Goal: Task Accomplishment & Management: Manage account settings

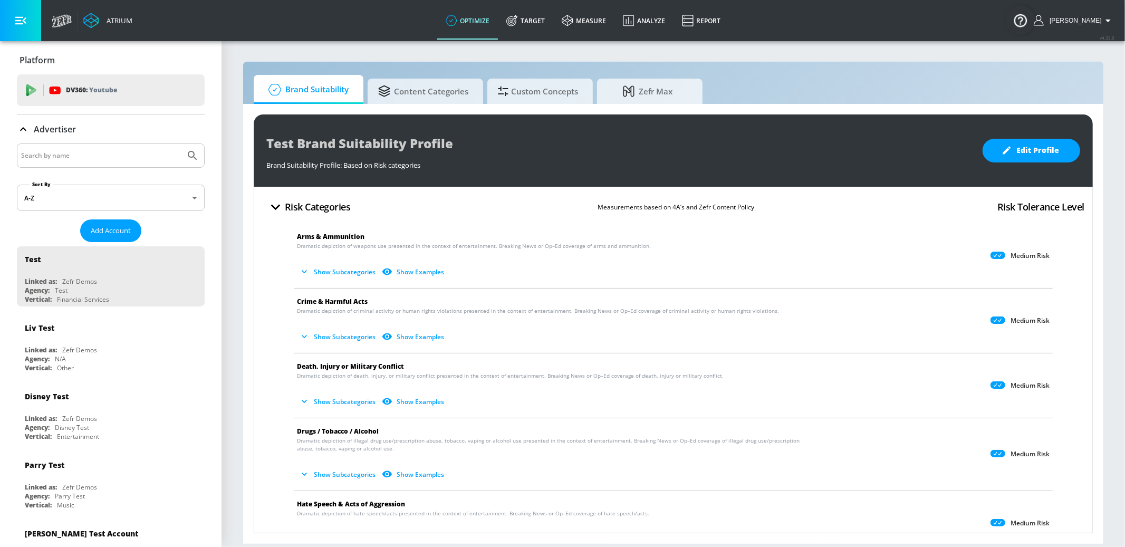
click at [88, 153] on input "Search by name" at bounding box center [101, 156] width 160 height 14
type input "mattel"
click at [181, 144] on button "Submit Search" at bounding box center [192, 155] width 23 height 23
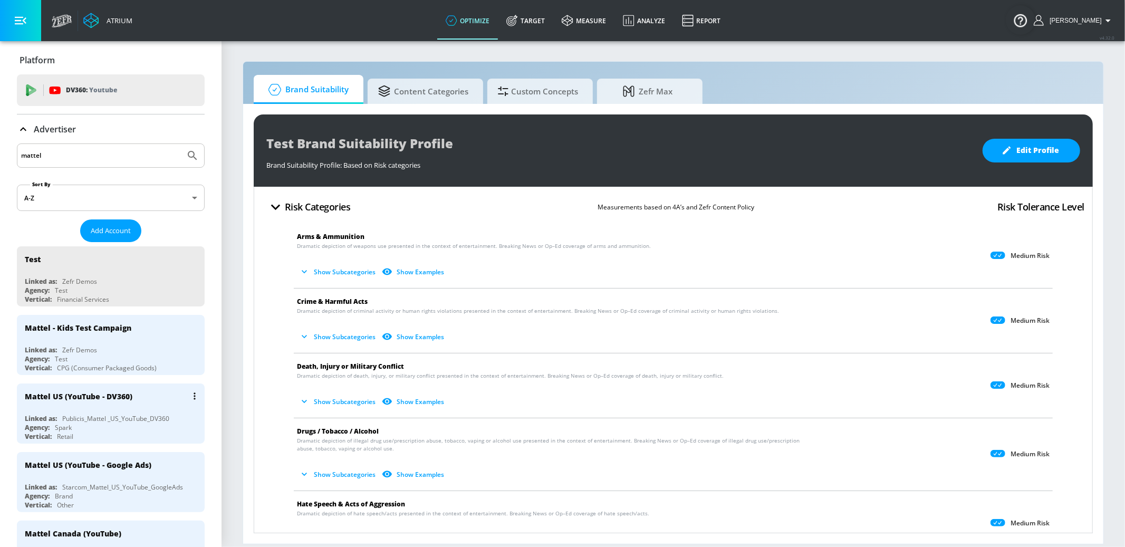
click at [161, 392] on div "Mattel US (YouTube - DV360)" at bounding box center [113, 395] width 177 height 25
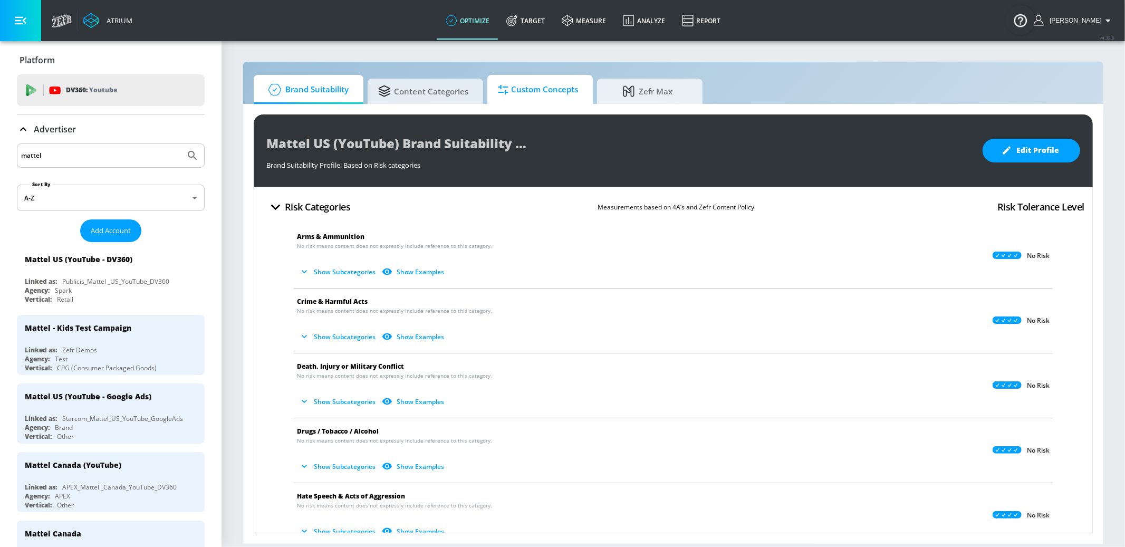
click at [543, 84] on span "Custom Concepts" at bounding box center [538, 89] width 80 height 25
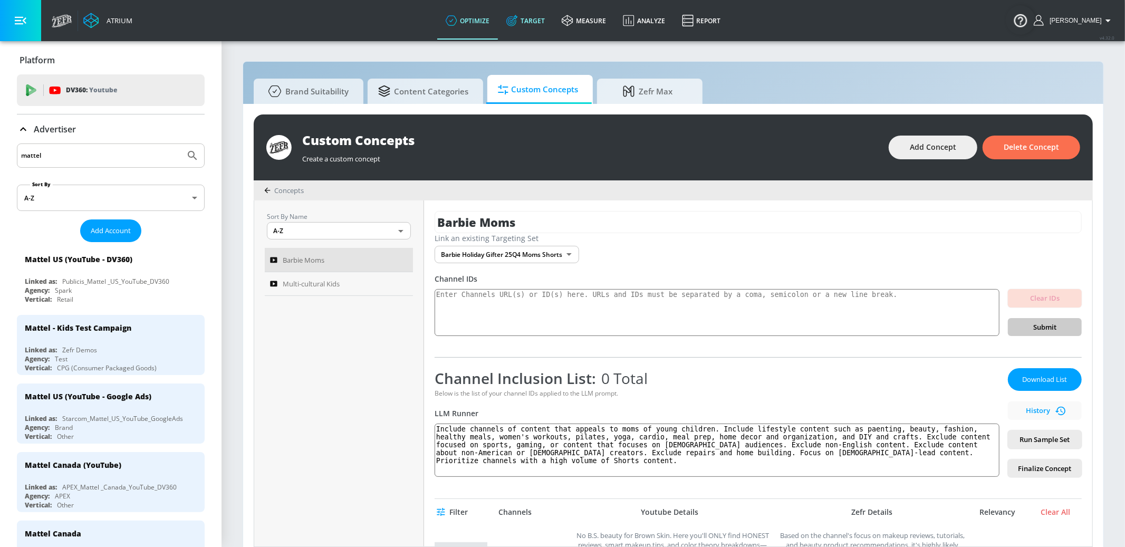
click at [552, 22] on link "Target" at bounding box center [525, 21] width 55 height 38
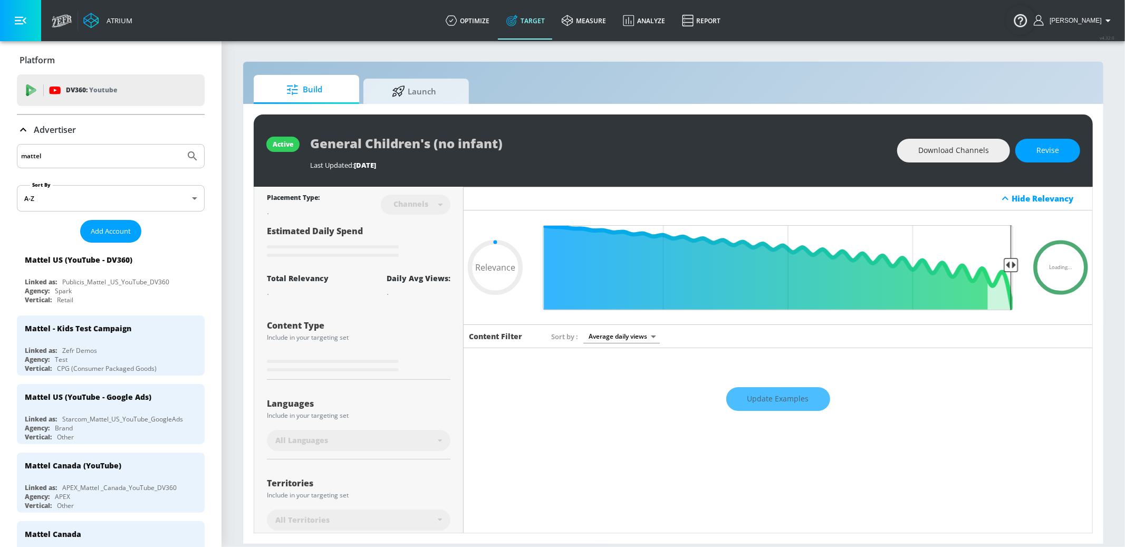
type input "0.7"
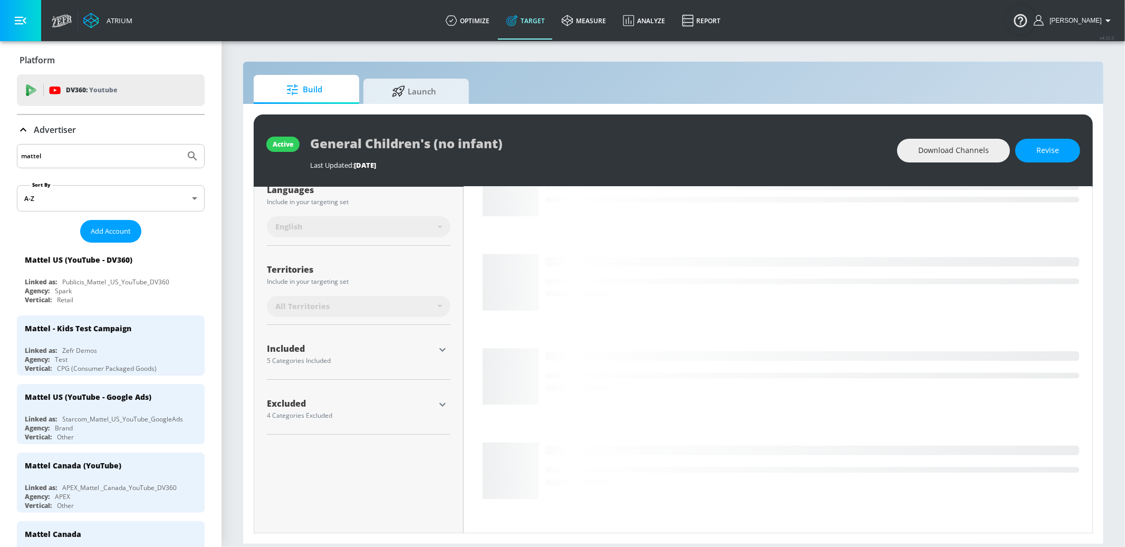
scroll to position [223, 0]
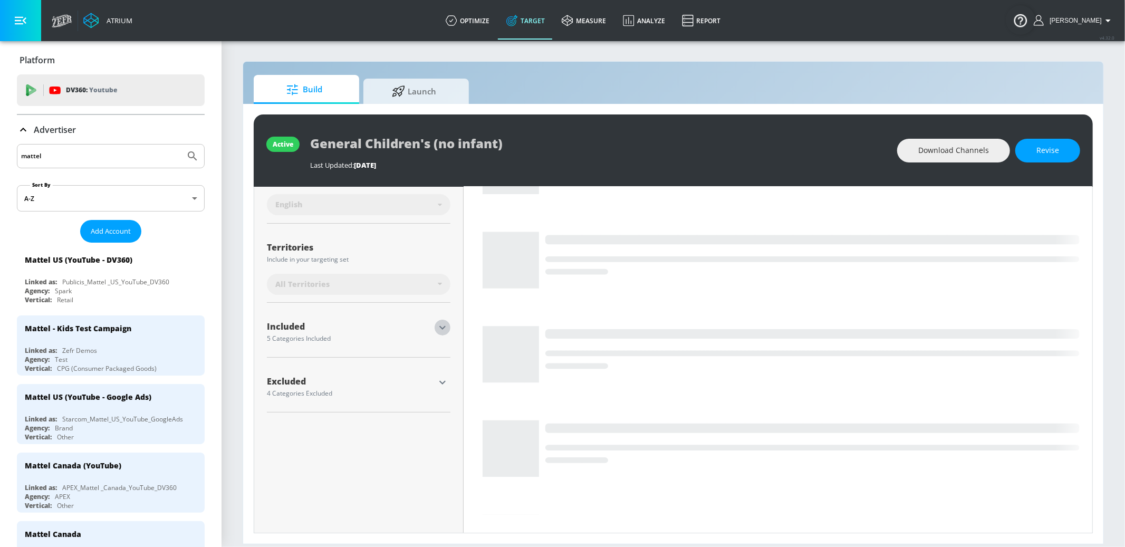
click at [440, 328] on icon "button" at bounding box center [442, 327] width 13 height 13
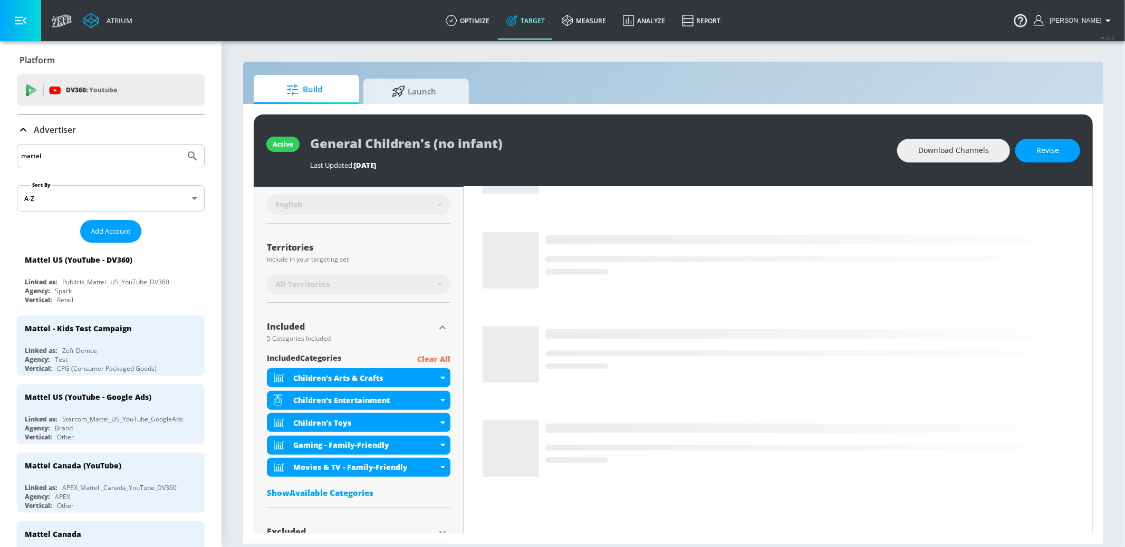
click at [440, 328] on icon "button" at bounding box center [442, 327] width 6 height 4
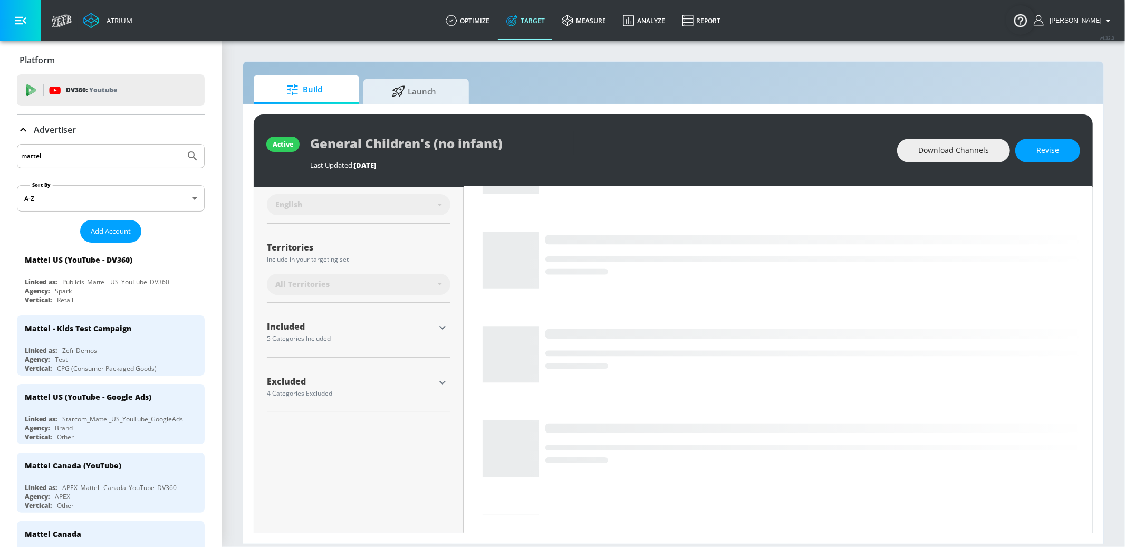
click at [45, 128] on p "Advertiser" at bounding box center [55, 130] width 42 height 12
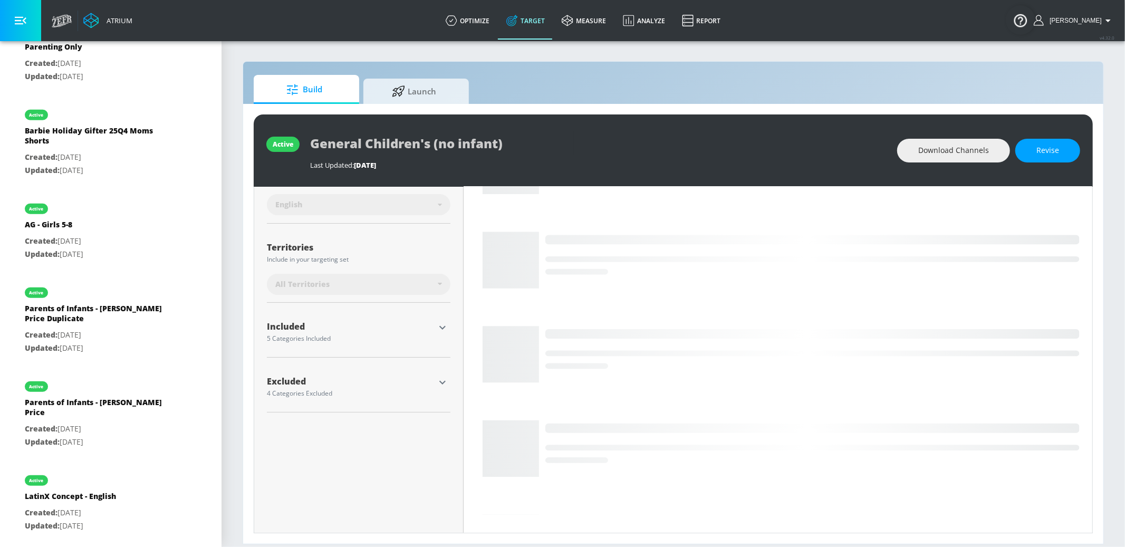
scroll to position [595, 0]
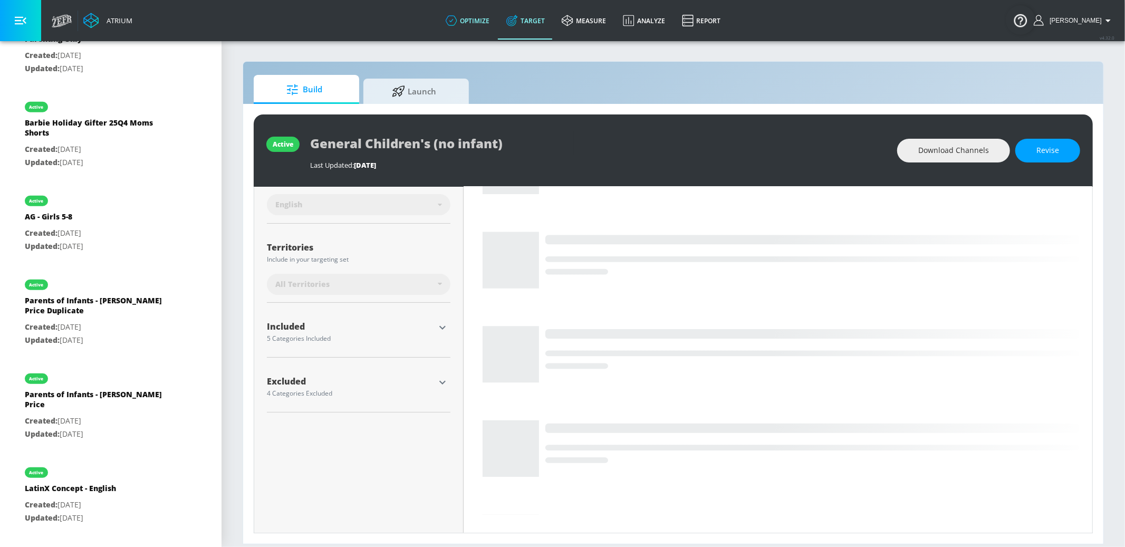
drag, startPoint x: 482, startPoint y: 28, endPoint x: 472, endPoint y: 32, distance: 10.5
click at [482, 28] on link "optimize" at bounding box center [467, 21] width 61 height 38
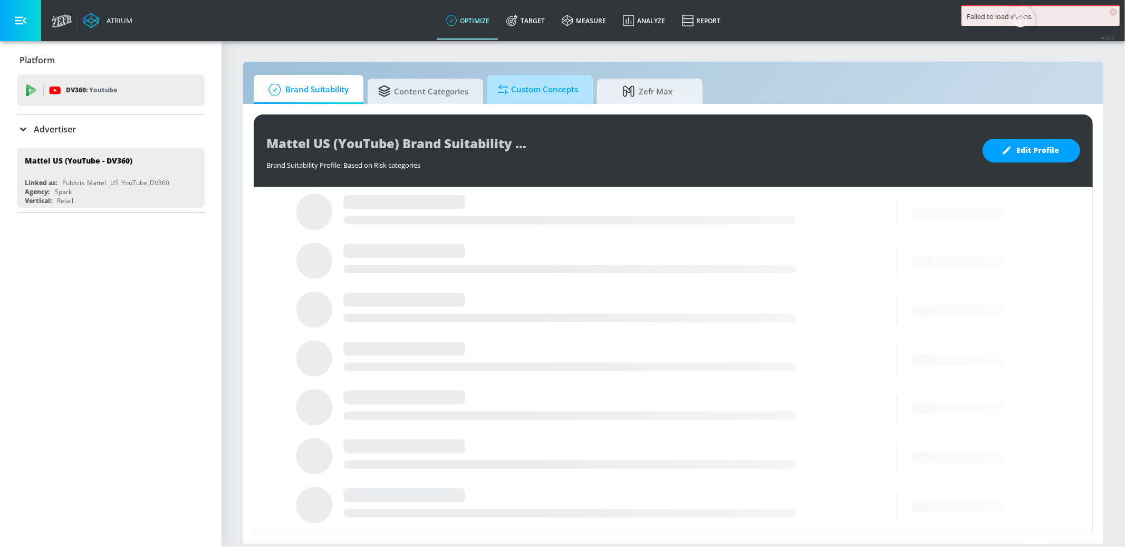
click at [522, 85] on span "Custom Concepts" at bounding box center [538, 89] width 80 height 25
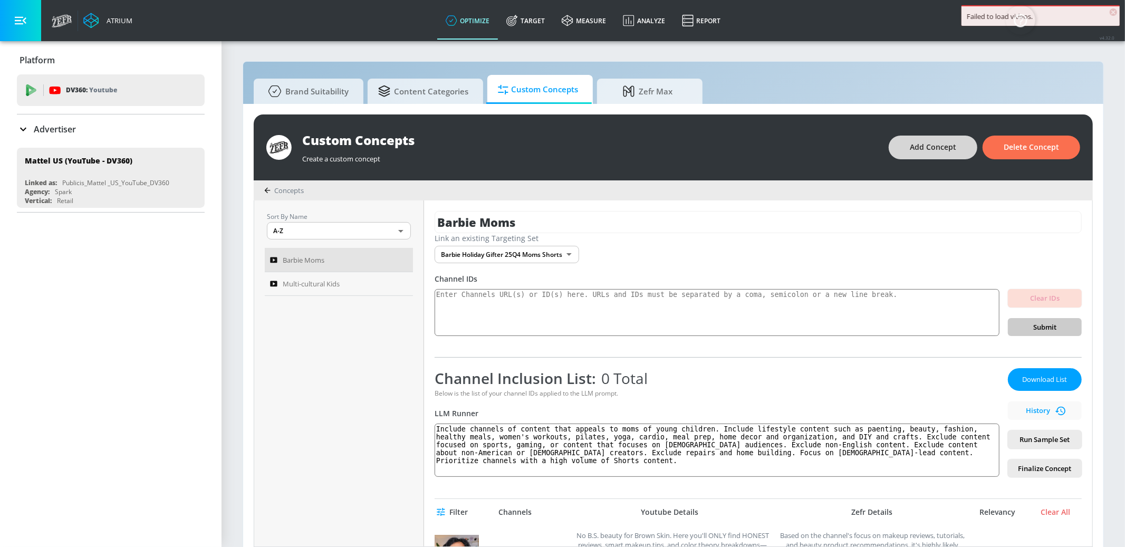
click at [947, 153] on span "Add Concept" at bounding box center [933, 147] width 46 height 13
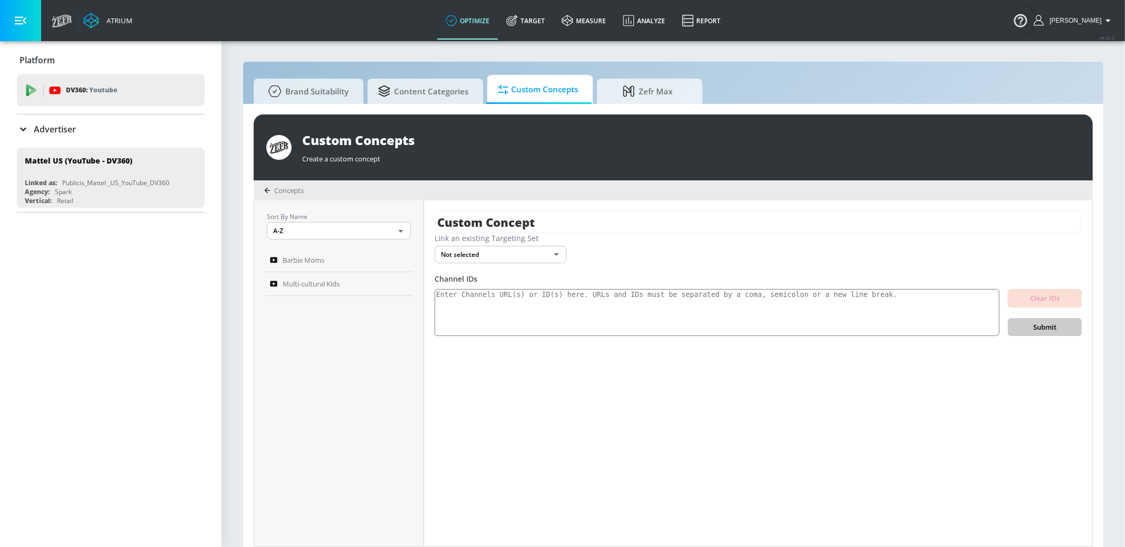
drag, startPoint x: 613, startPoint y: 216, endPoint x: 432, endPoint y: 211, distance: 181.5
click at [432, 211] on div "Custom Concept Link an existing Targeting Set Not selected none ​ Channel IDs C…" at bounding box center [758, 373] width 668 height 346
type input "Disney - All Ages / Adults"
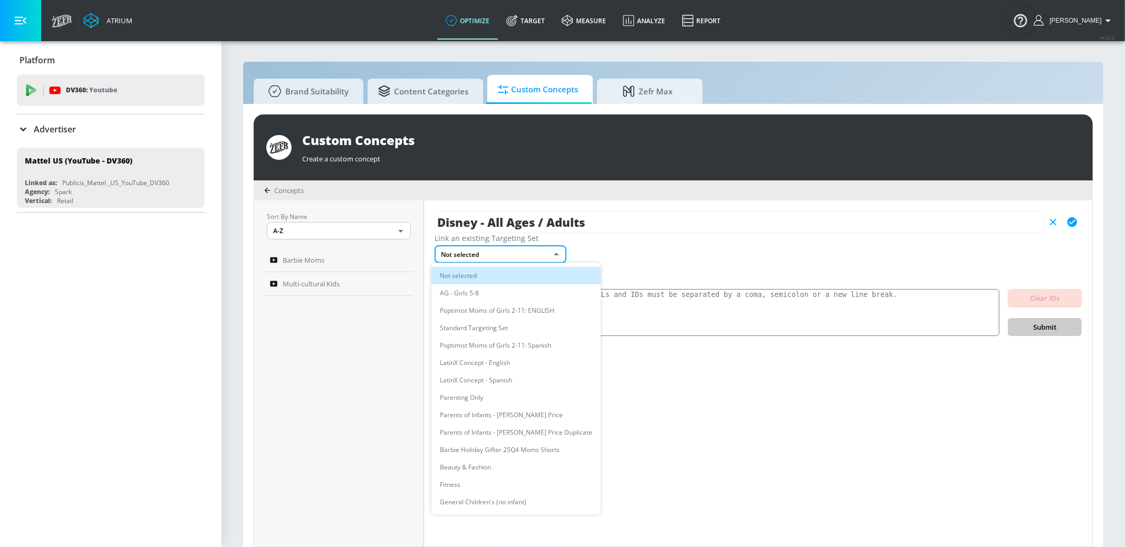
click at [518, 259] on body "Atrium optimize Target measure Analyze Report optimize Target measure Analyze R…" at bounding box center [562, 279] width 1125 height 558
click at [537, 496] on li "General Children's (no infant)" at bounding box center [515, 501] width 169 height 17
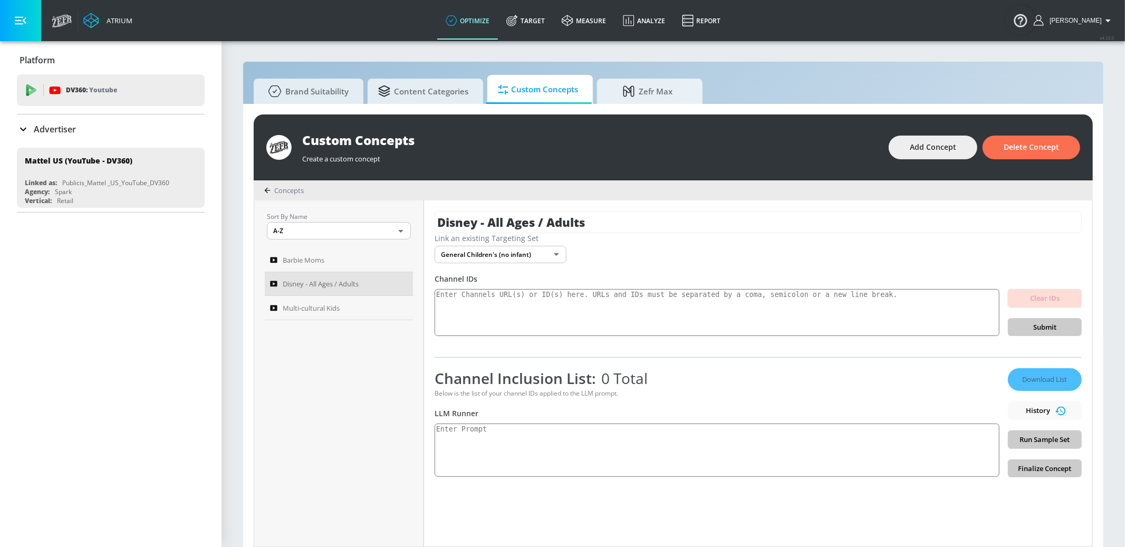
scroll to position [11, 0]
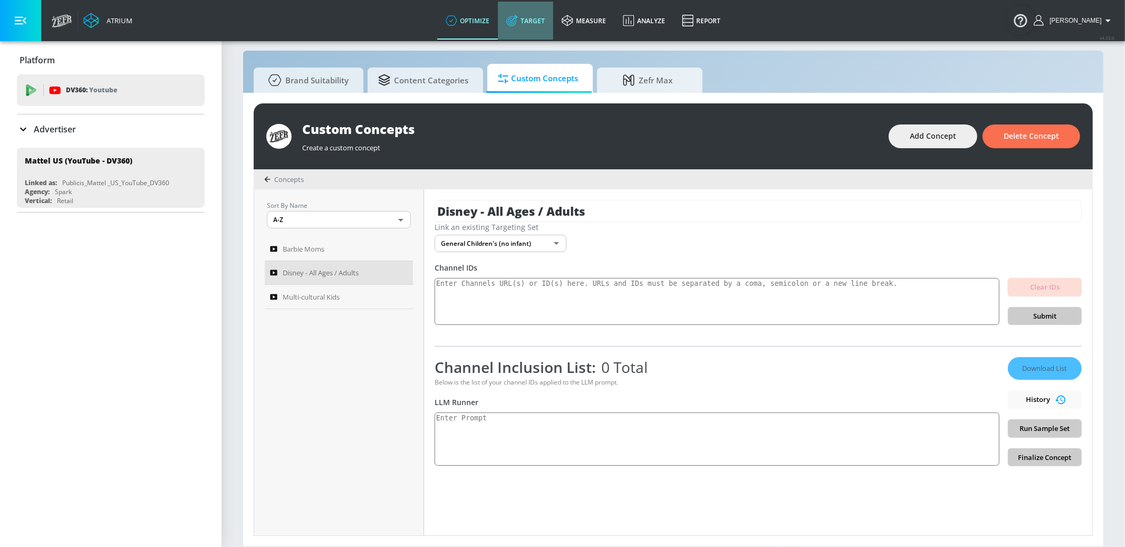
click at [553, 21] on link "Target" at bounding box center [525, 21] width 55 height 38
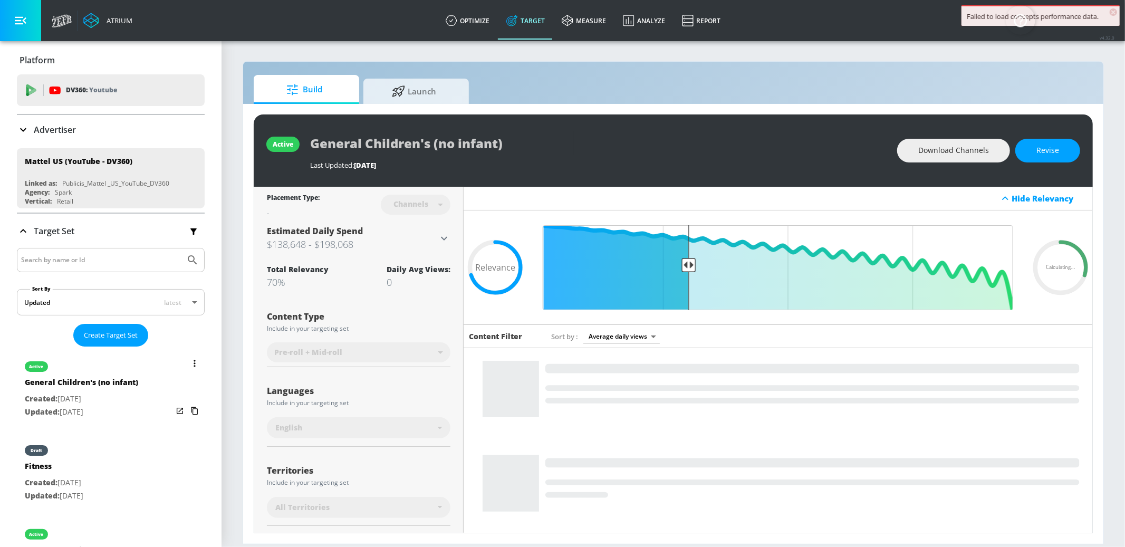
click at [190, 360] on button "list of Target Set" at bounding box center [194, 363] width 15 height 15
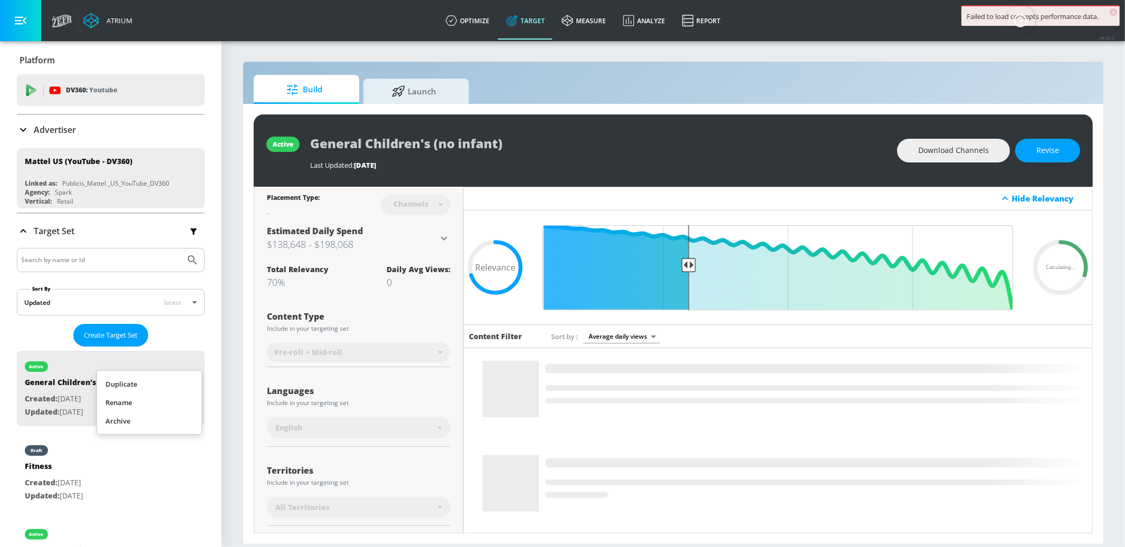
click at [162, 386] on li "Duplicate" at bounding box center [149, 384] width 104 height 18
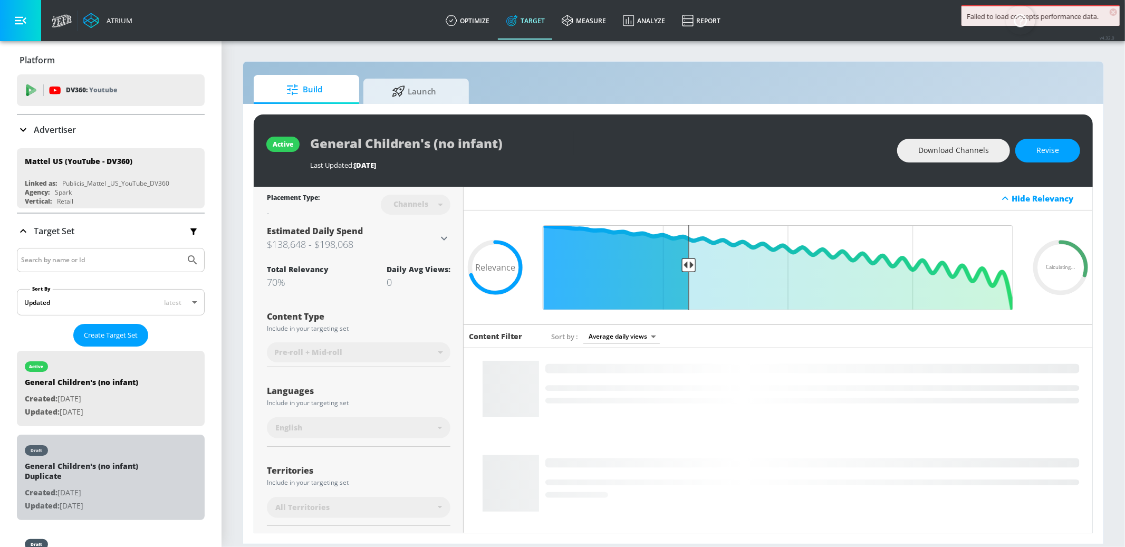
drag, startPoint x: 123, startPoint y: 496, endPoint x: 333, endPoint y: 193, distance: 368.8
click at [123, 496] on p "Created: [DATE]" at bounding box center [99, 492] width 148 height 13
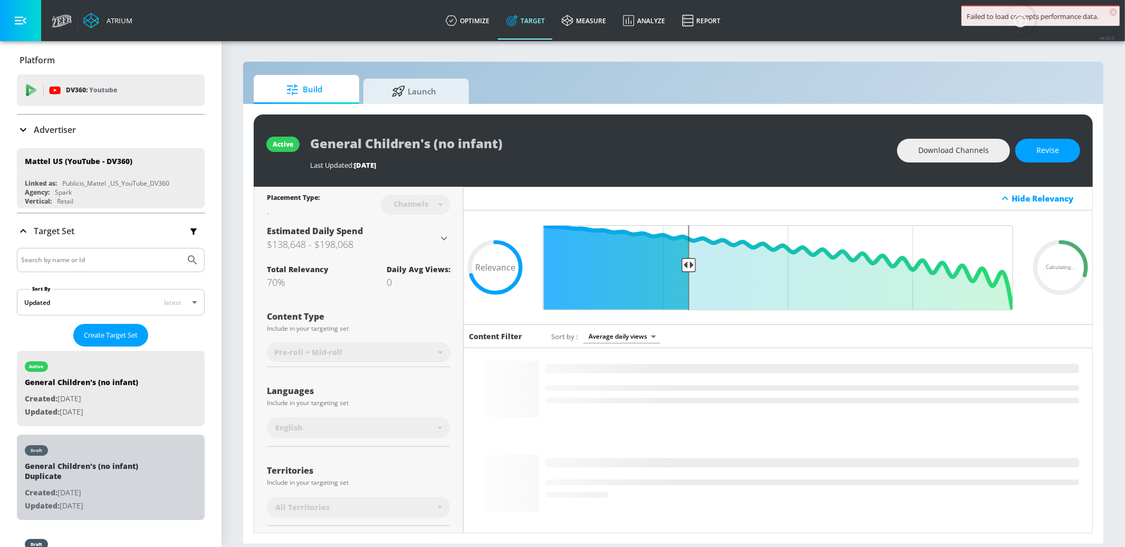
type input "General Children's (no infant) Duplicate"
type input "0.05"
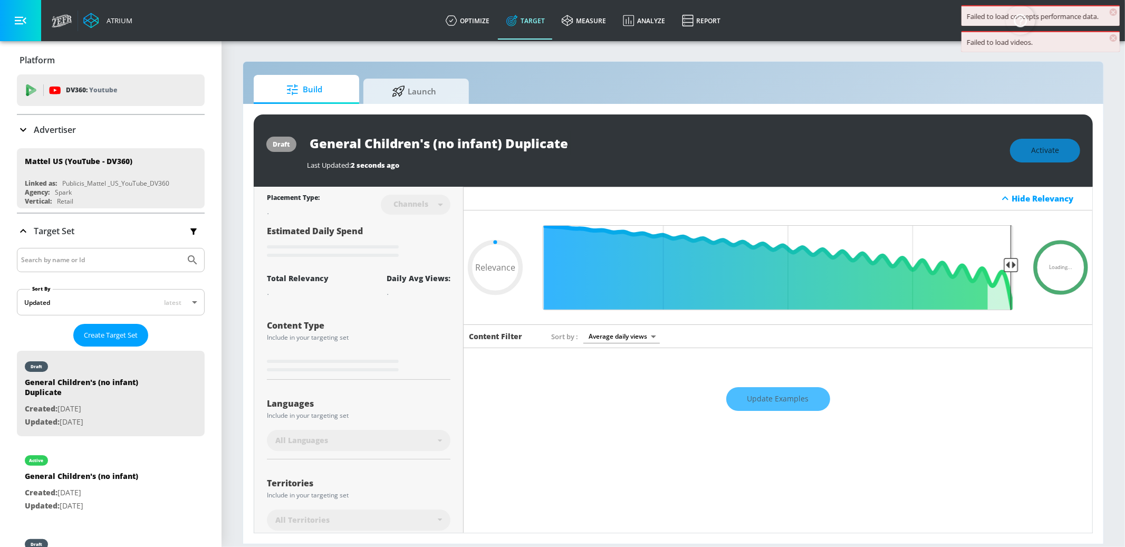
click at [368, 148] on input "General Children's (no infant) Duplicate" at bounding box center [439, 143] width 264 height 24
click at [368, 147] on input "General Children's (no infant) Duplicate" at bounding box center [439, 143] width 264 height 24
type input "D"
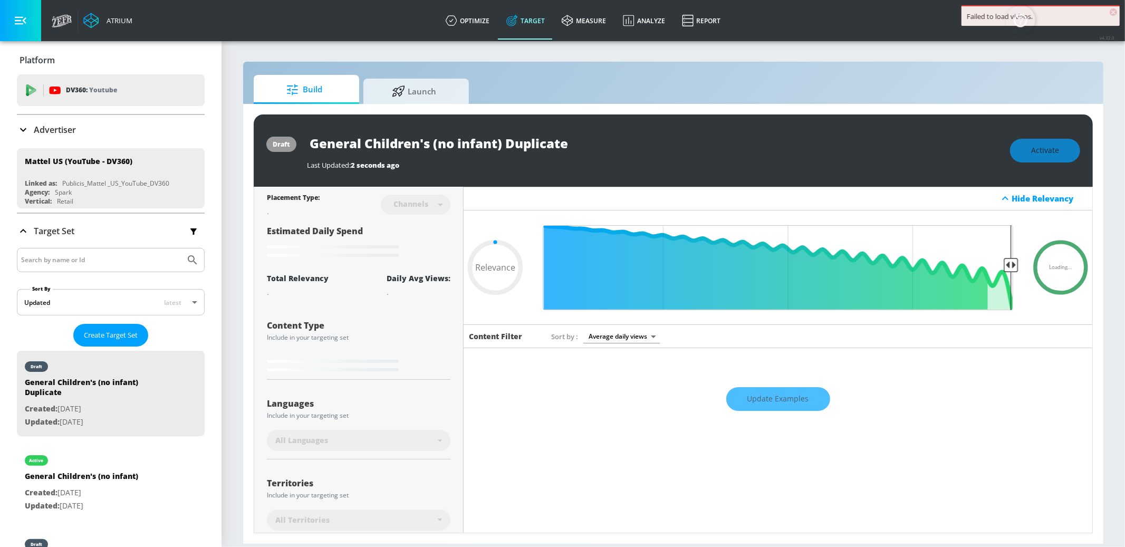
type input "0.05"
type input "Di"
type input "0.05"
type input "Dis"
type input "0.05"
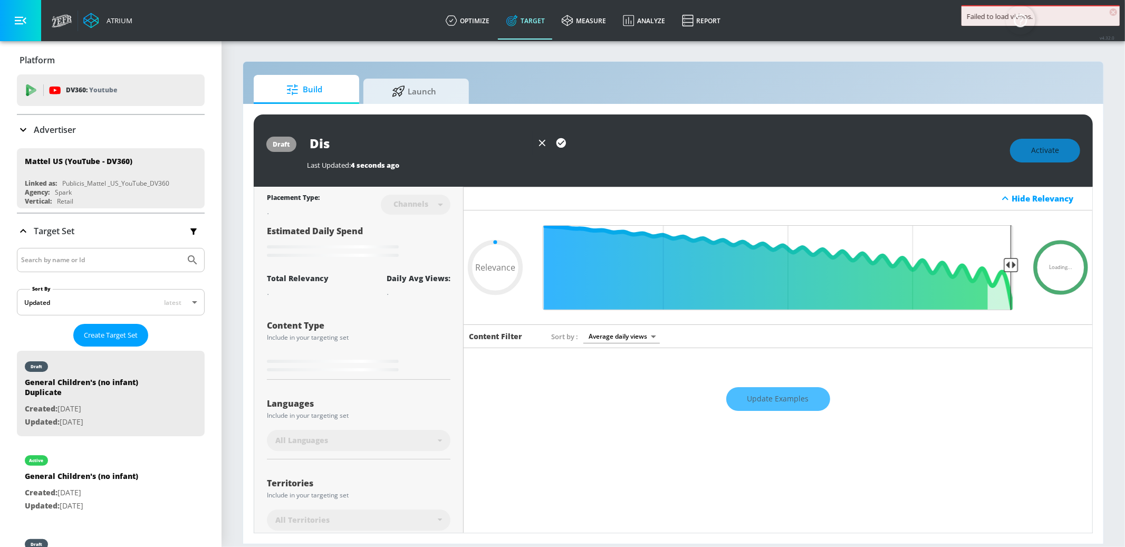
type input "Disn"
type input "0.05"
type input "Disne"
type input "0.05"
type input "Disney"
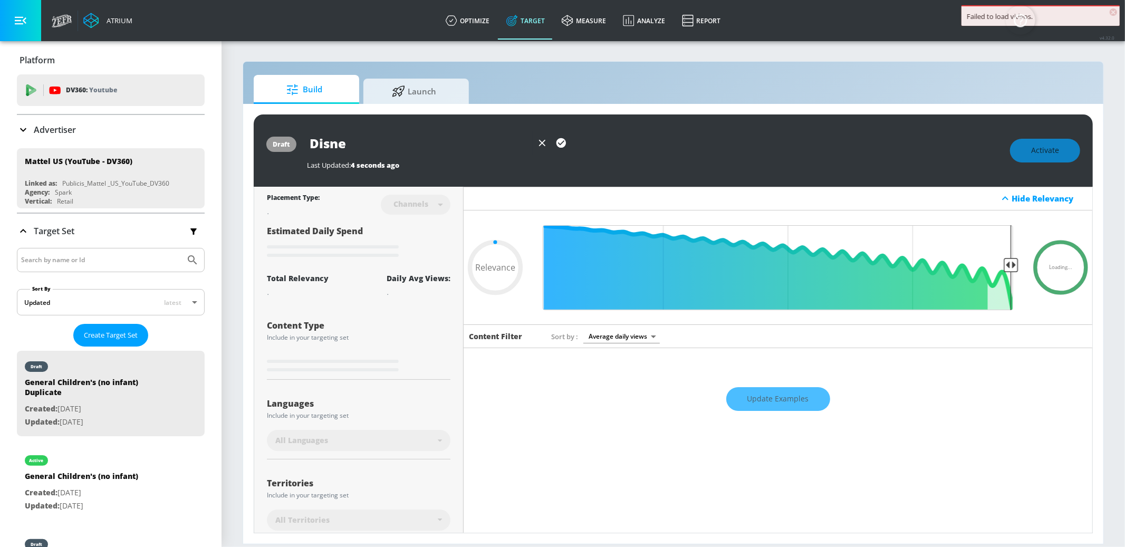
type input "0.05"
type input "Disney"
type input "0.05"
type input "Disney P"
type input "0.05"
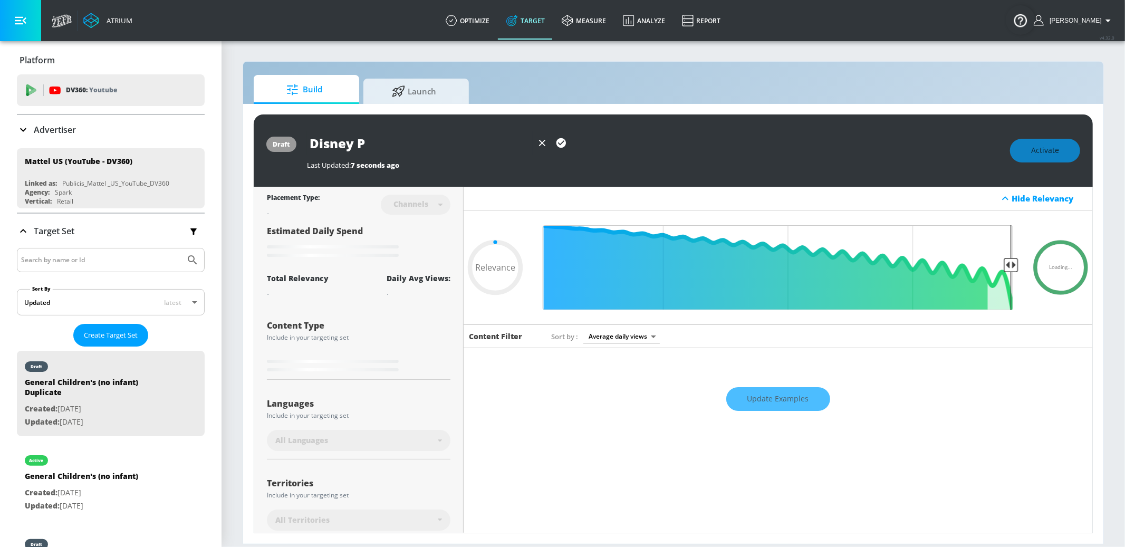
type input "Disney Pa"
type input "0.05"
type input "Disney Par"
type input "0.05"
type input "Disney Pare"
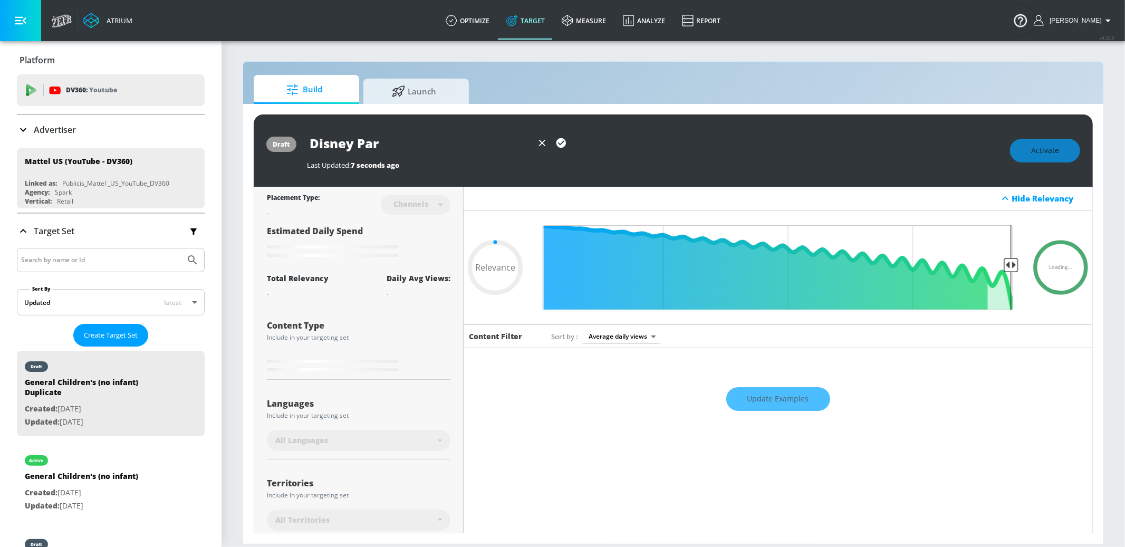
type input "0.05"
type input "Disney Paren"
type input "0.05"
type input "Disney Parent"
type input "0.05"
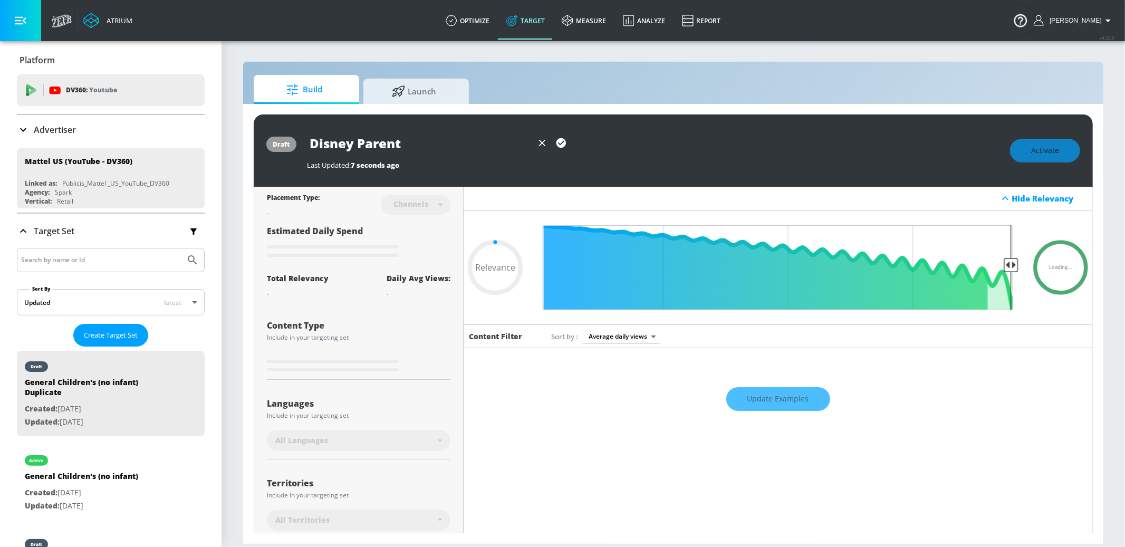
type input "Disney Parents"
type input "0.05"
type input "Disney Parents"
click at [561, 142] on icon "button" at bounding box center [560, 142] width 9 height 9
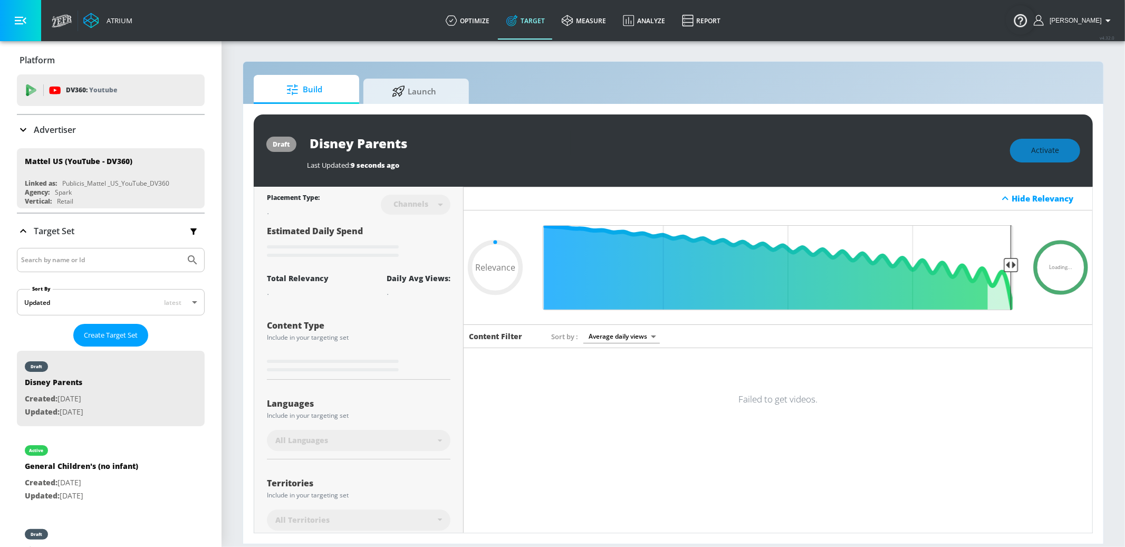
type input "0.05"
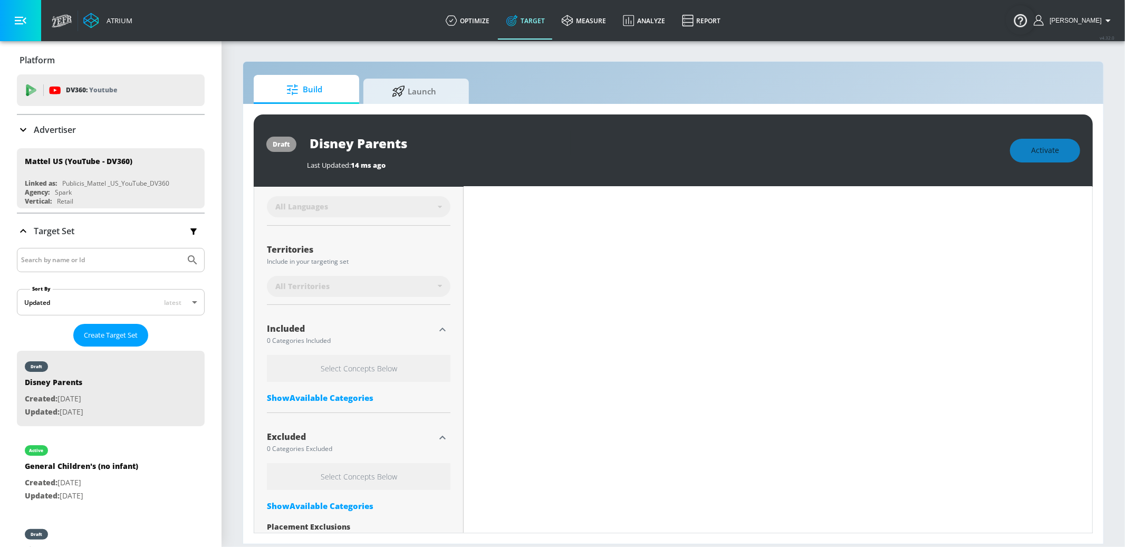
scroll to position [238, 0]
click at [321, 389] on div "Show Available Categories" at bounding box center [359, 393] width 184 height 11
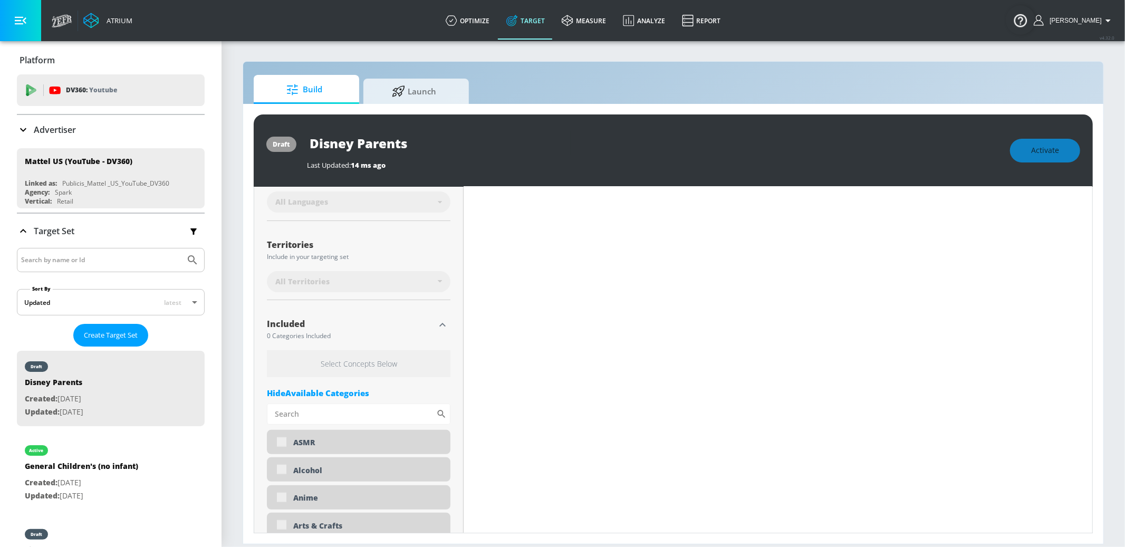
scroll to position [238, 0]
type input "General Children's (no infant) Duplicate"
type input "0.7"
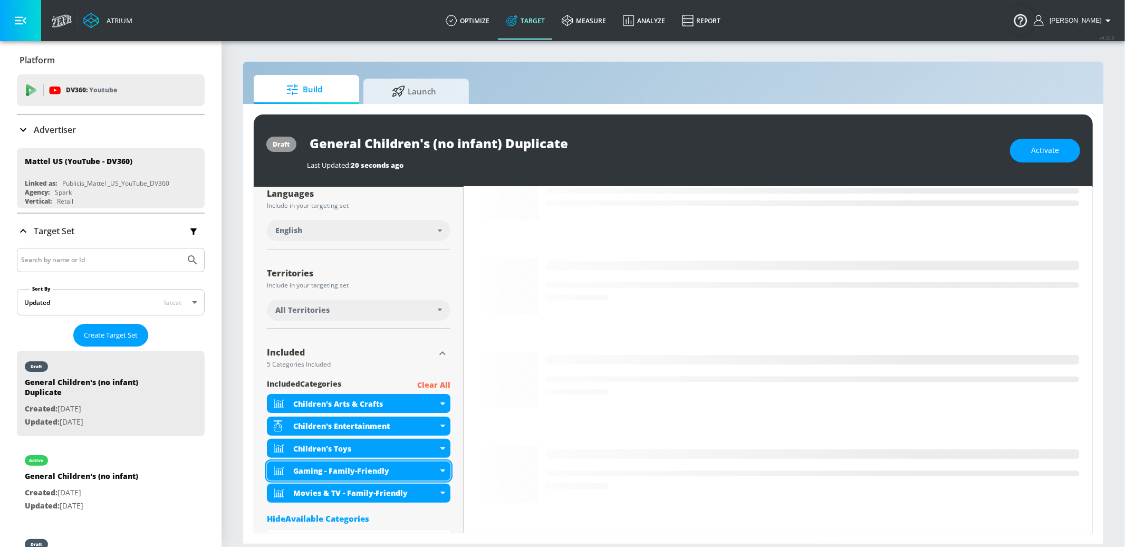
scroll to position [198, 0]
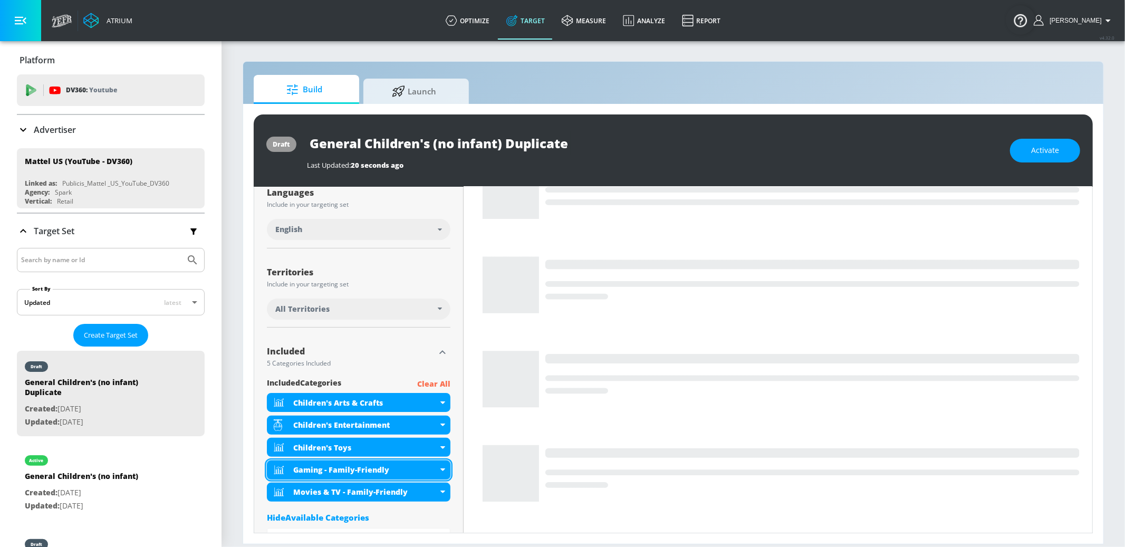
click at [444, 468] on icon at bounding box center [442, 469] width 5 height 3
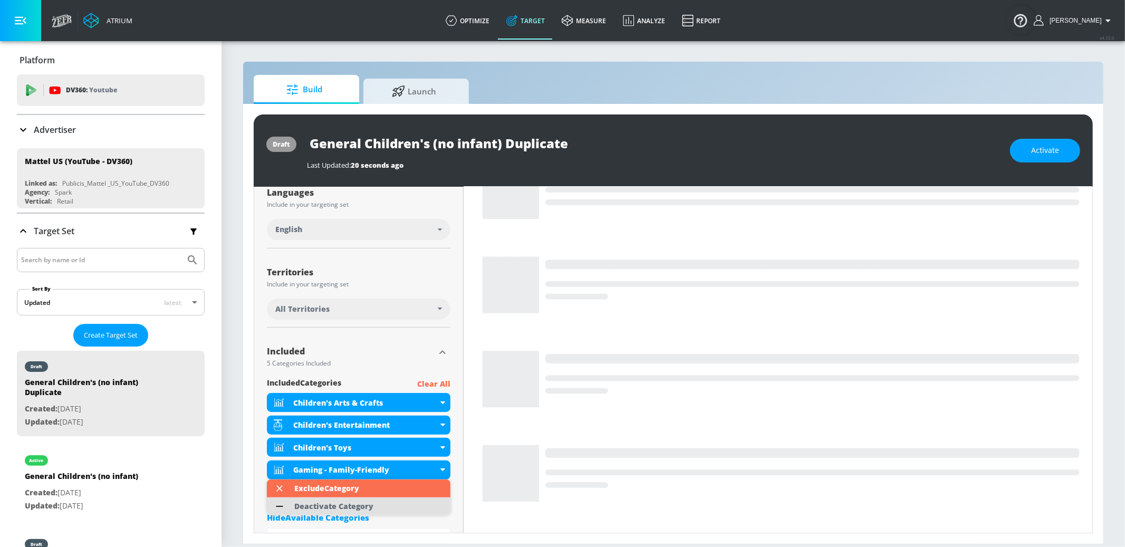
click at [421, 501] on li "Deactivate Category" at bounding box center [359, 506] width 184 height 18
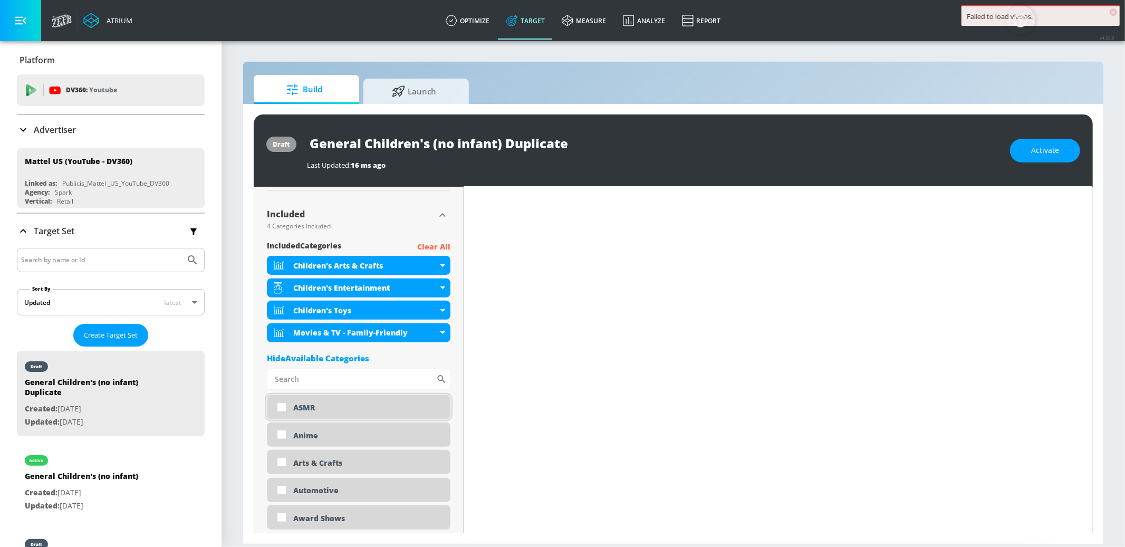
scroll to position [363, 0]
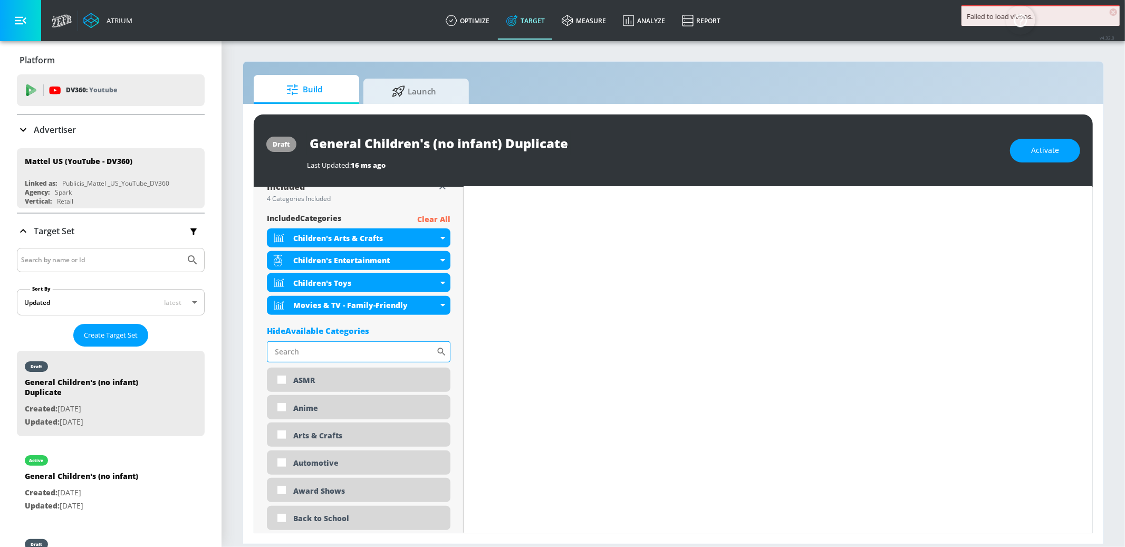
click at [331, 359] on input "Sort By" at bounding box center [351, 351] width 169 height 21
type input "travel"
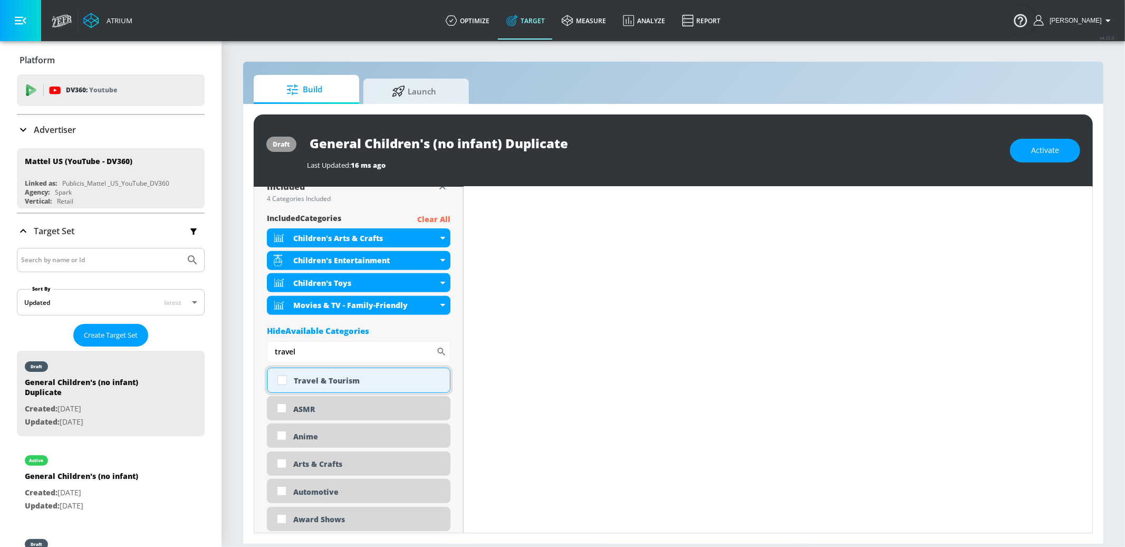
click at [332, 377] on div "Travel & Tourism" at bounding box center [368, 381] width 148 height 10
checkbox input "true"
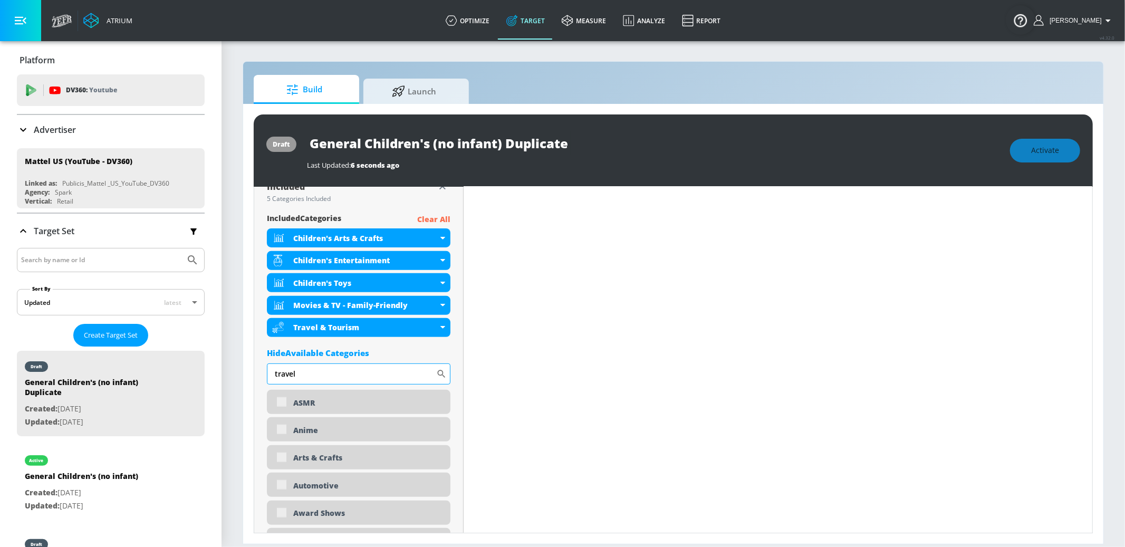
click at [306, 369] on input "travel" at bounding box center [351, 373] width 169 height 21
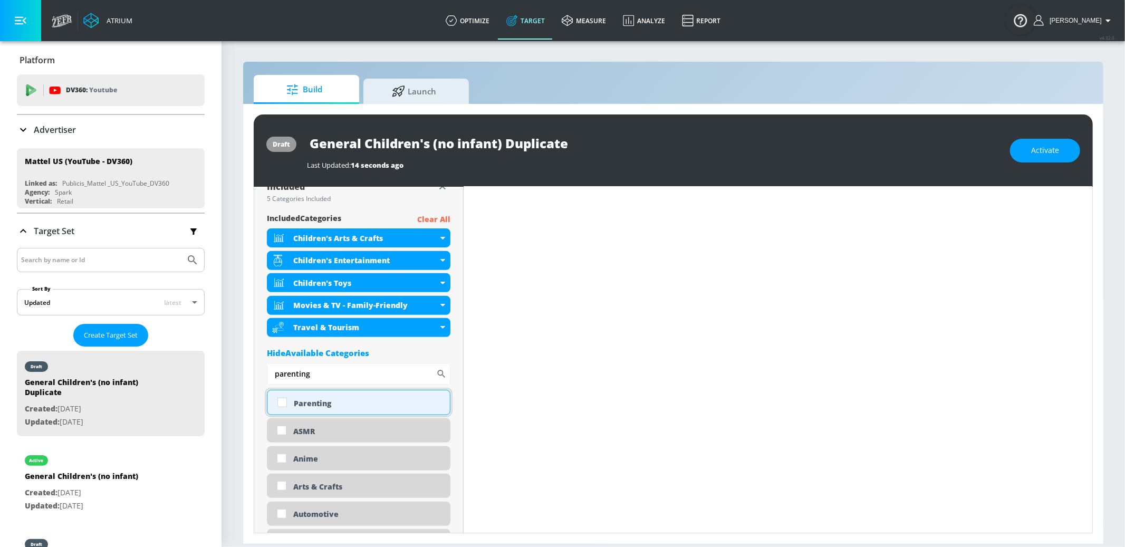
type input "parenting"
drag, startPoint x: 309, startPoint y: 402, endPoint x: 313, endPoint y: 390, distance: 12.8
click at [309, 402] on div "Parenting" at bounding box center [368, 403] width 148 height 10
checkbox input "true"
click at [319, 375] on input "parenting" at bounding box center [351, 373] width 169 height 21
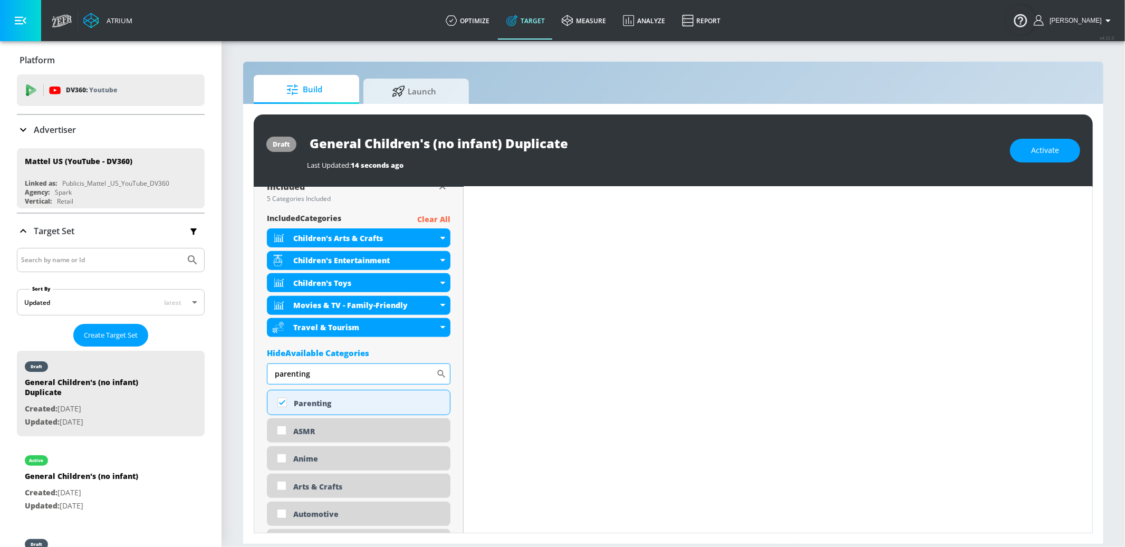
click at [315, 376] on input "parenting" at bounding box center [351, 373] width 169 height 21
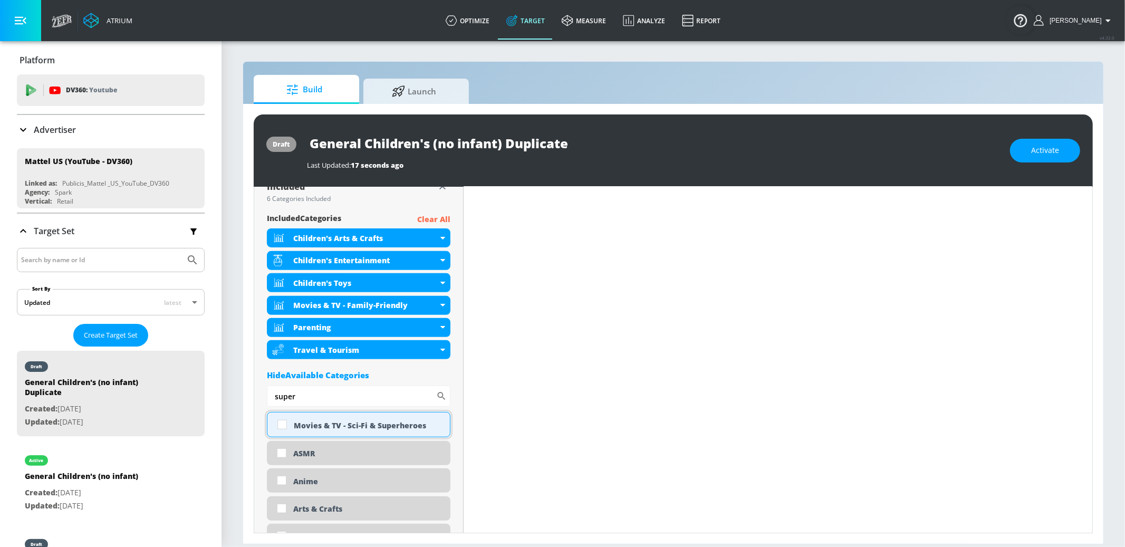
type input "super"
click at [349, 423] on div "Movies & TV - Sci-Fi & Superheroes" at bounding box center [368, 425] width 148 height 10
checkbox input "true"
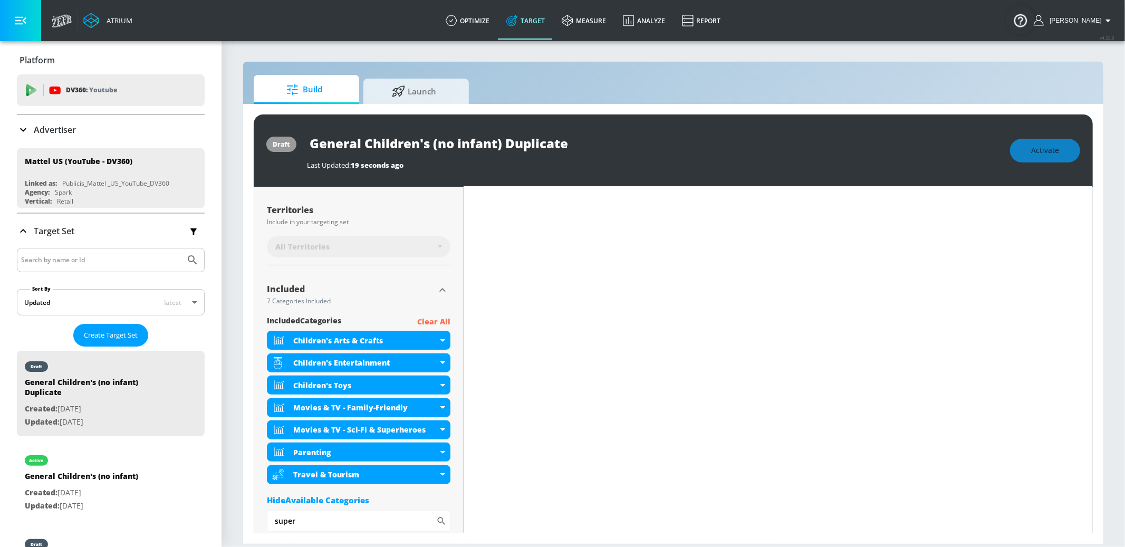
scroll to position [0, 0]
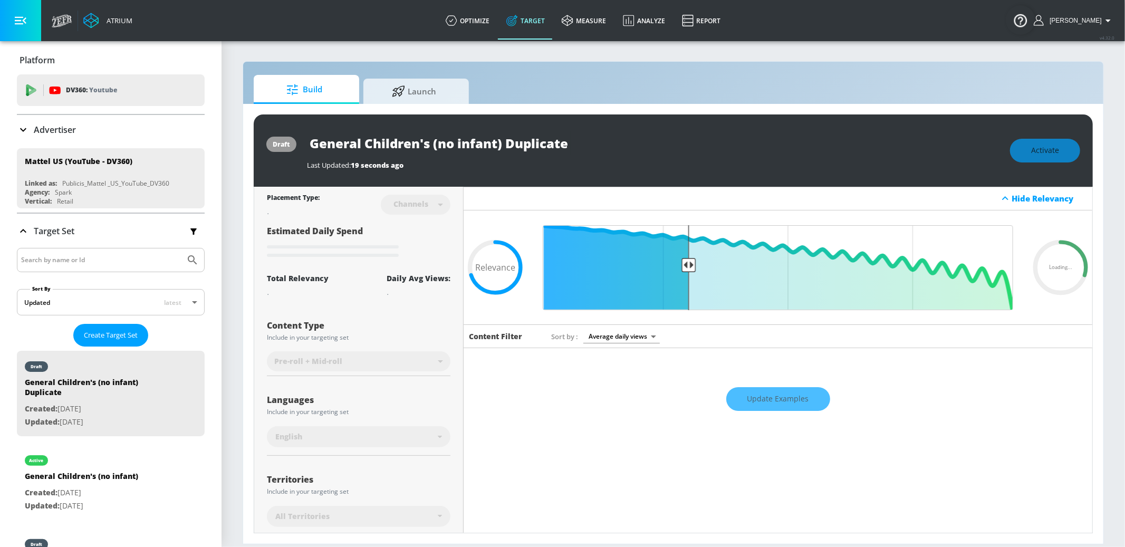
click at [499, 142] on input "General Children's (no infant) Duplicate" at bounding box center [439, 143] width 264 height 24
drag, startPoint x: 499, startPoint y: 142, endPoint x: 446, endPoint y: 143, distance: 53.3
click at [499, 142] on input "General Children's (no infant) Duplicate" at bounding box center [439, 143] width 264 height 24
click at [439, 143] on input "General Children's (no infant) Duplicate" at bounding box center [439, 143] width 264 height 24
click at [419, 143] on input "General Children's (no infant) Duplicate" at bounding box center [439, 143] width 264 height 24
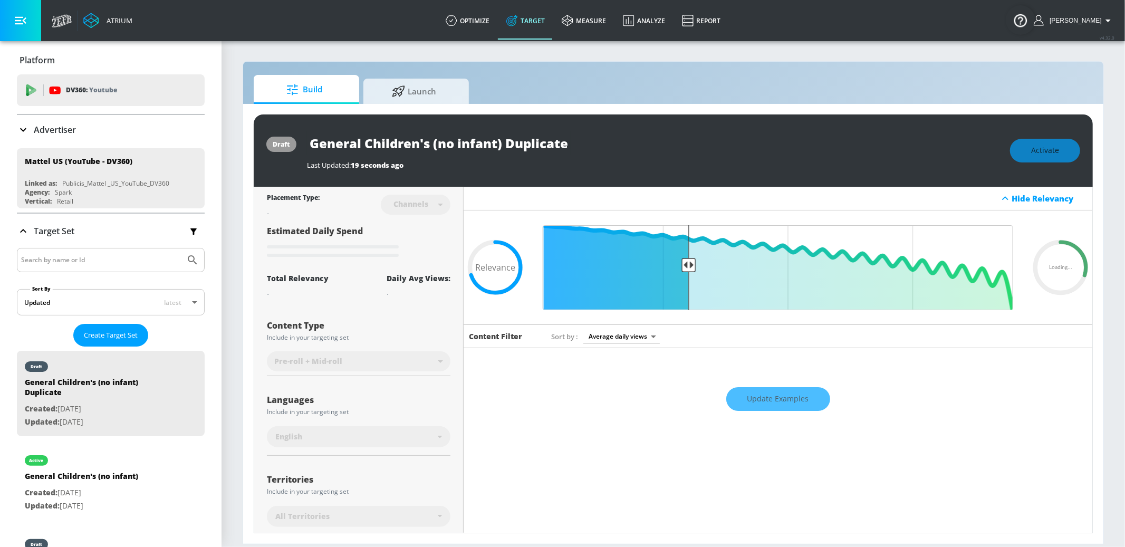
click at [419, 143] on input "General Children's (no infant) Duplicate" at bounding box center [439, 143] width 264 height 24
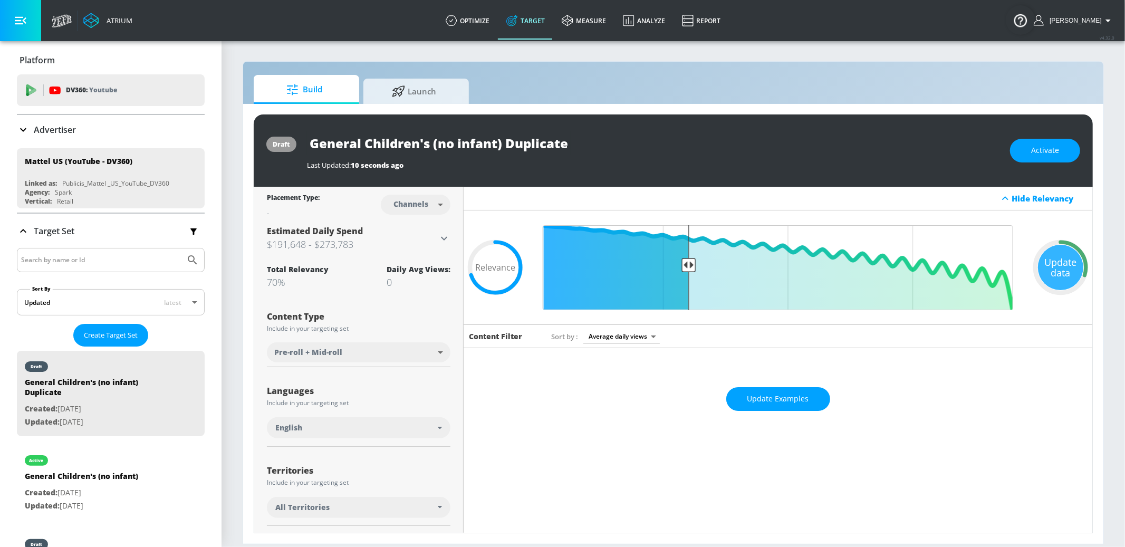
click at [419, 143] on input "General Children's (no infant) Duplicate" at bounding box center [439, 143] width 264 height 24
type input "Disney Parents (w/ Custom)"
click at [564, 143] on icon "button" at bounding box center [560, 142] width 9 height 9
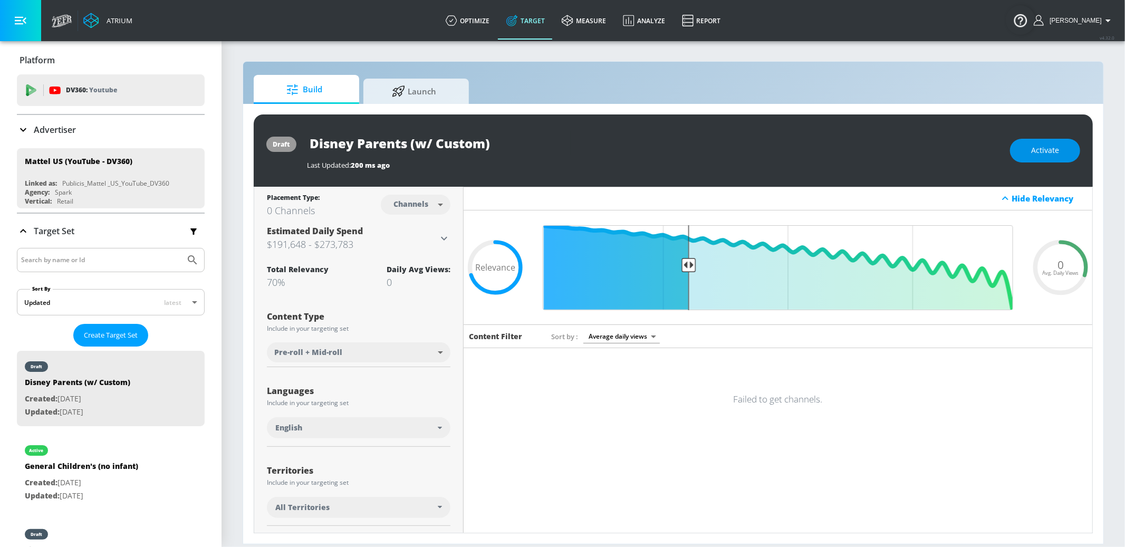
click at [1046, 150] on span "Activate" at bounding box center [1045, 150] width 28 height 13
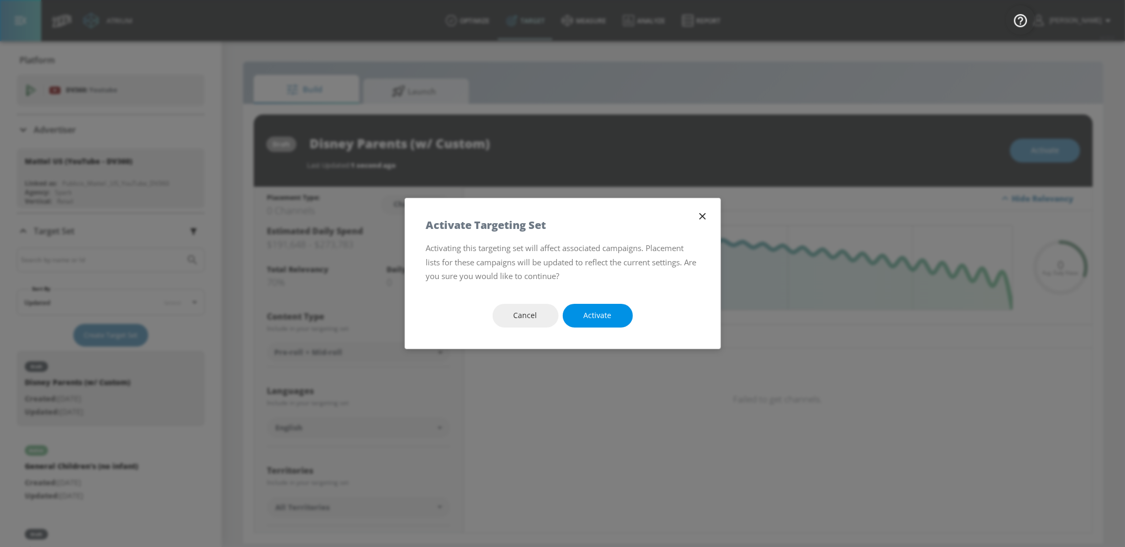
click at [596, 310] on span "Activate" at bounding box center [598, 315] width 28 height 13
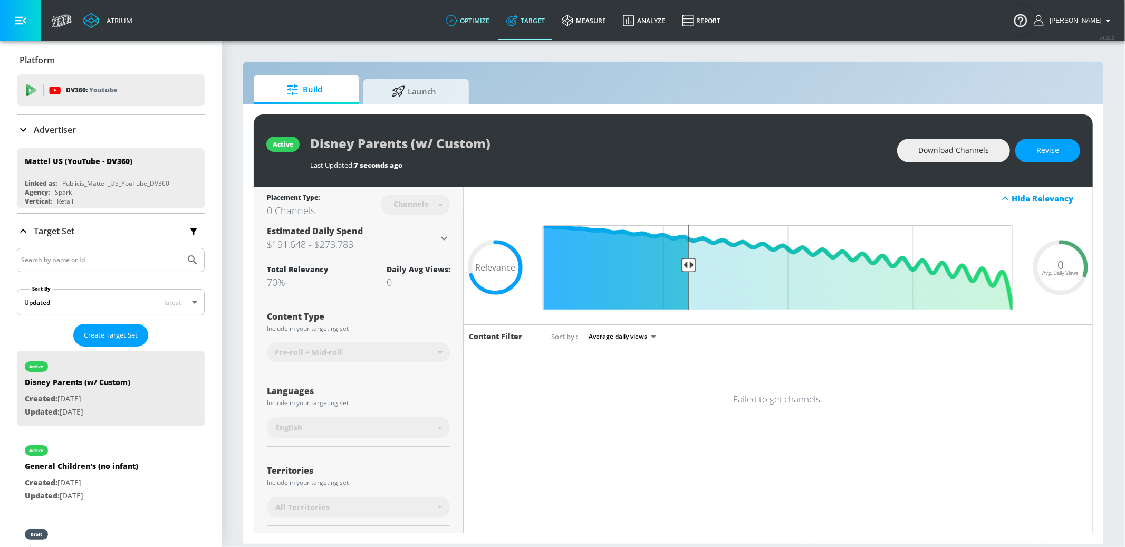
click at [492, 12] on link "optimize" at bounding box center [467, 21] width 61 height 38
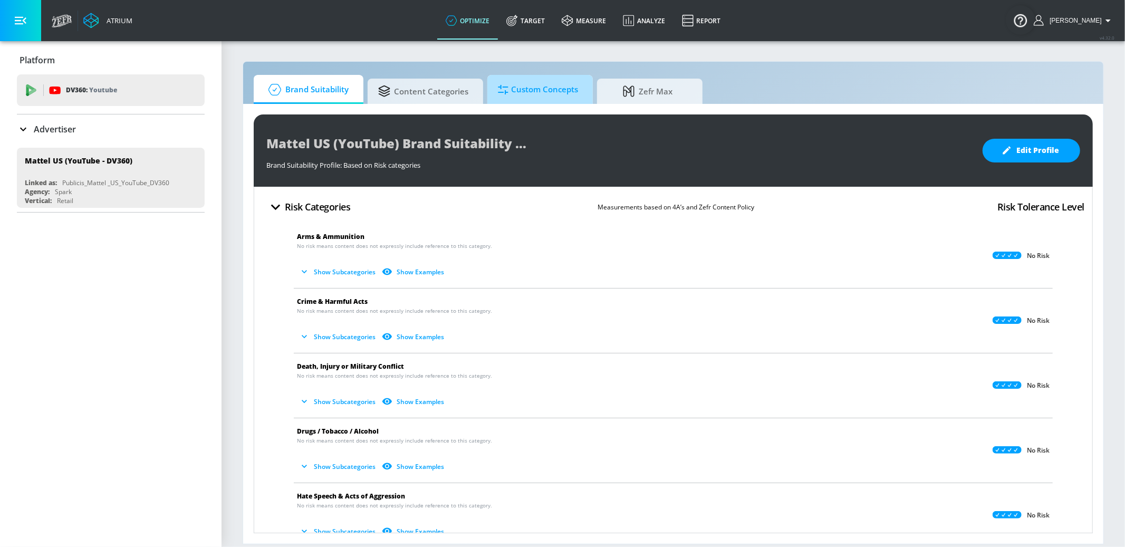
click at [525, 89] on span "Custom Concepts" at bounding box center [538, 89] width 80 height 25
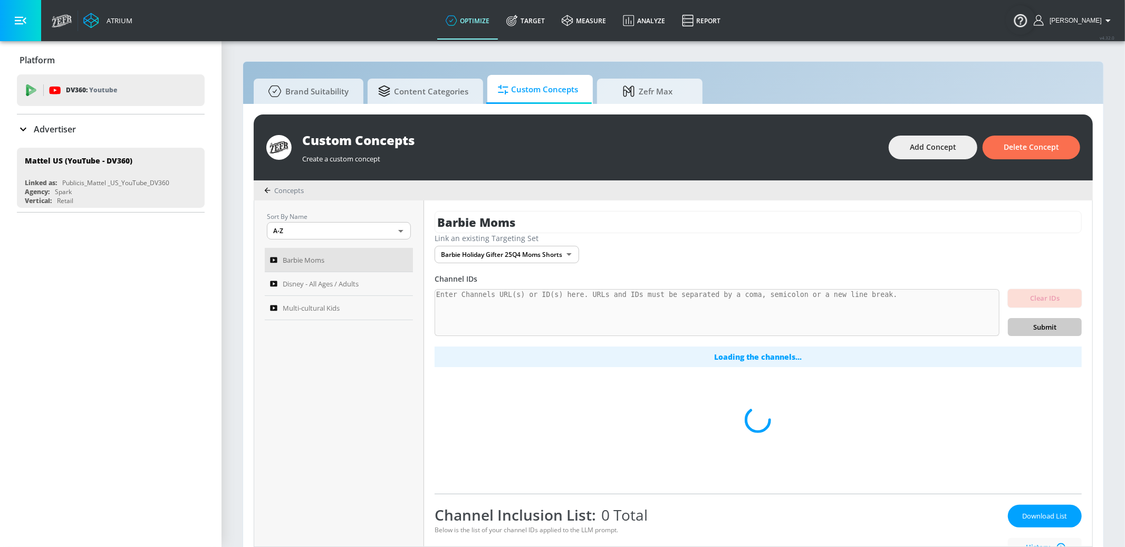
click at [564, 255] on body "Atrium optimize Target measure Analyze Report optimize Target measure Analyze R…" at bounding box center [562, 279] width 1125 height 558
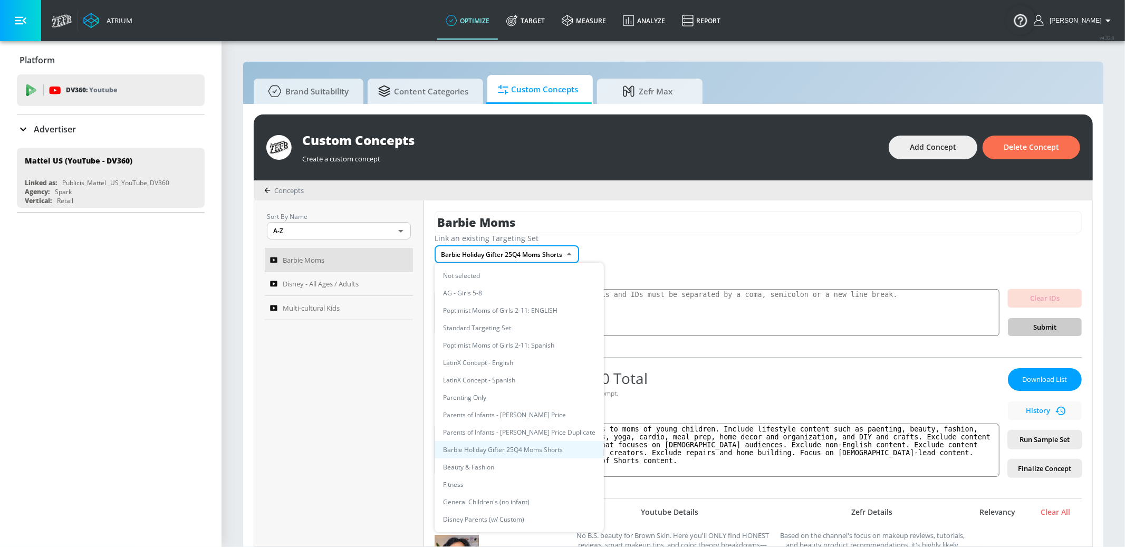
click at [564, 255] on div at bounding box center [562, 273] width 1125 height 547
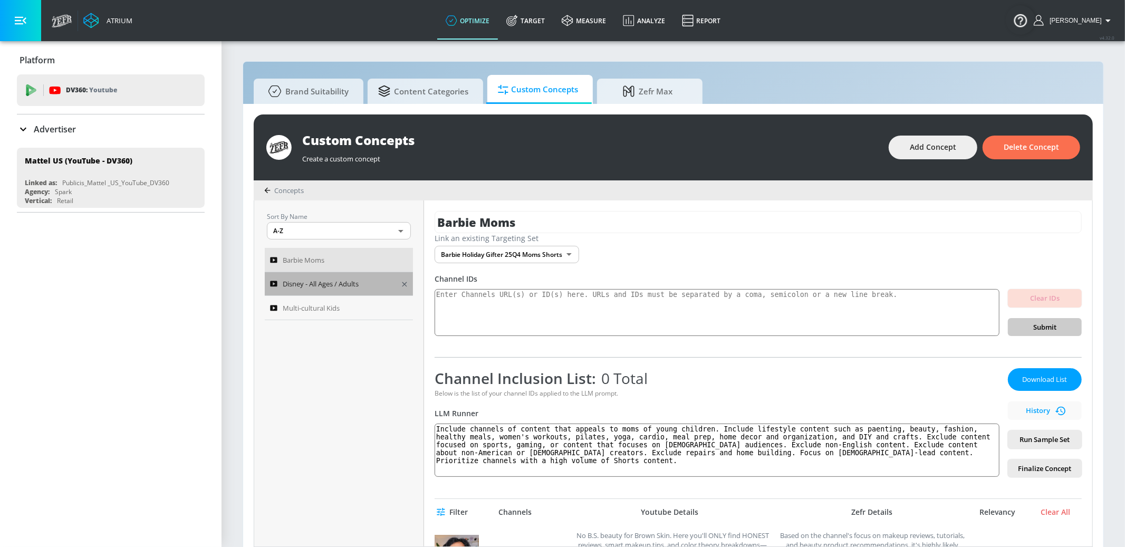
click at [312, 278] on span "Disney - All Ages / Adults" at bounding box center [321, 283] width 76 height 13
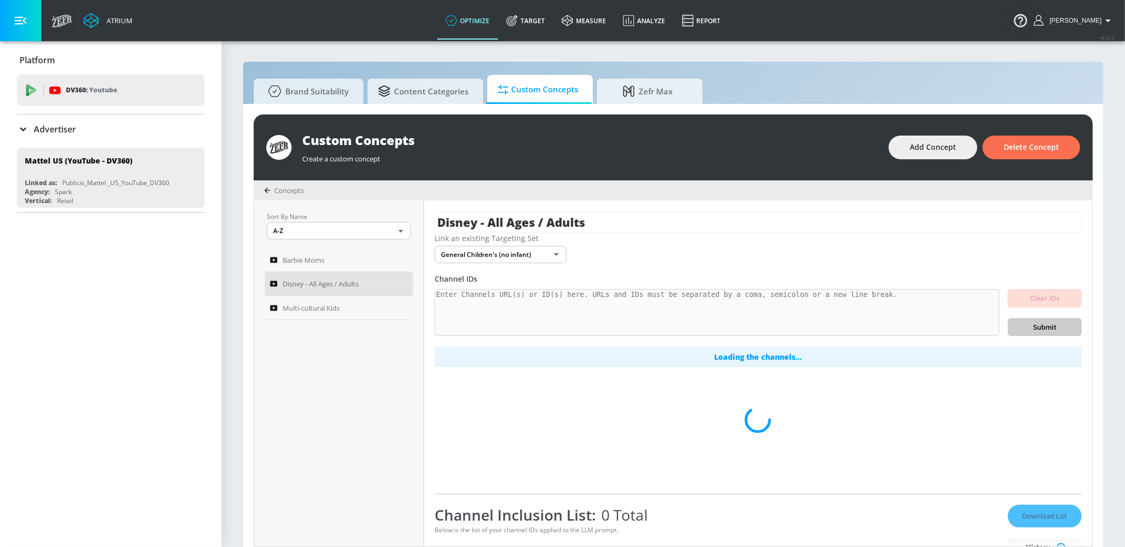
click at [533, 254] on body "Atrium optimize Target measure Analyze Report optimize Target measure Analyze R…" at bounding box center [562, 279] width 1125 height 558
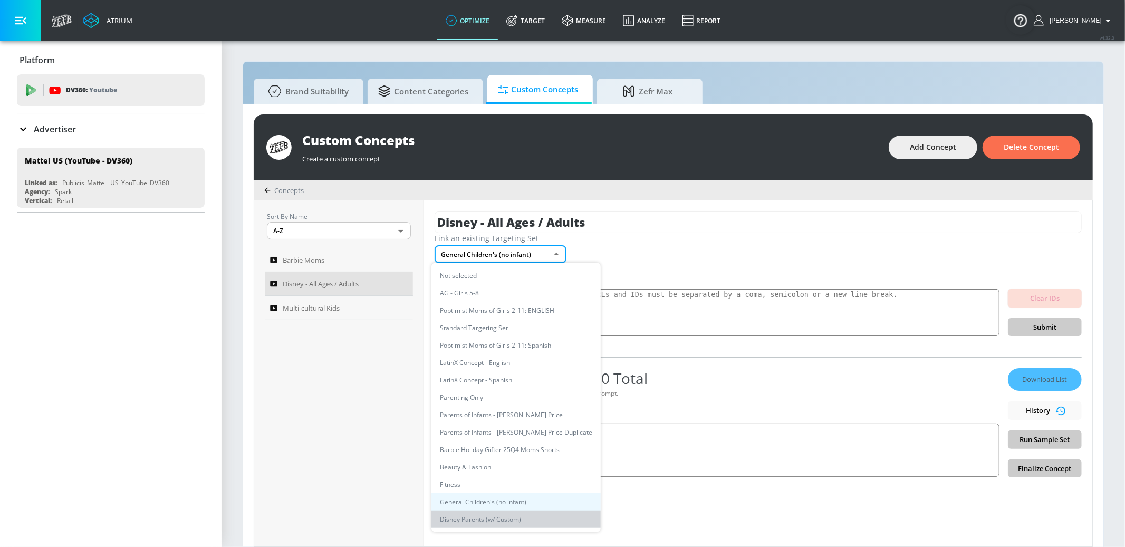
click at [518, 511] on li "Disney Parents (w/ Custom)" at bounding box center [515, 519] width 169 height 17
type input "c7ecb7d6-34c6-4f2d-a476-f37988e5c8de"
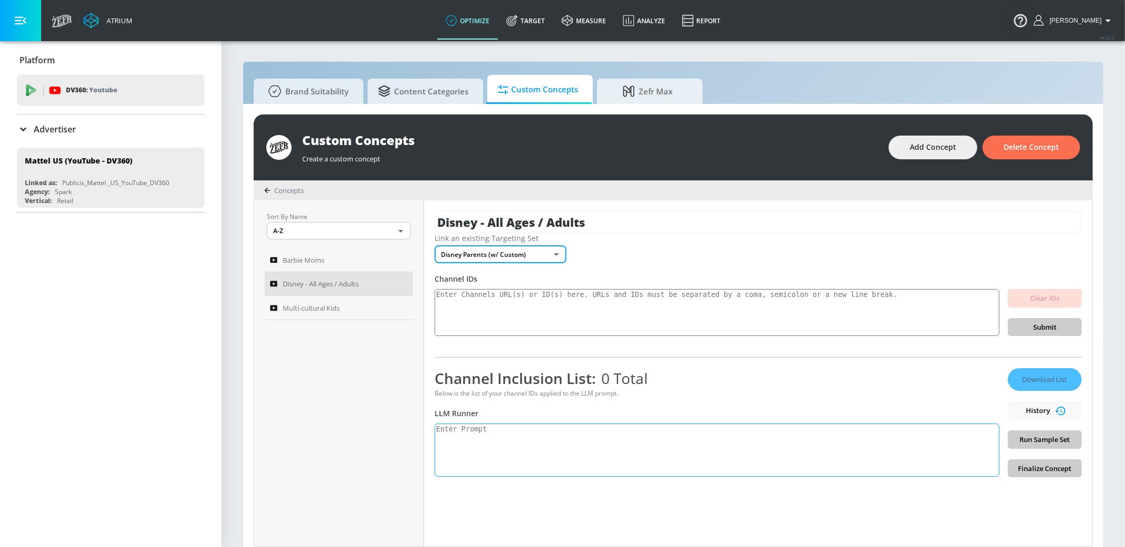
click at [567, 440] on textarea at bounding box center [717, 450] width 565 height 53
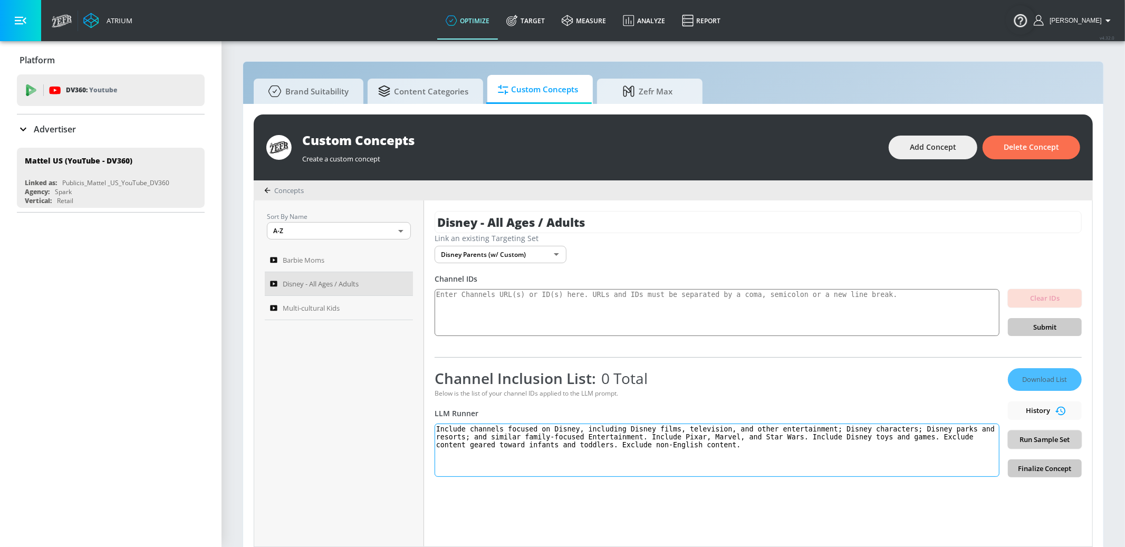
type textarea "Include channels focused on Disney, including Disney films, television, and oth…"
click at [1033, 444] on span "Run Sample Set" at bounding box center [1044, 440] width 57 height 12
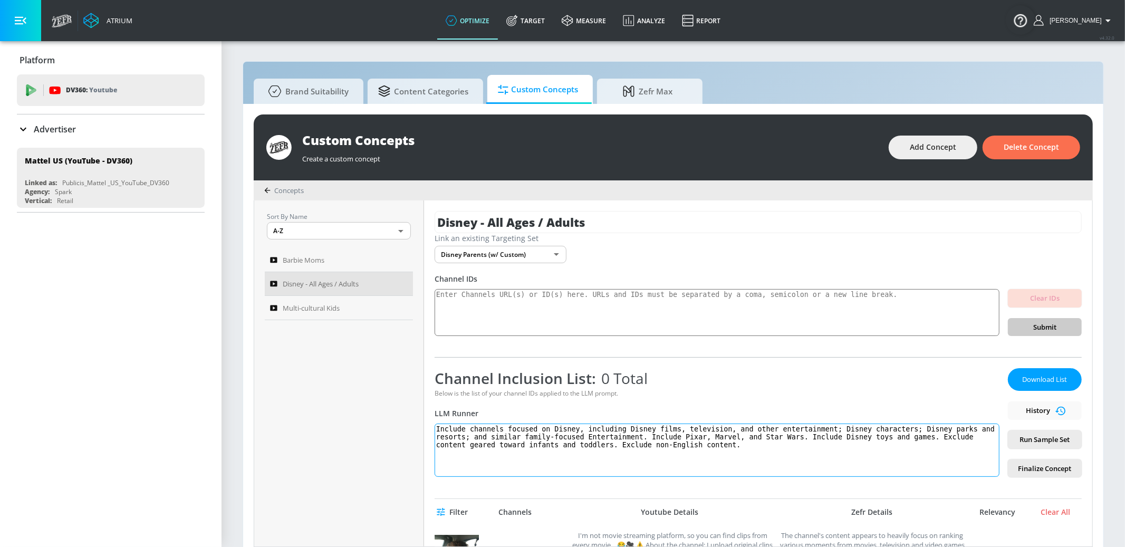
click at [538, 441] on textarea "Include channels focused on Disney, including Disney films, television, and oth…" at bounding box center [717, 450] width 565 height 53
click at [553, 20] on link "Target" at bounding box center [525, 21] width 55 height 38
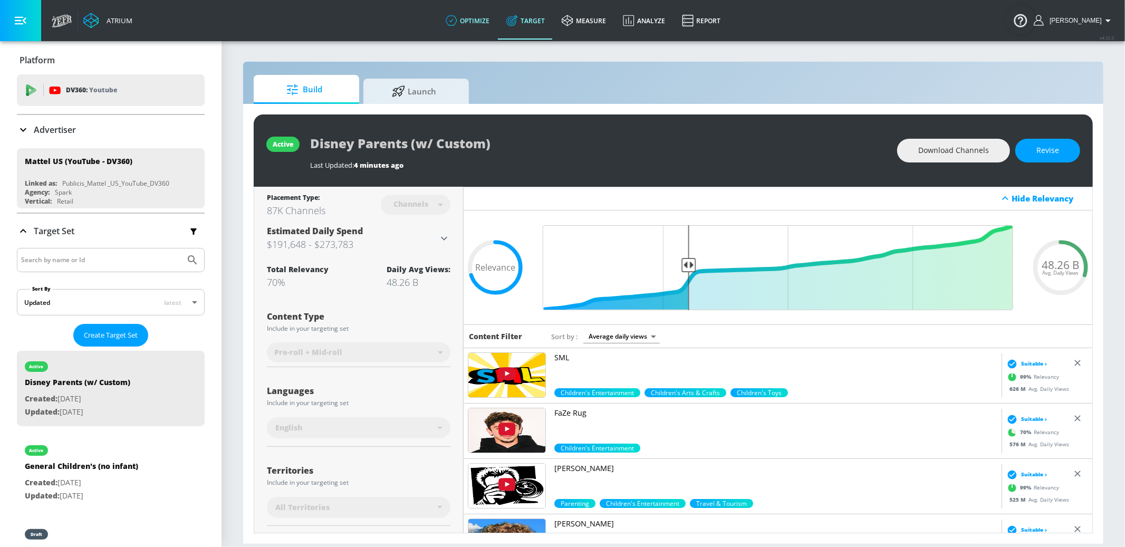
click at [483, 21] on link "optimize" at bounding box center [467, 21] width 61 height 38
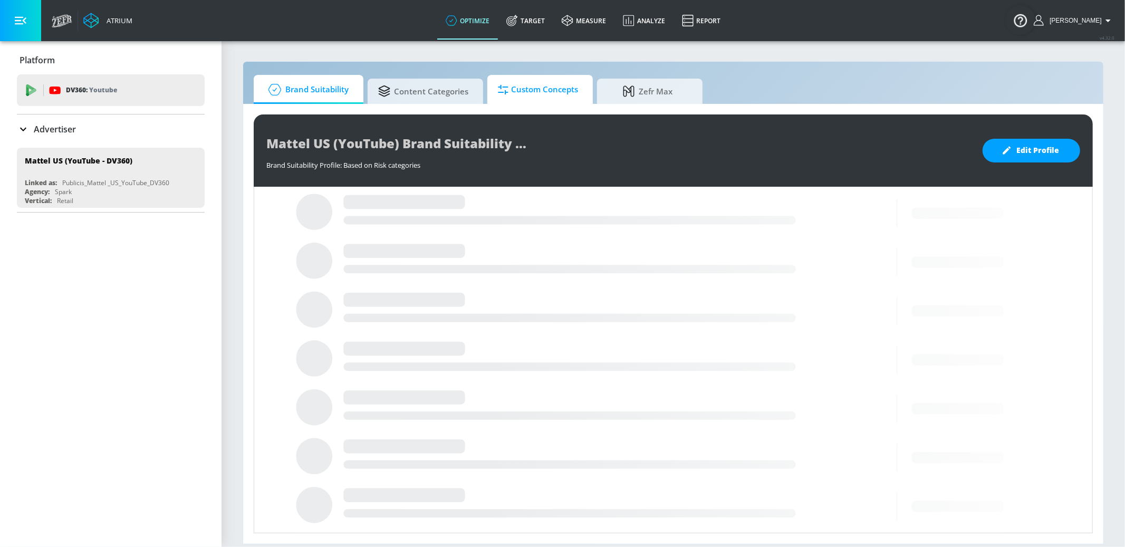
click at [534, 99] on span "Custom Concepts" at bounding box center [538, 89] width 80 height 25
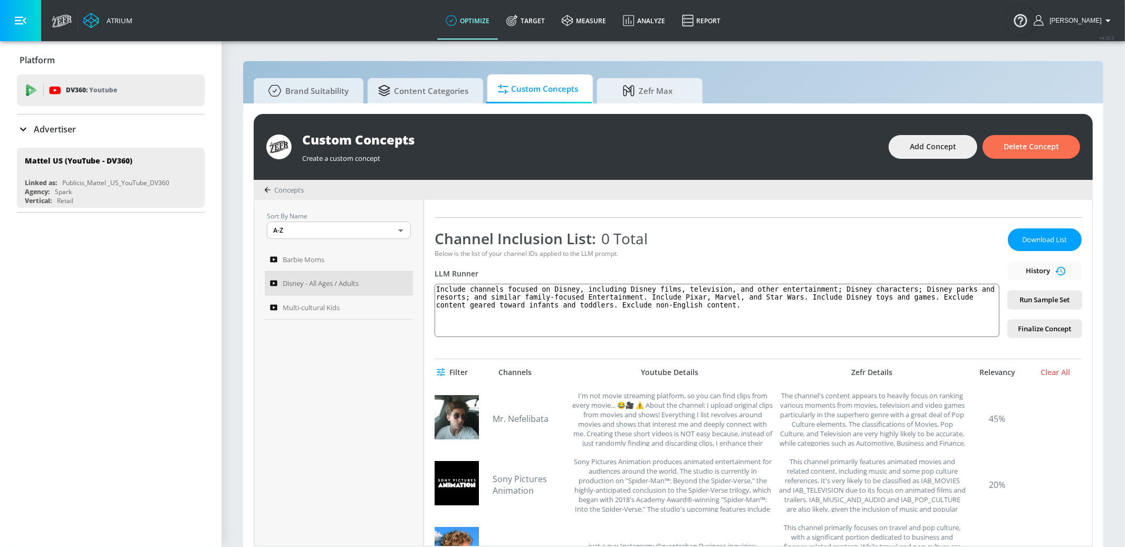
scroll to position [145, 0]
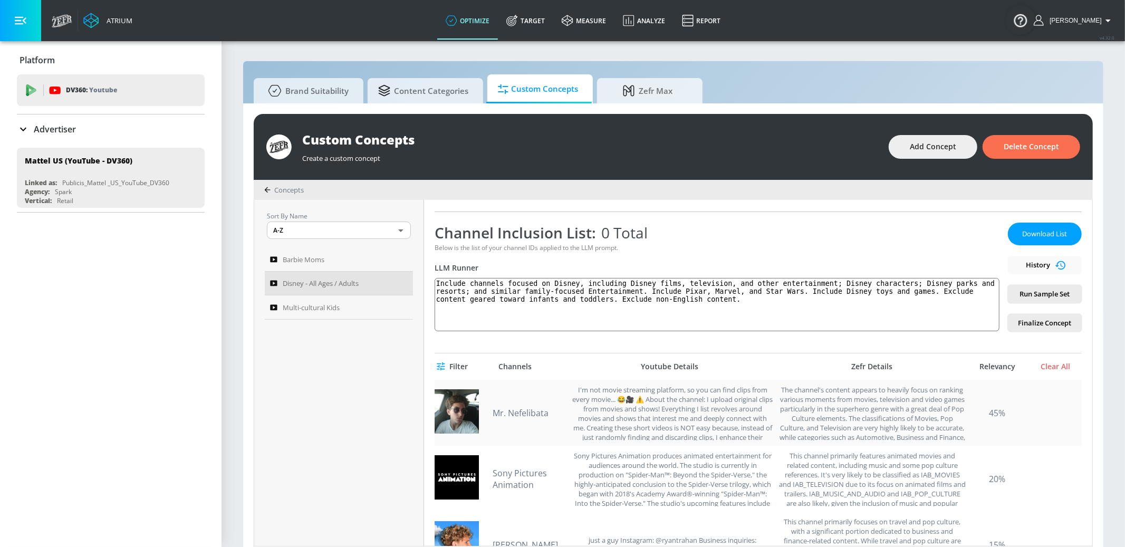
click at [521, 413] on link "Mr. Nefelibata" at bounding box center [530, 413] width 74 height 12
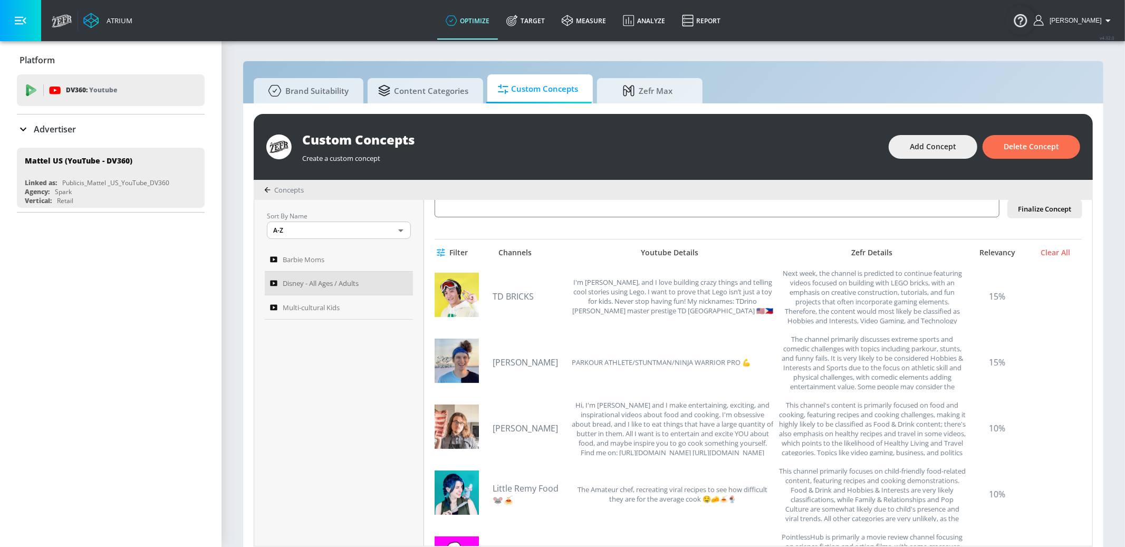
scroll to position [382, 0]
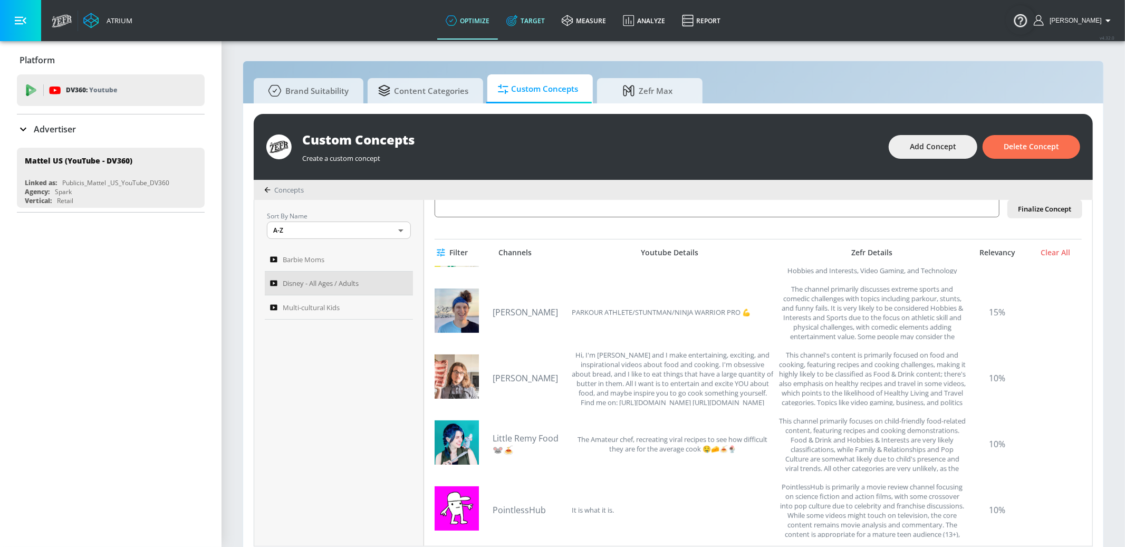
click at [553, 21] on link "Target" at bounding box center [525, 21] width 55 height 38
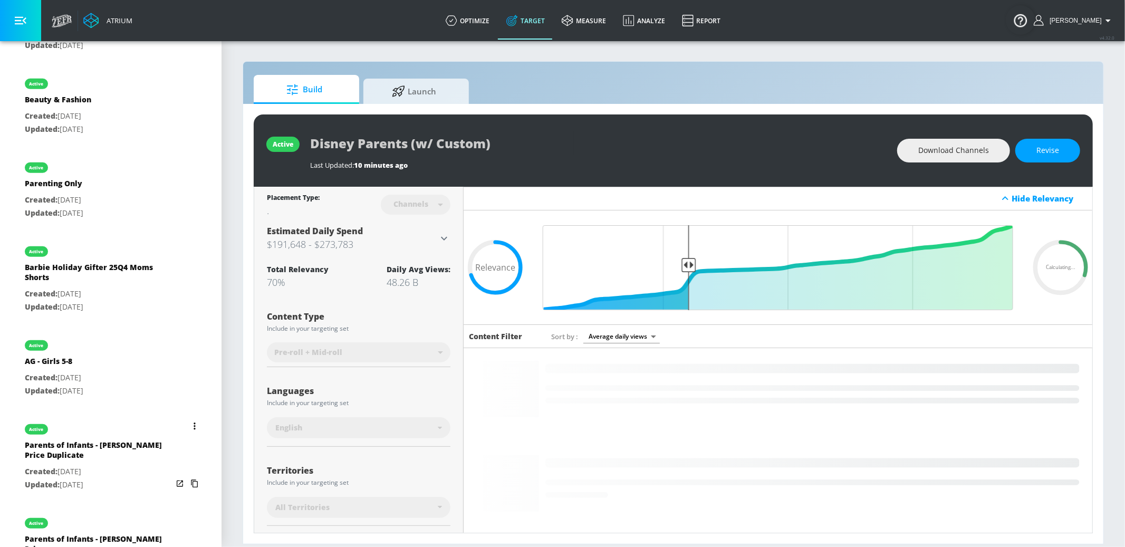
click at [122, 457] on div "Parents of Infants - [PERSON_NAME] Price Duplicate" at bounding box center [99, 452] width 148 height 25
type input "Parents of Infants - [PERSON_NAME] Price Duplicate"
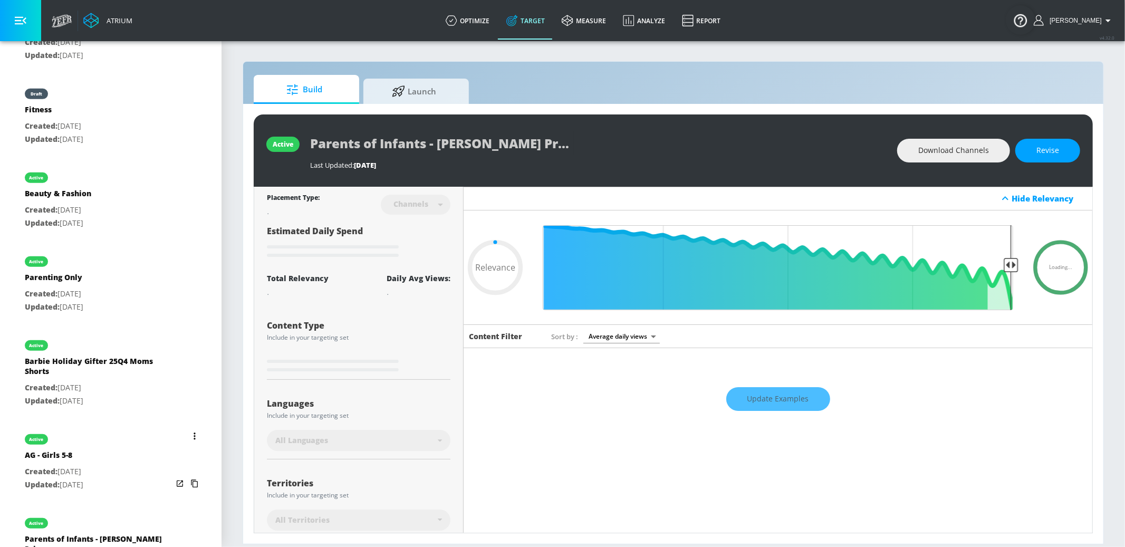
scroll to position [533, 0]
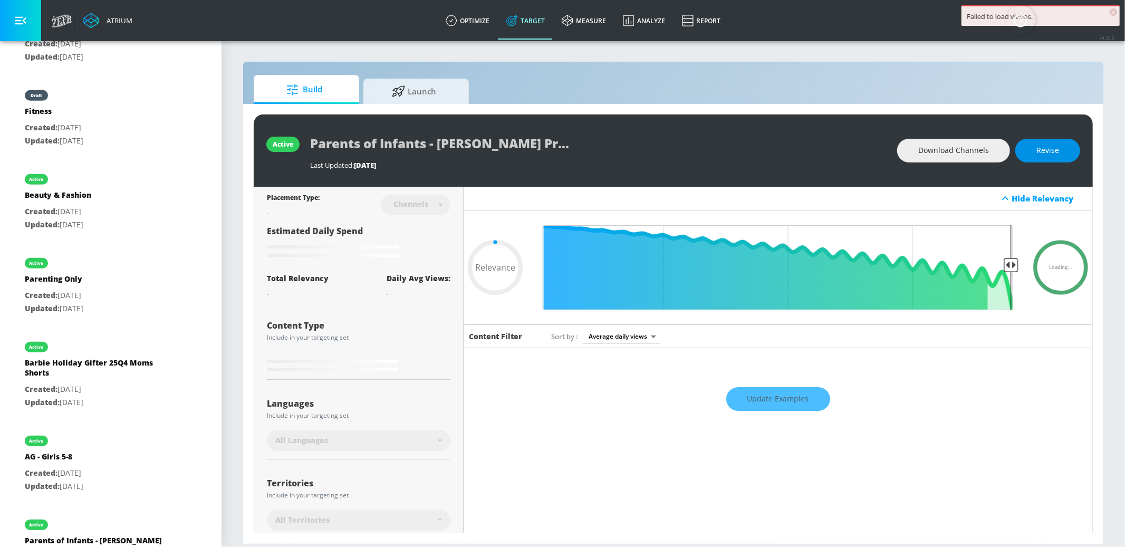
click at [1051, 144] on span "Revise" at bounding box center [1047, 150] width 23 height 13
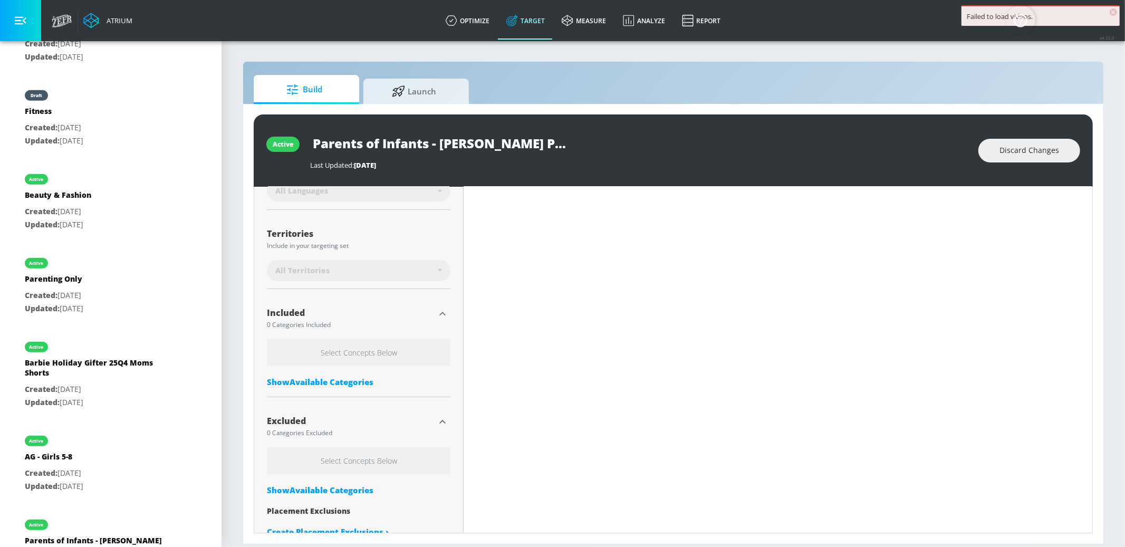
scroll to position [271, 0]
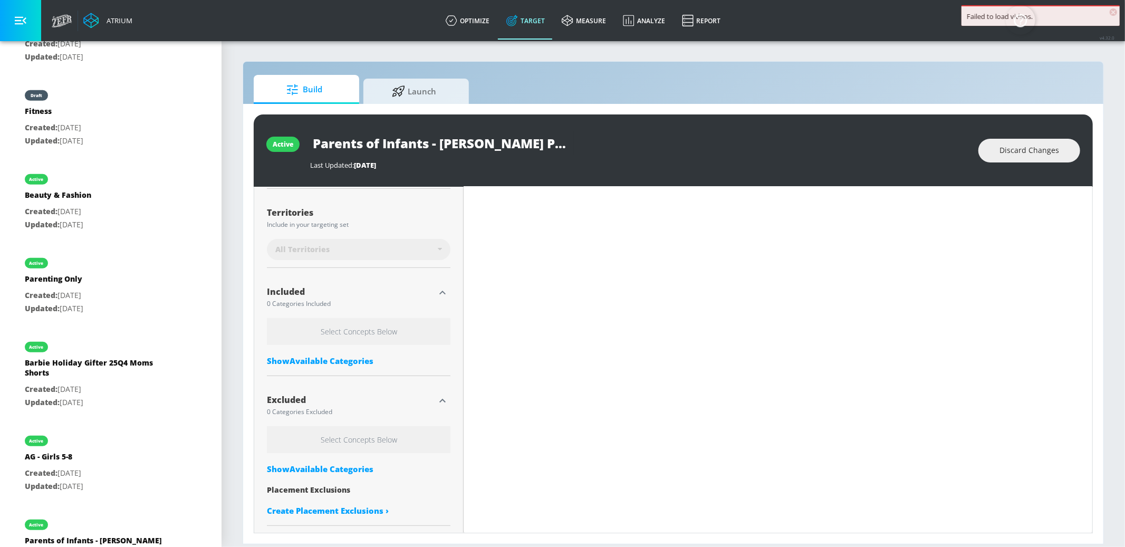
click at [352, 359] on div "Show Available Categories" at bounding box center [359, 360] width 184 height 11
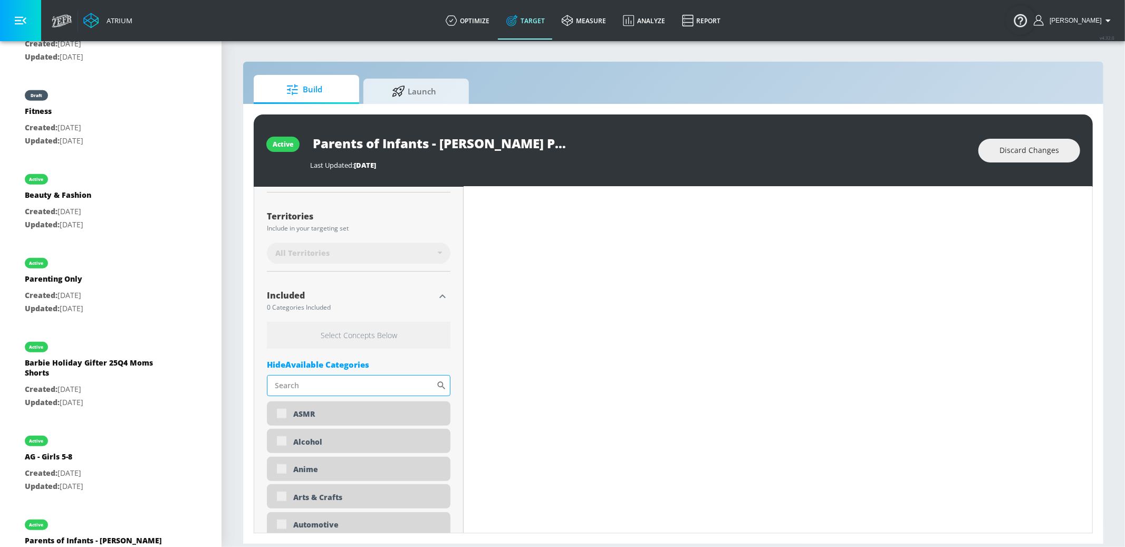
scroll to position [266, 0]
type input "0.75"
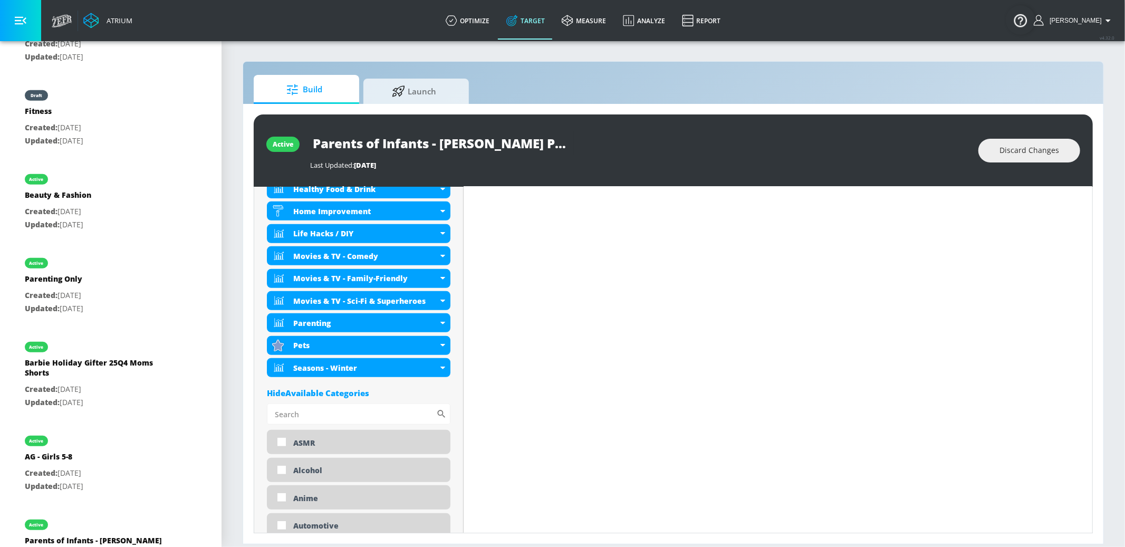
scroll to position [577, 0]
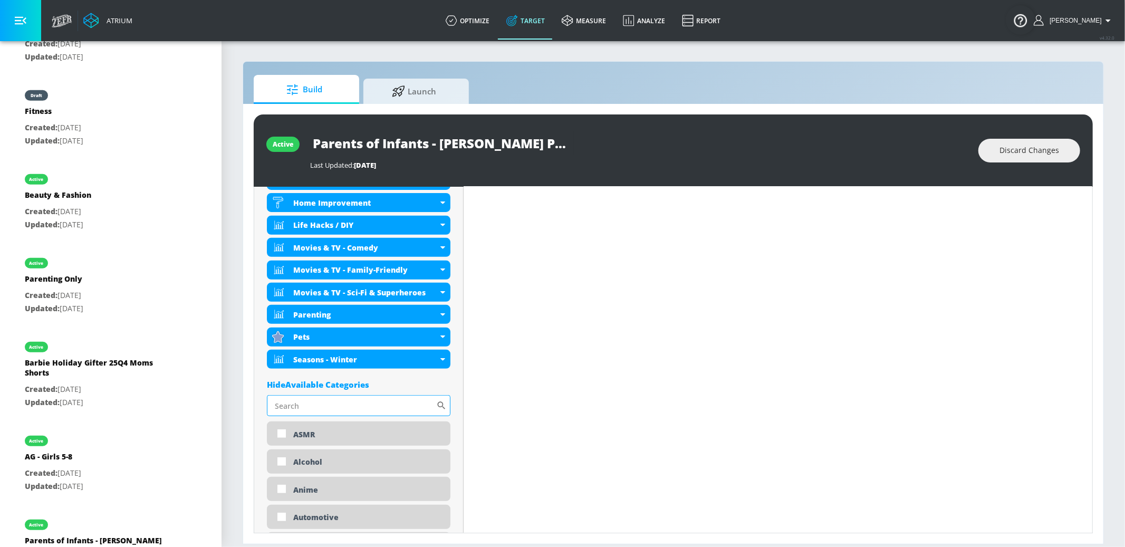
click at [376, 407] on input "Sort By" at bounding box center [351, 405] width 169 height 21
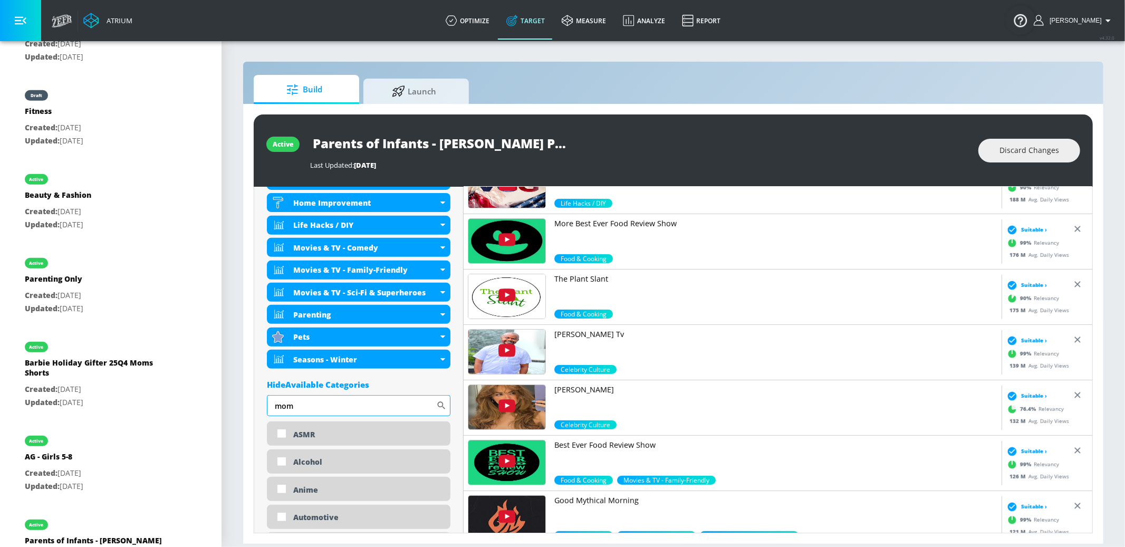
scroll to position [670, 0]
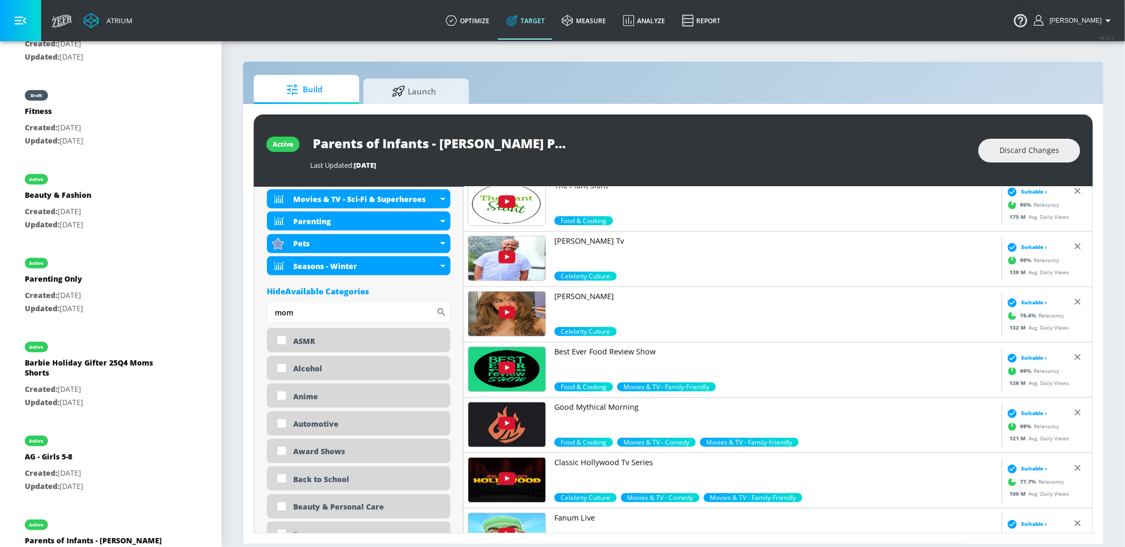
drag, startPoint x: 303, startPoint y: 310, endPoint x: 246, endPoint y: 304, distance: 56.7
click at [246, 304] on div "active Parents of Infants - [PERSON_NAME] Price Duplicate Last Updated: [DATE] …" at bounding box center [673, 324] width 860 height 440
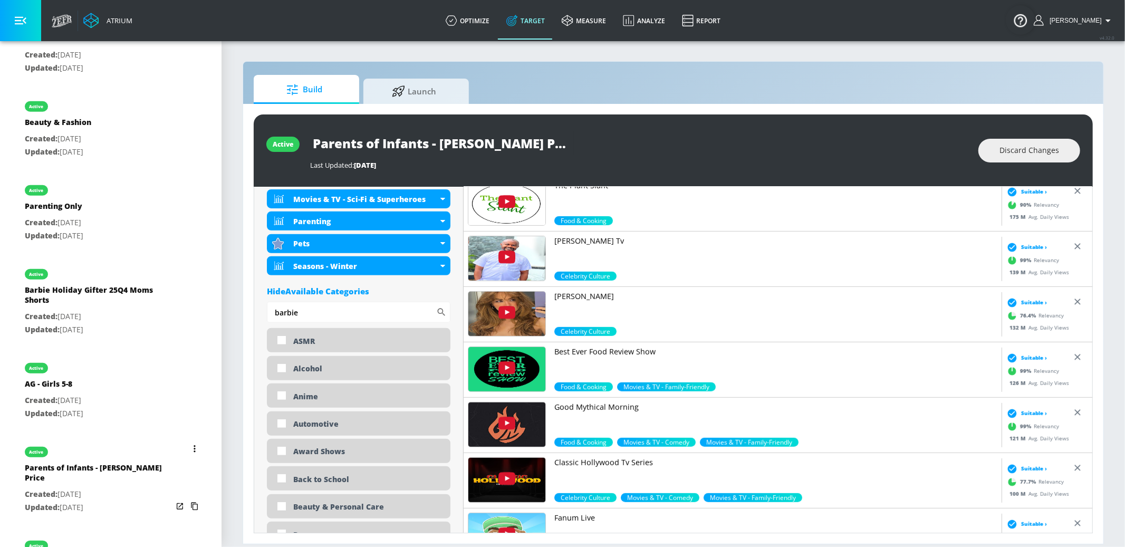
scroll to position [643, 0]
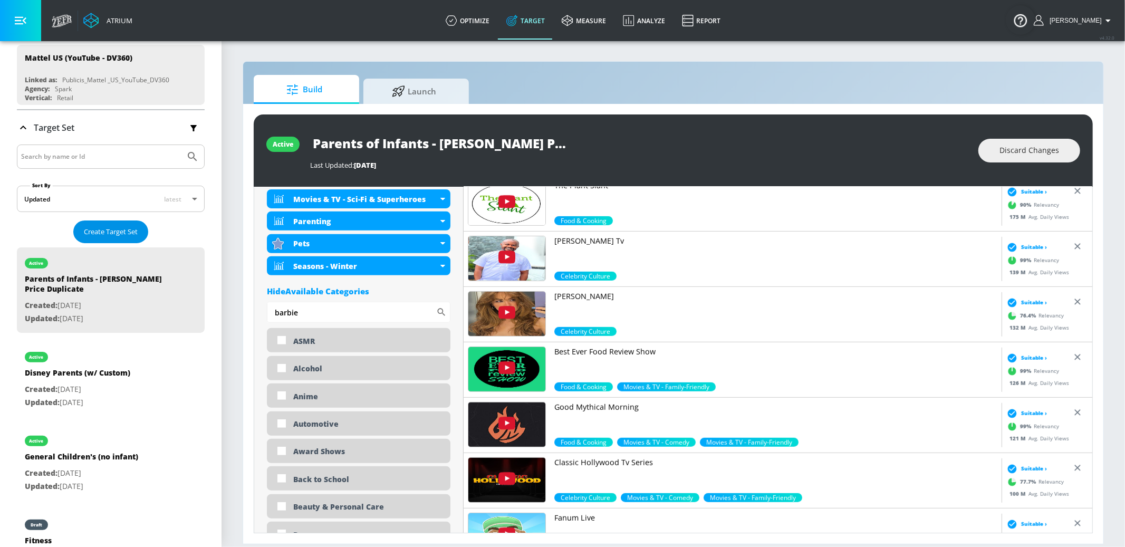
type input "barbie"
click at [117, 228] on span "Create Target Set" at bounding box center [111, 232] width 54 height 12
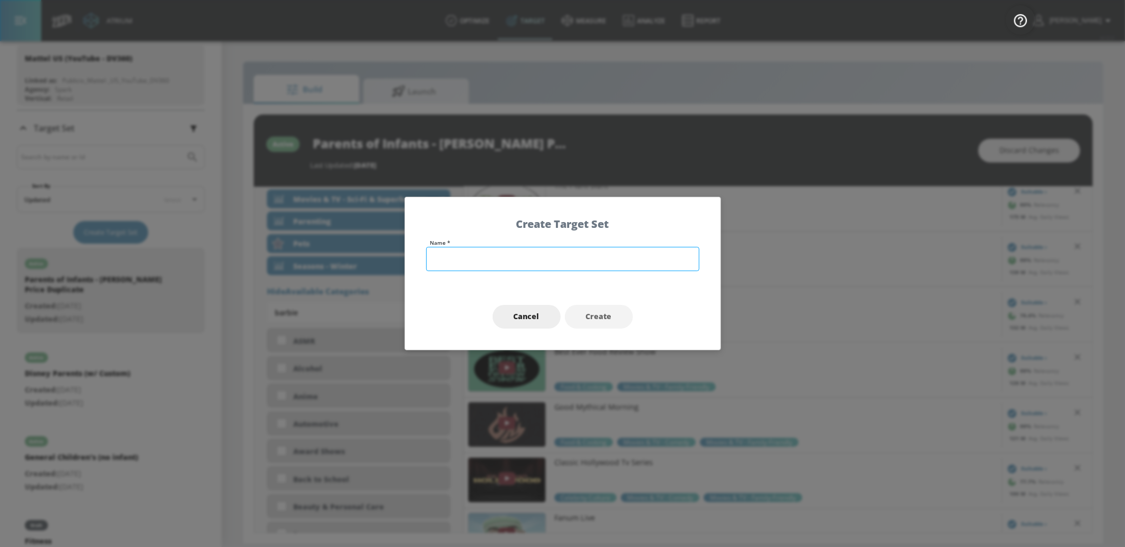
click at [457, 254] on input "text" at bounding box center [562, 259] width 273 height 24
type input "NEW FP Parents of Infants"
click at [607, 317] on span "Create" at bounding box center [599, 316] width 26 height 13
type input "NEW FP Parents of Infants"
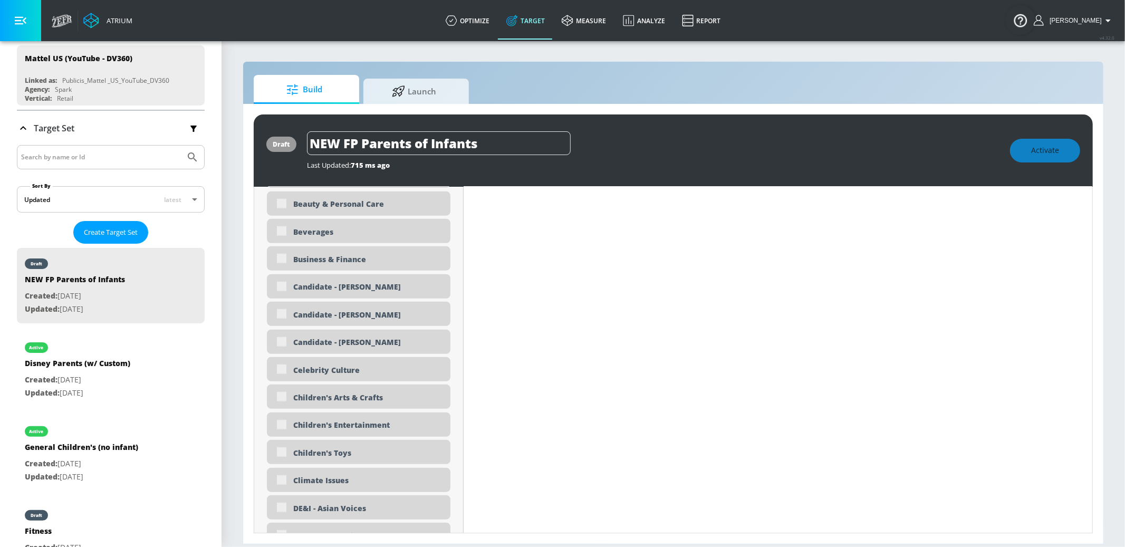
scroll to position [682, 0]
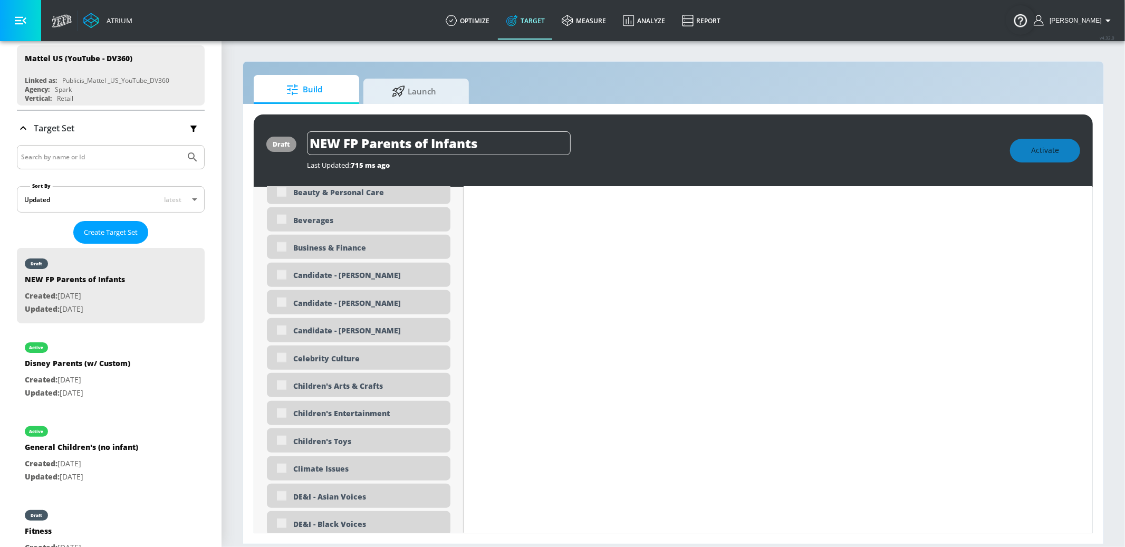
type input "0.7"
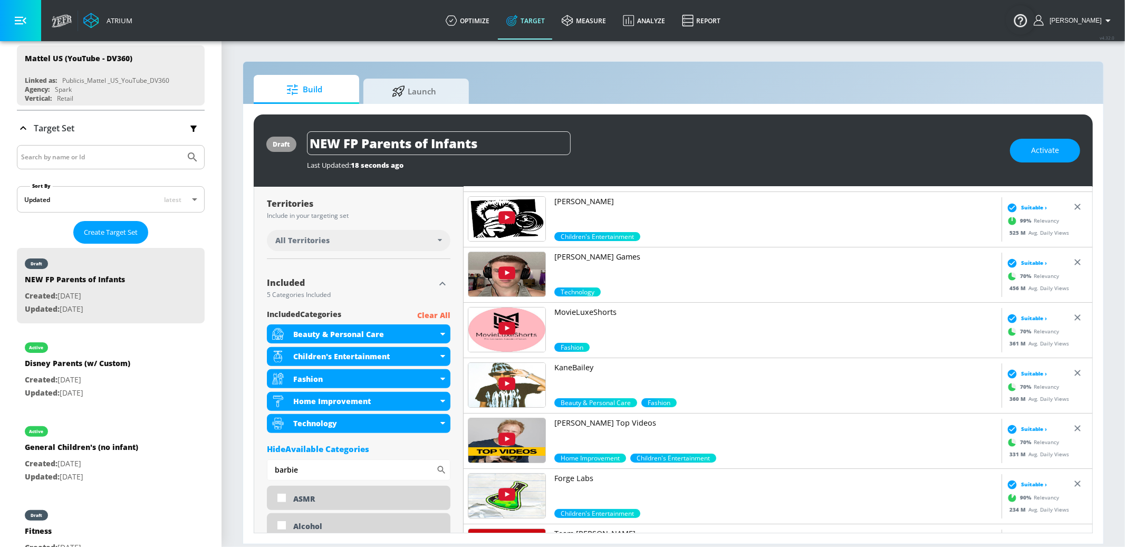
scroll to position [272, 0]
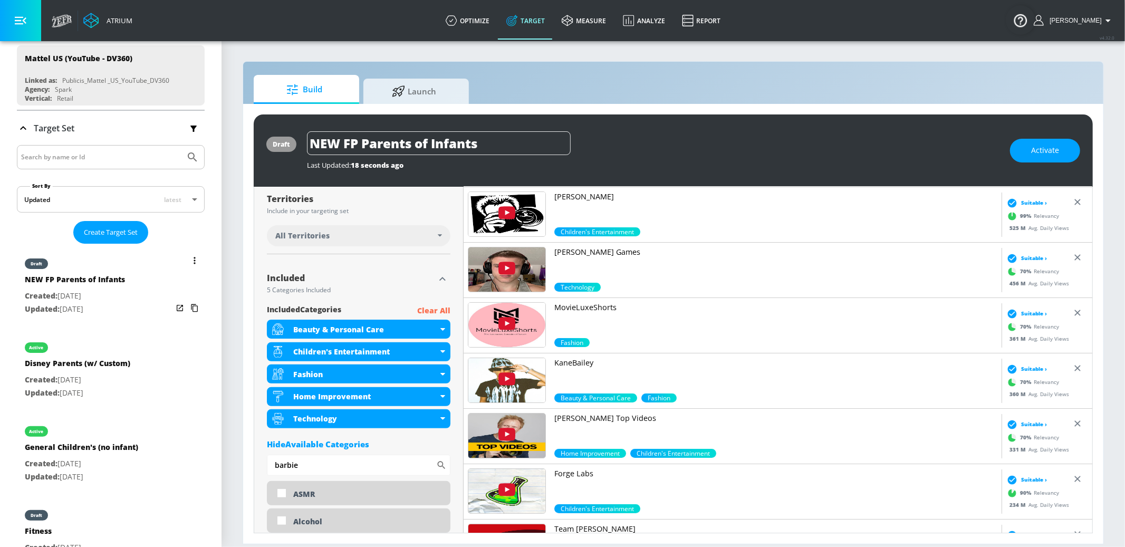
click at [195, 260] on icon "list of Target Set" at bounding box center [195, 260] width 2 height 7
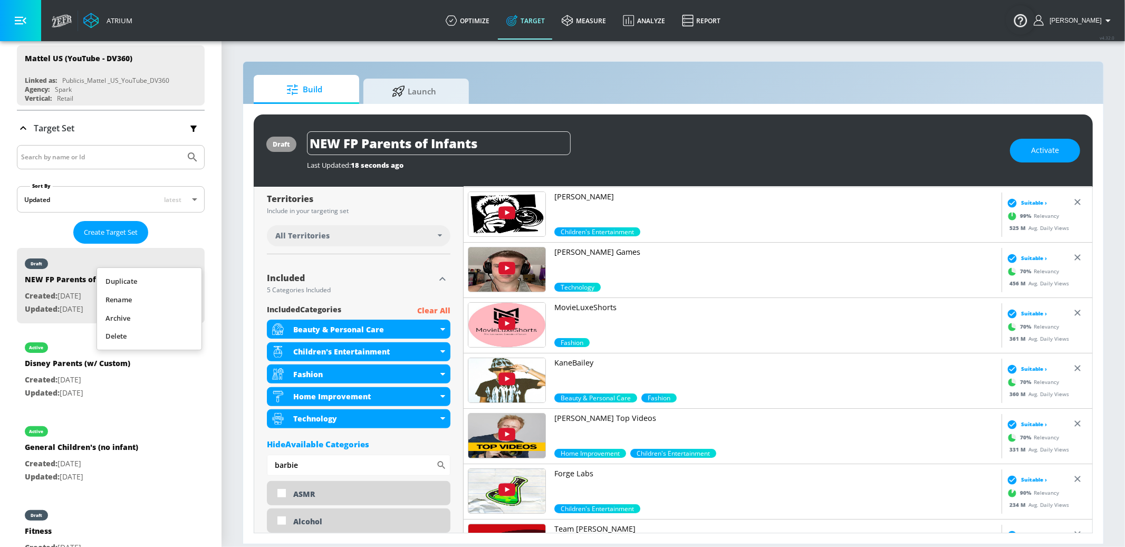
click at [141, 334] on li "Delete" at bounding box center [149, 336] width 104 height 18
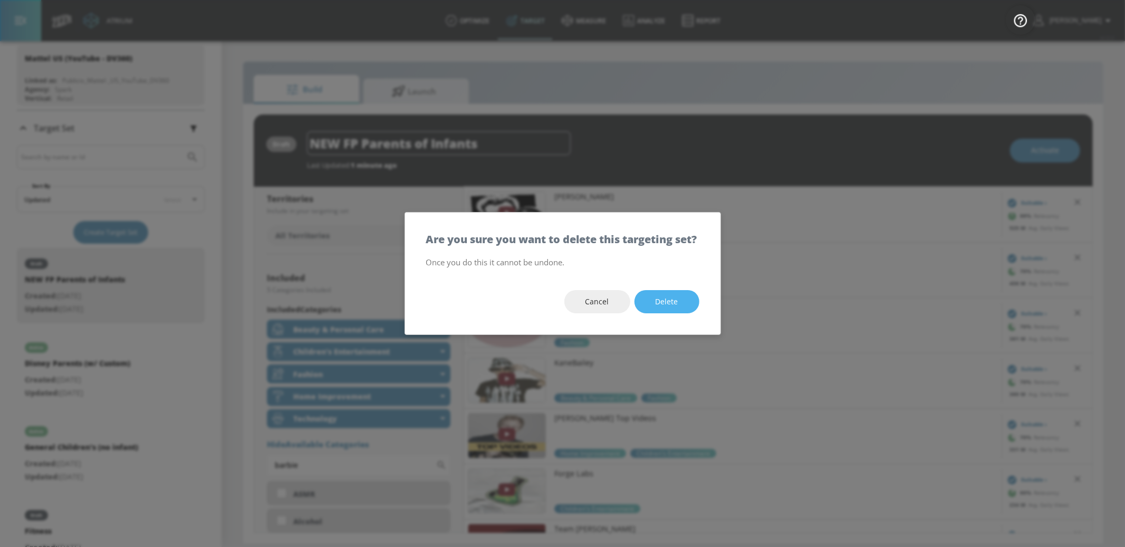
click at [695, 306] on button "Delete" at bounding box center [666, 302] width 65 height 24
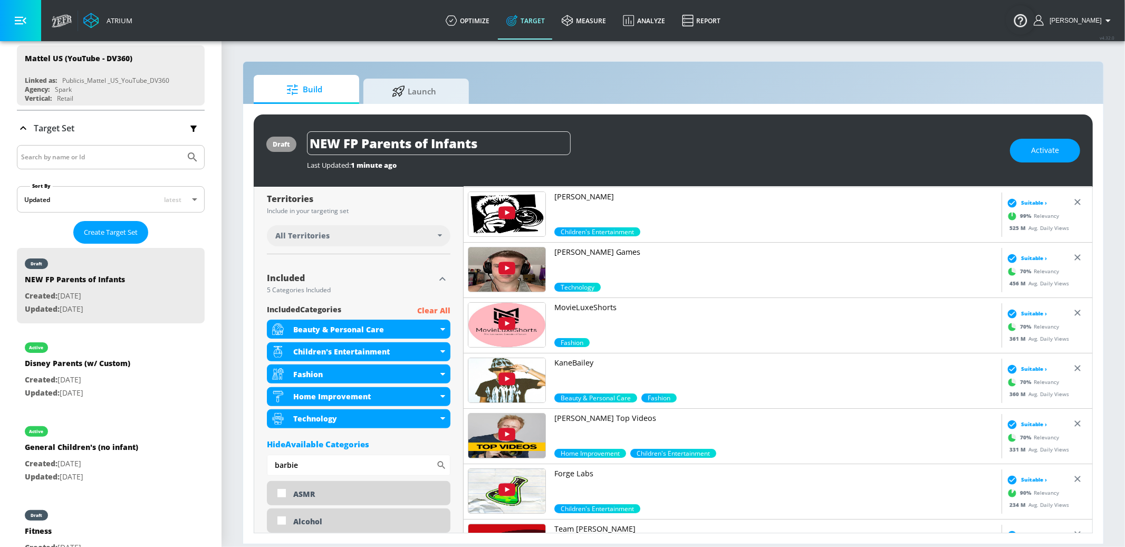
type input "Disney Parents (w/ Custom)"
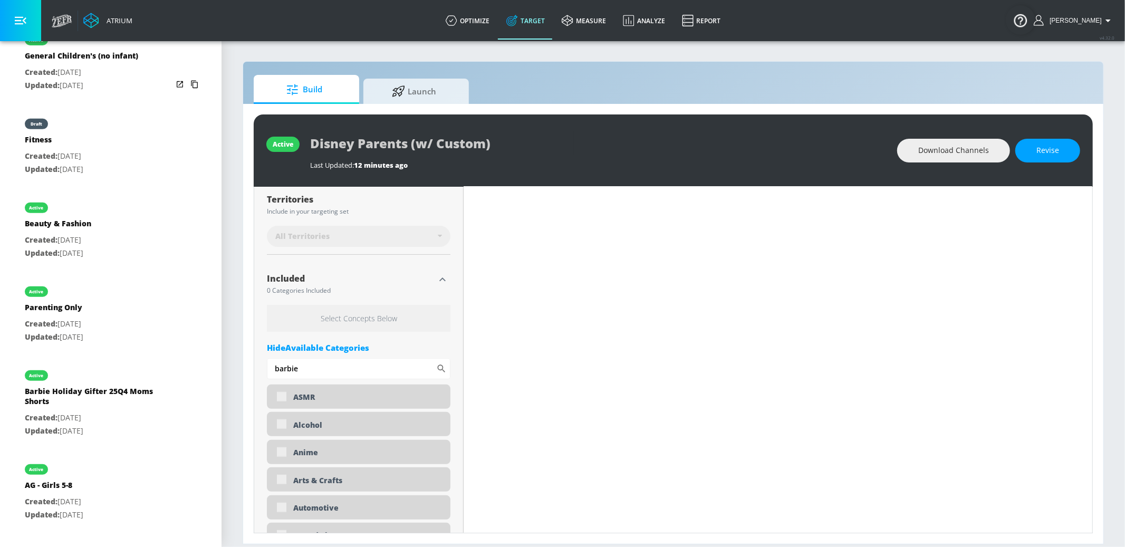
scroll to position [428, 0]
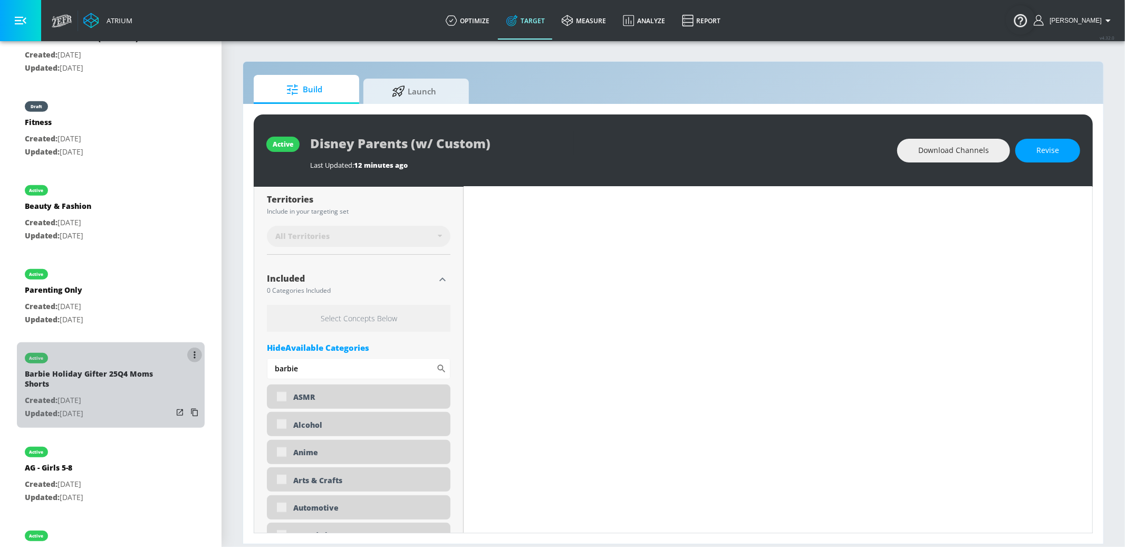
click at [192, 353] on button "list of Target Set" at bounding box center [194, 355] width 15 height 15
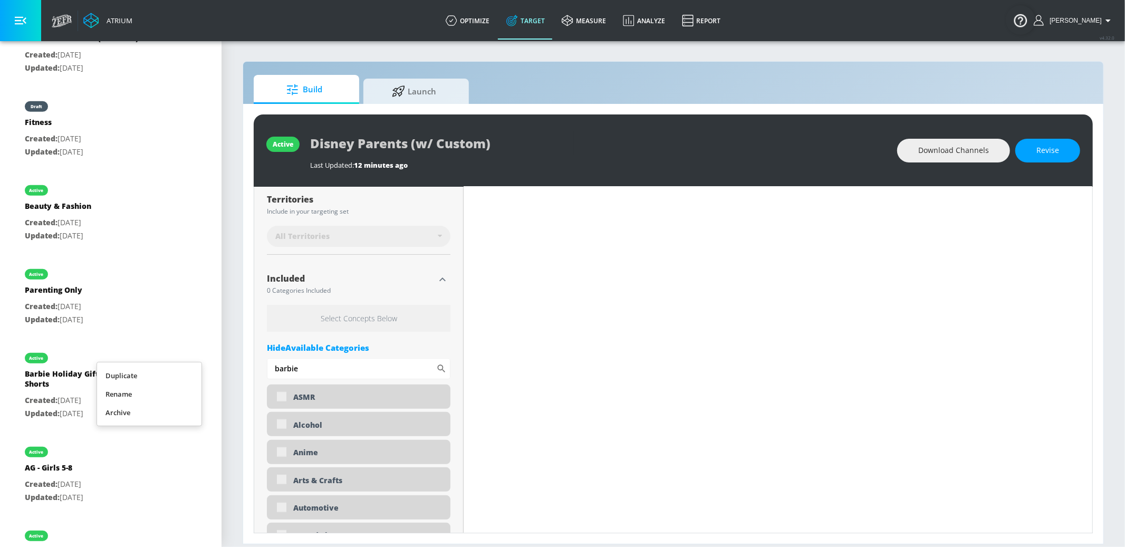
click at [148, 295] on div at bounding box center [562, 273] width 1125 height 547
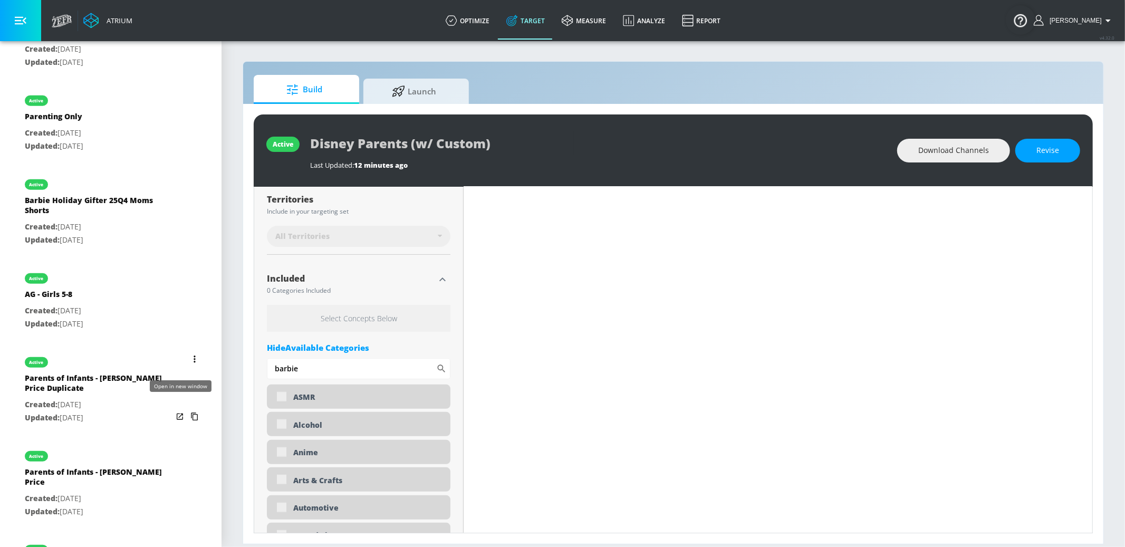
scroll to position [610, 0]
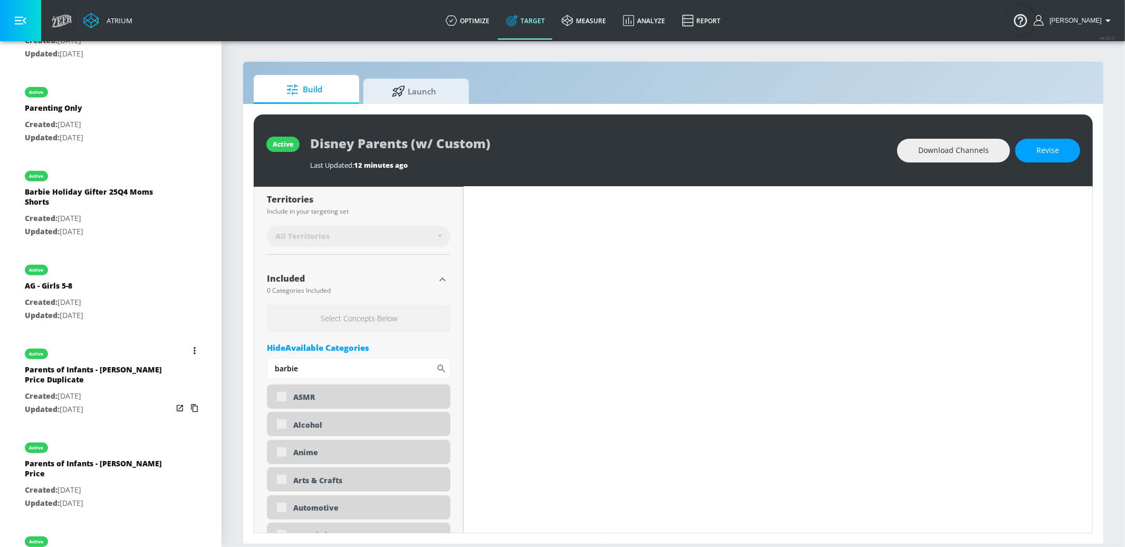
click at [193, 347] on button "list of Target Set" at bounding box center [194, 350] width 15 height 15
type input "0.7"
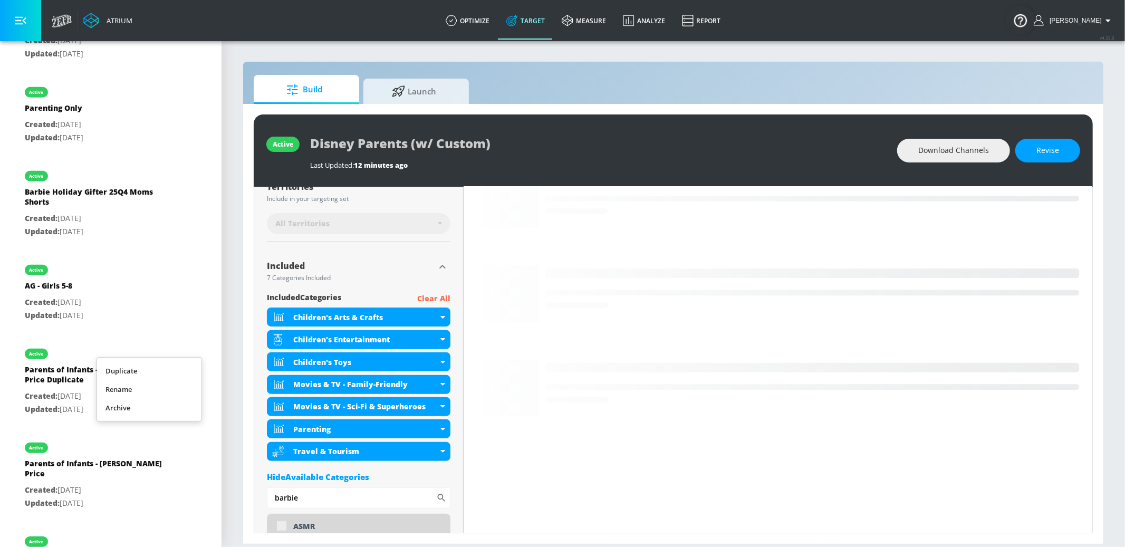
scroll to position [272, 0]
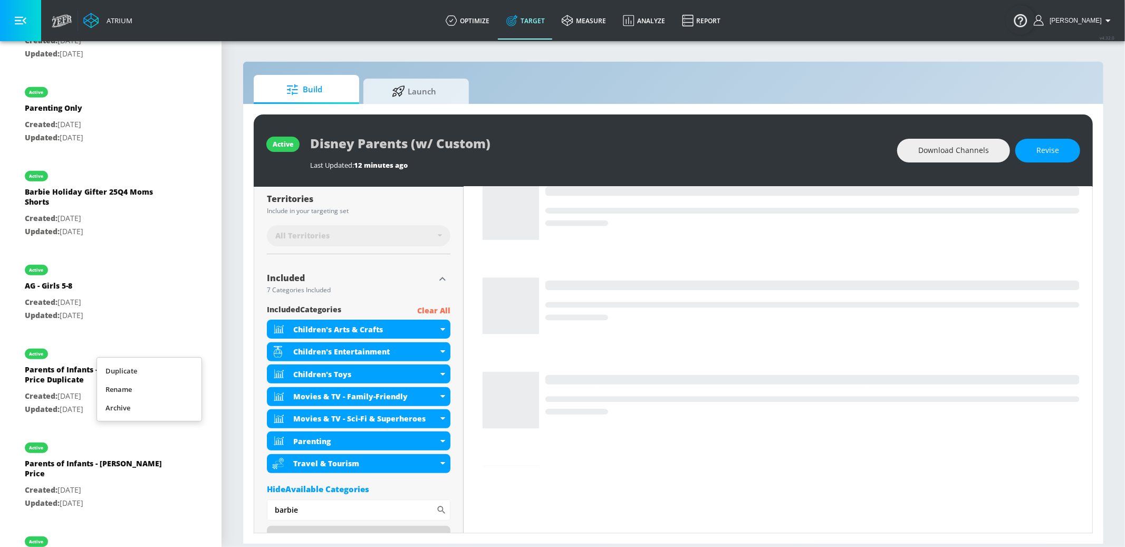
click at [134, 403] on li "Archive" at bounding box center [149, 408] width 104 height 18
click at [192, 345] on button "list of Target Set" at bounding box center [194, 350] width 15 height 15
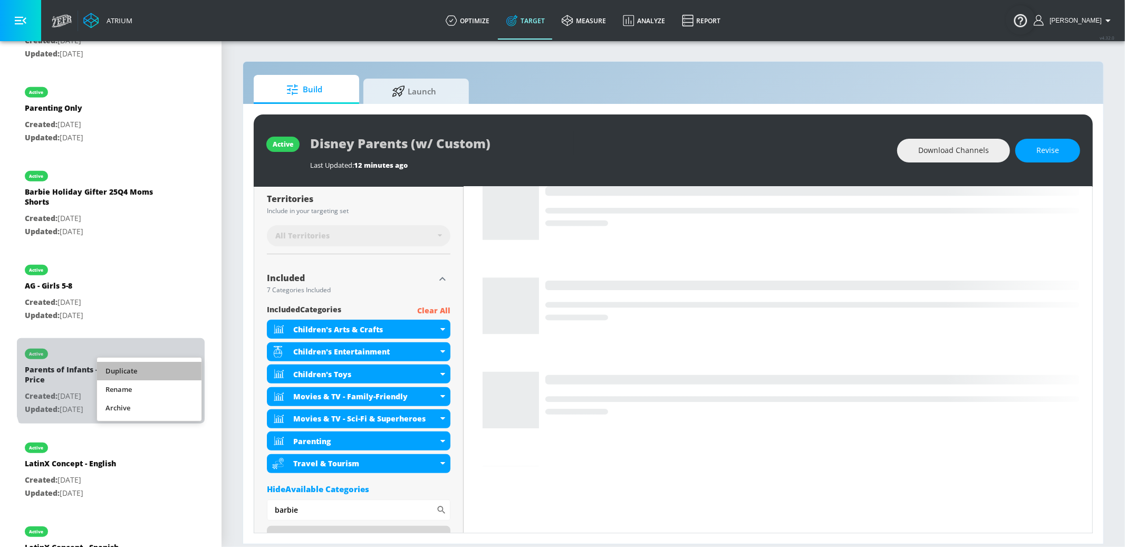
click at [165, 373] on li "Duplicate" at bounding box center [149, 371] width 104 height 18
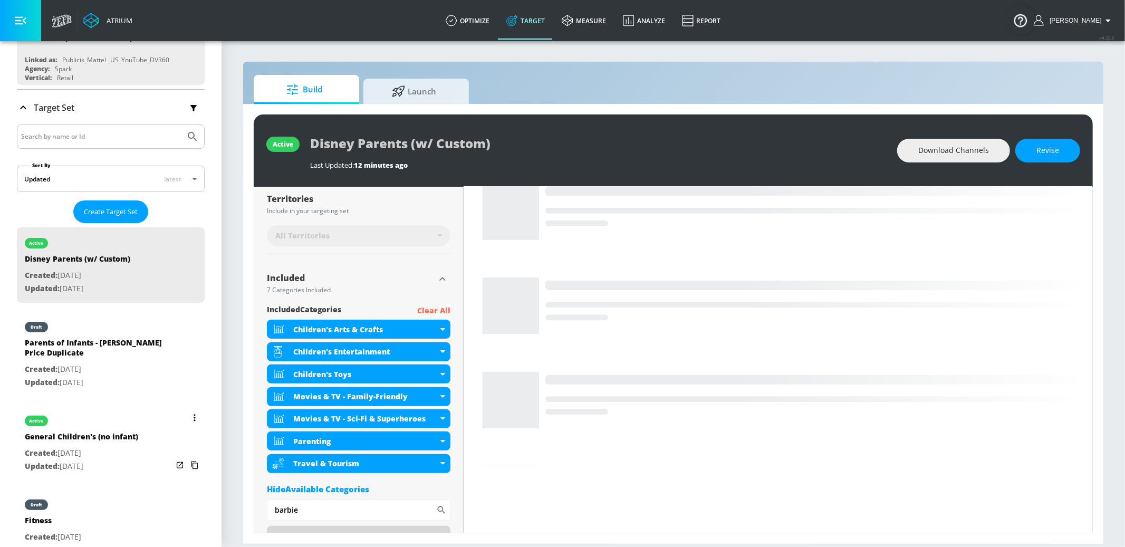
scroll to position [130, 0]
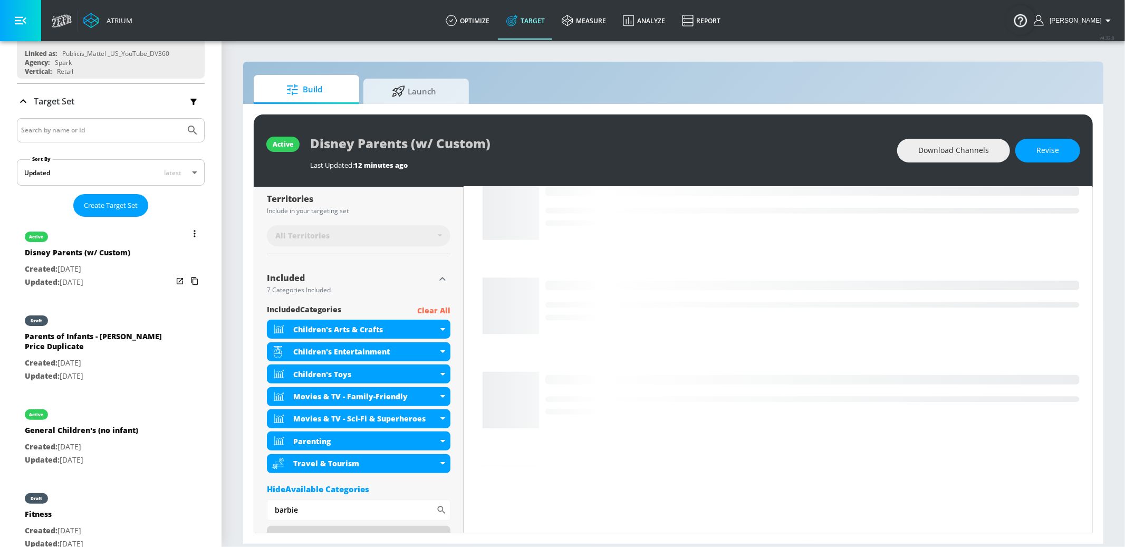
click at [119, 357] on p "Created: [DATE]" at bounding box center [99, 363] width 148 height 13
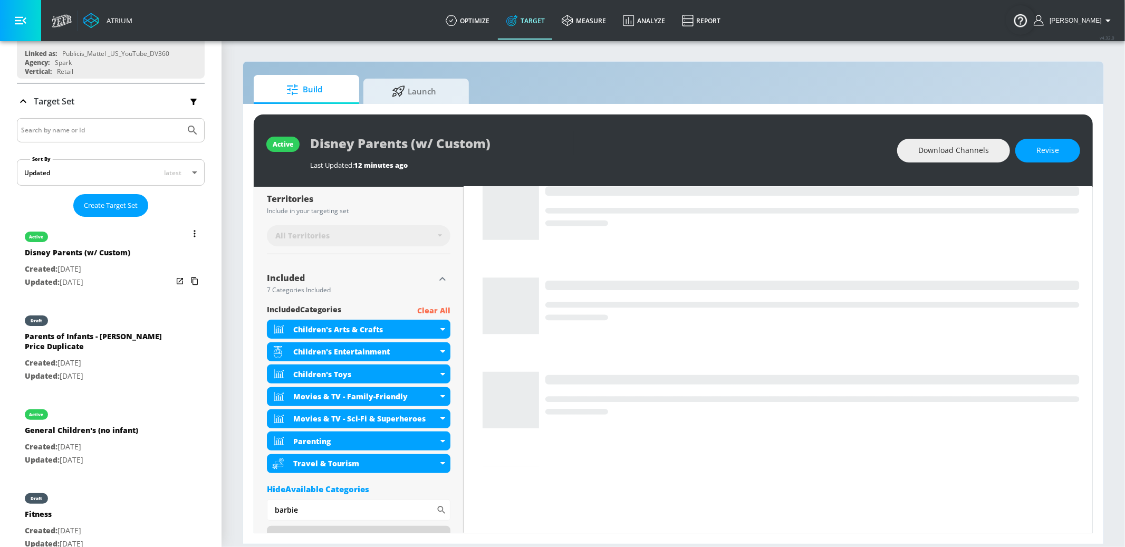
type input "Parents of Infants - [PERSON_NAME] Price Duplicate"
type input "0.05"
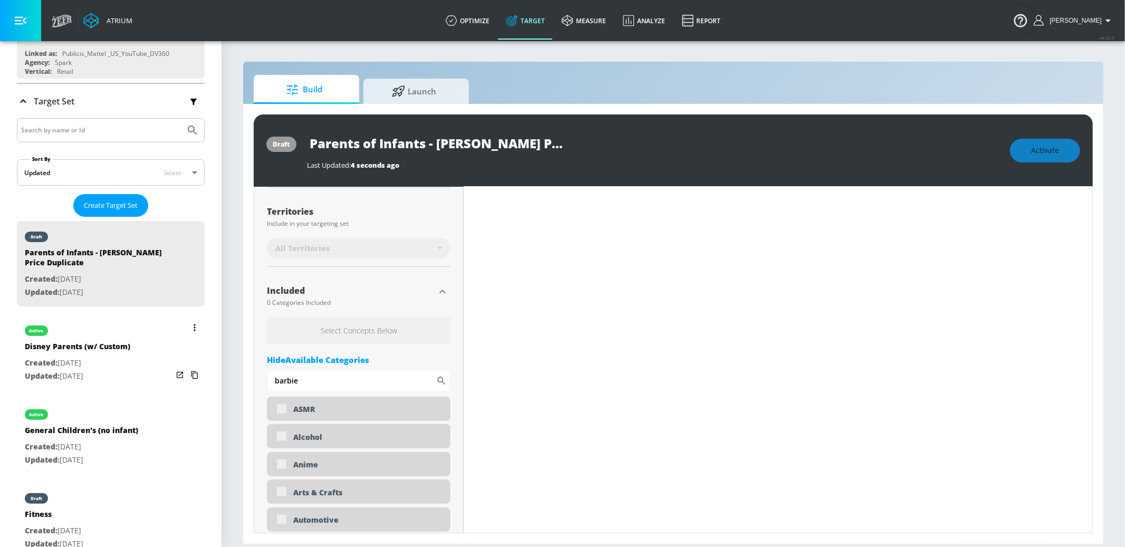
scroll to position [284, 0]
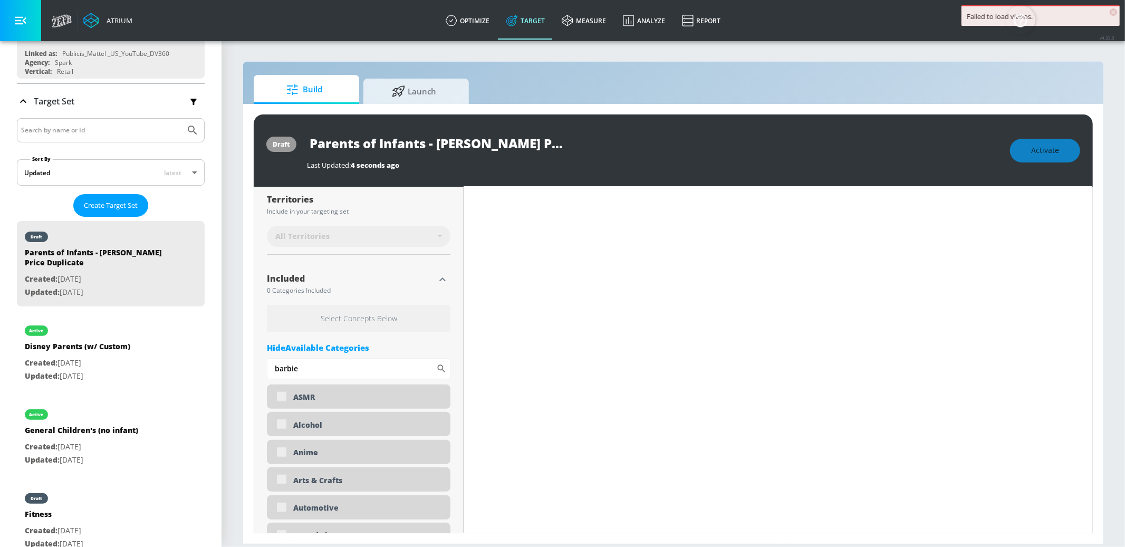
click at [422, 145] on input "Parents of Infants - [PERSON_NAME] Price Duplicate" at bounding box center [439, 143] width 264 height 24
type input "Parents of a - [PERSON_NAME] Price Duplicate"
type input "0.05"
type input "F"
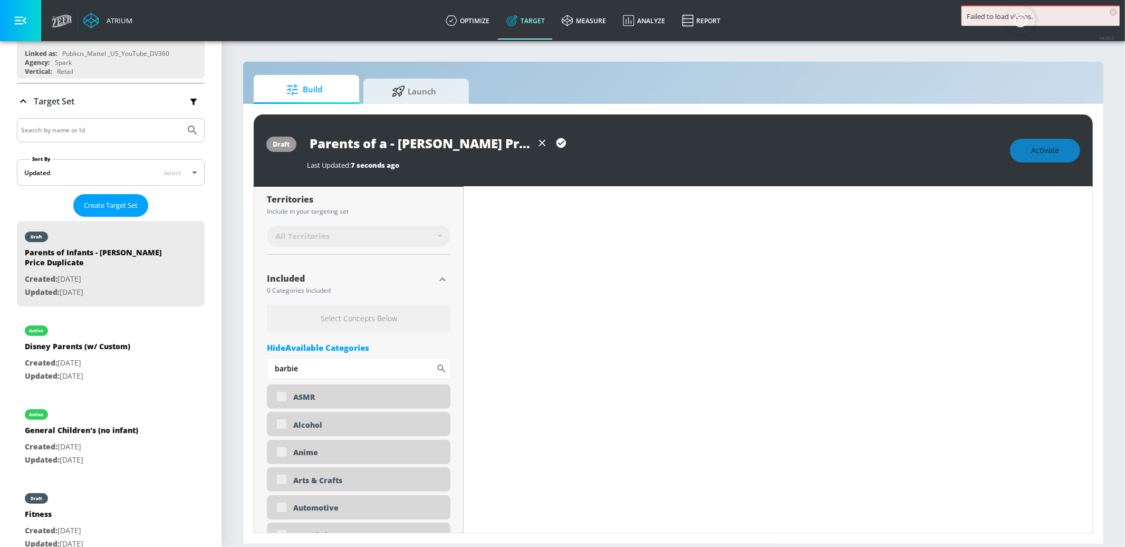
type input "0.05"
type input "Fi"
type input "0.05"
type input "Fis"
type input "0.05"
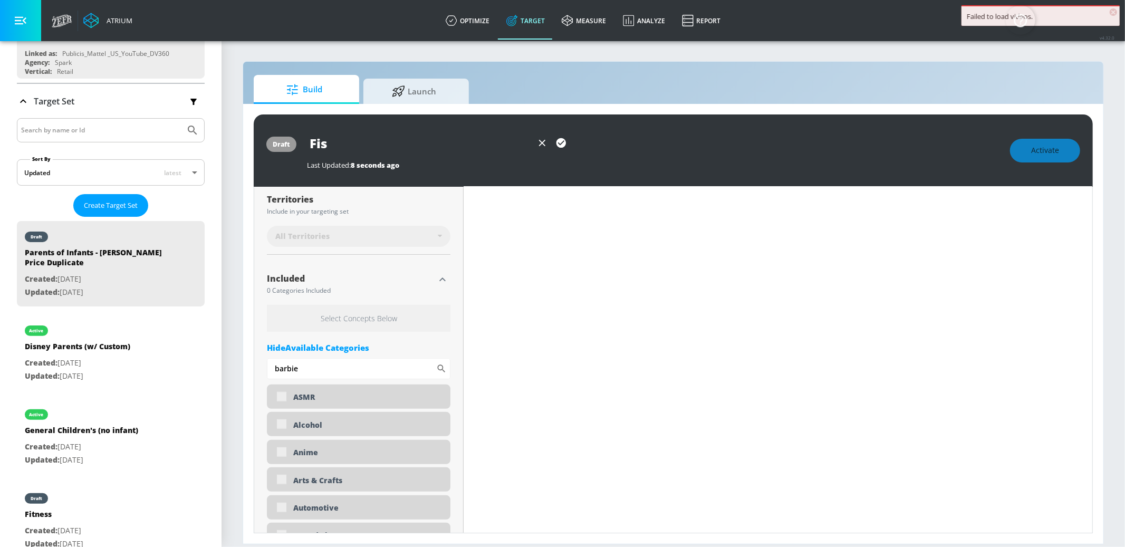
type input "Fish"
type input "0.05"
type input "Fishe"
type input "0.05"
type input "[PERSON_NAME]"
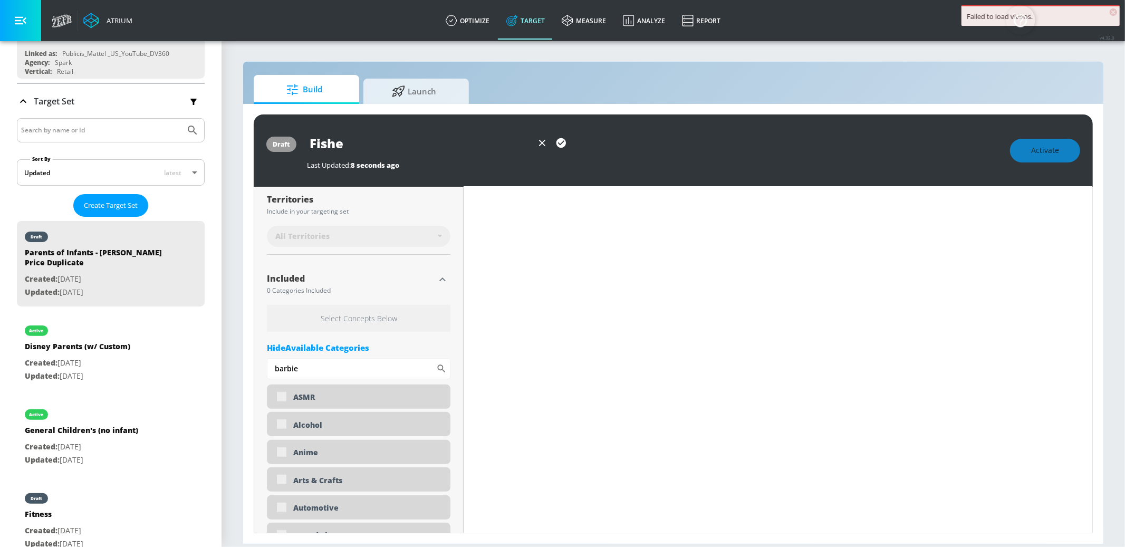
type input "0.05"
type input "[PERSON_NAME]"
type input "0.05"
type input "[PERSON_NAME] P"
type input "0.05"
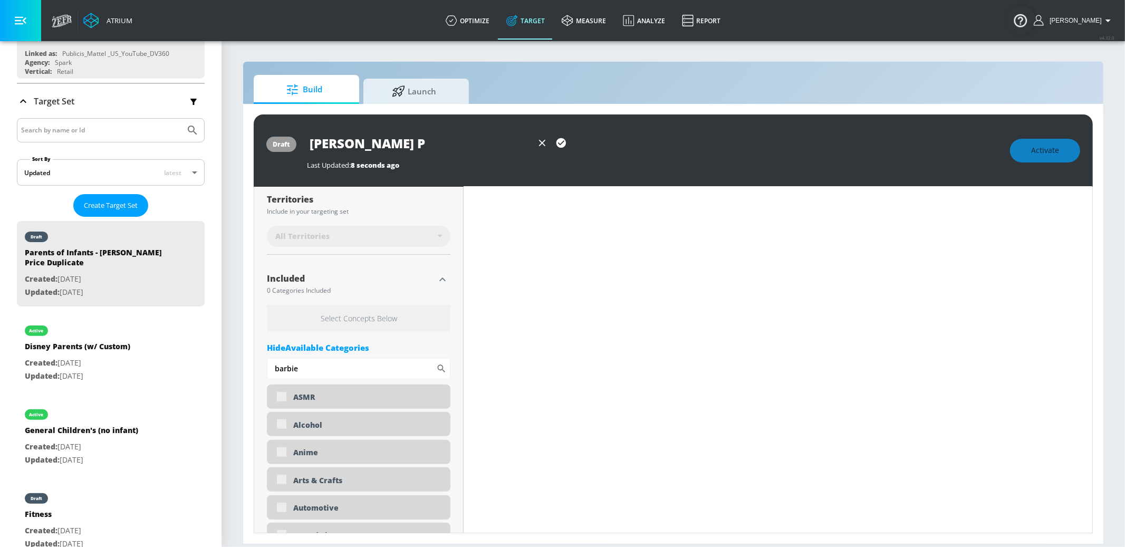
type input "[PERSON_NAME]"
type input "0.05"
type input "[PERSON_NAME] Pri"
type input "0.05"
type input "[PERSON_NAME] Pric"
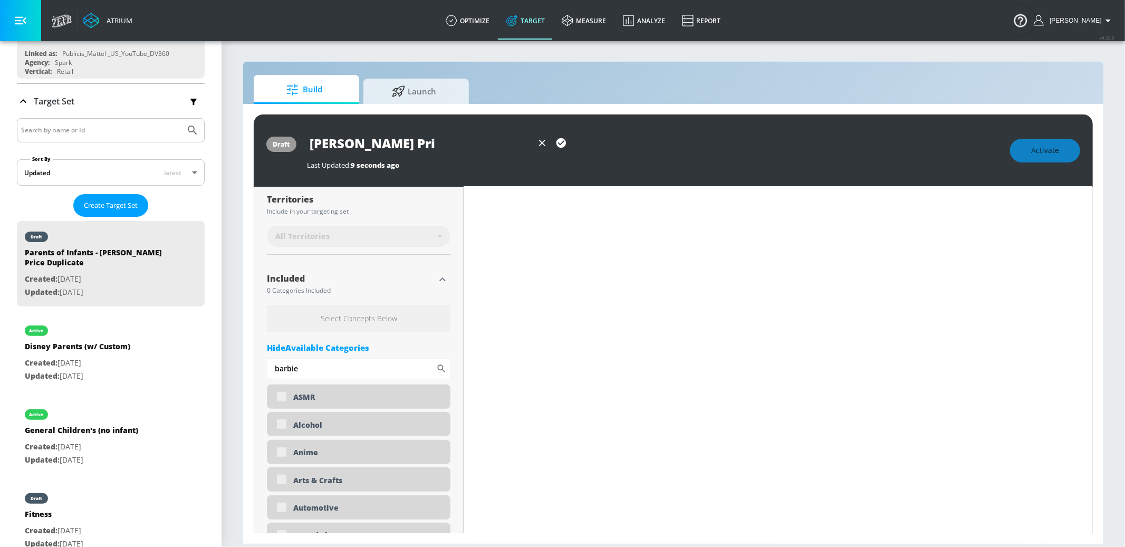
type input "0.05"
type input "[PERSON_NAME] Price"
type input "0.05"
type input "[PERSON_NAME] Price"
type input "0.05"
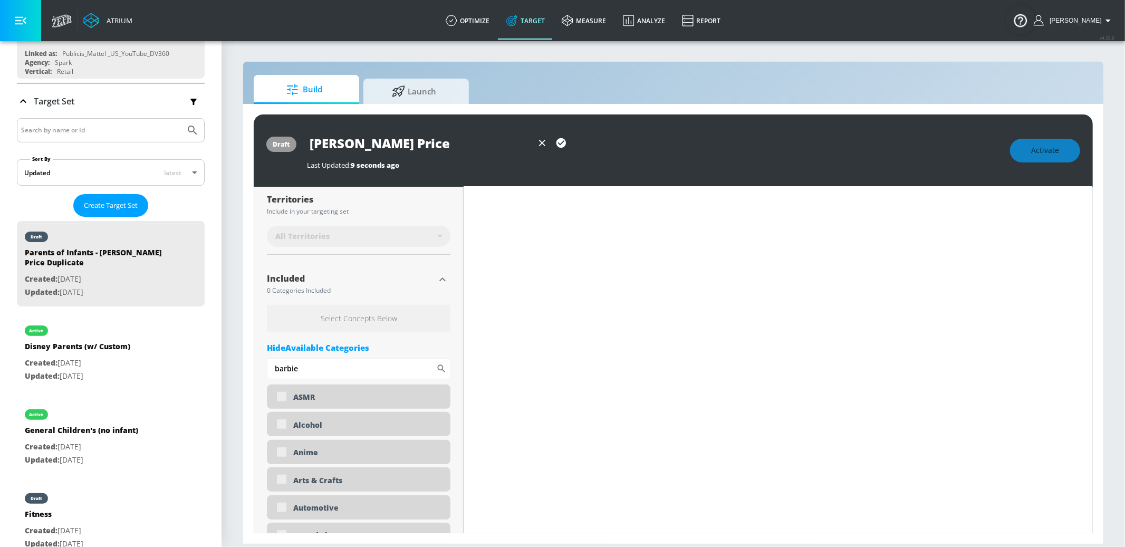
type input "[PERSON_NAME] Price P"
type input "0.05"
type input "[PERSON_NAME] Price Pa"
type input "0.05"
type input "[PERSON_NAME] Price Par"
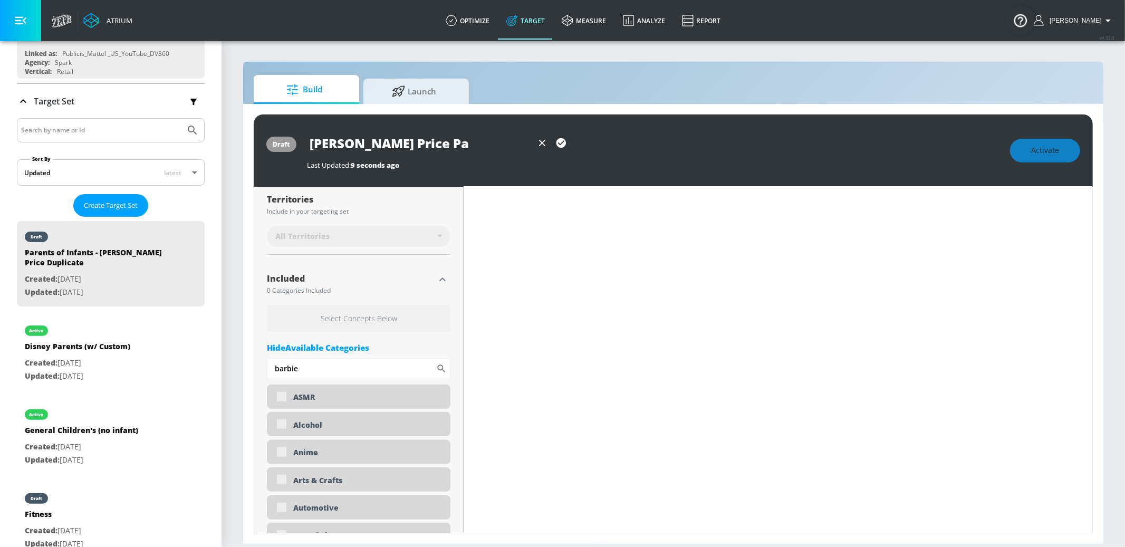
type input "0.05"
type input "[PERSON_NAME] Price [PERSON_NAME]"
type input "0.05"
type input "[PERSON_NAME] Price Paren"
type input "0.05"
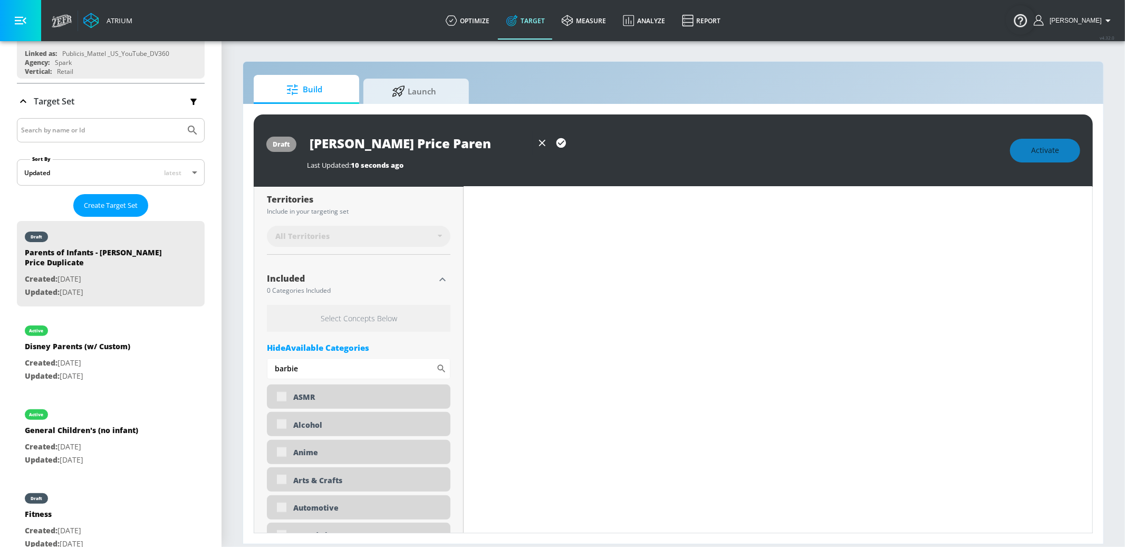
type input "[PERSON_NAME] Price Parent"
type input "0.05"
type input "[PERSON_NAME] Price Parents"
type input "0.05"
type input "[PERSON_NAME] Price Parents"
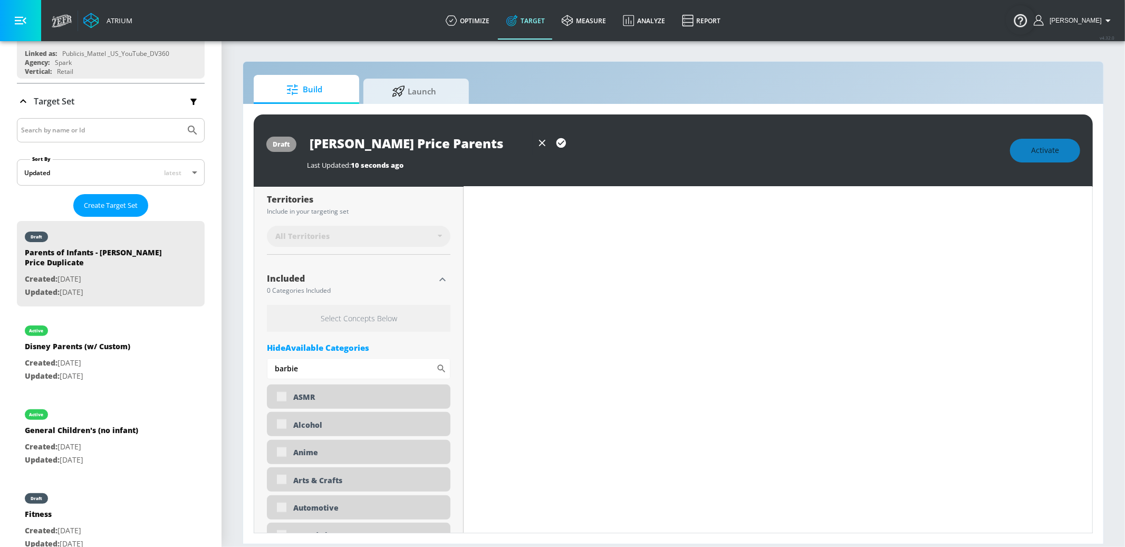
type input "0.05"
type input "[PERSON_NAME] Price Parents o"
type input "0.7"
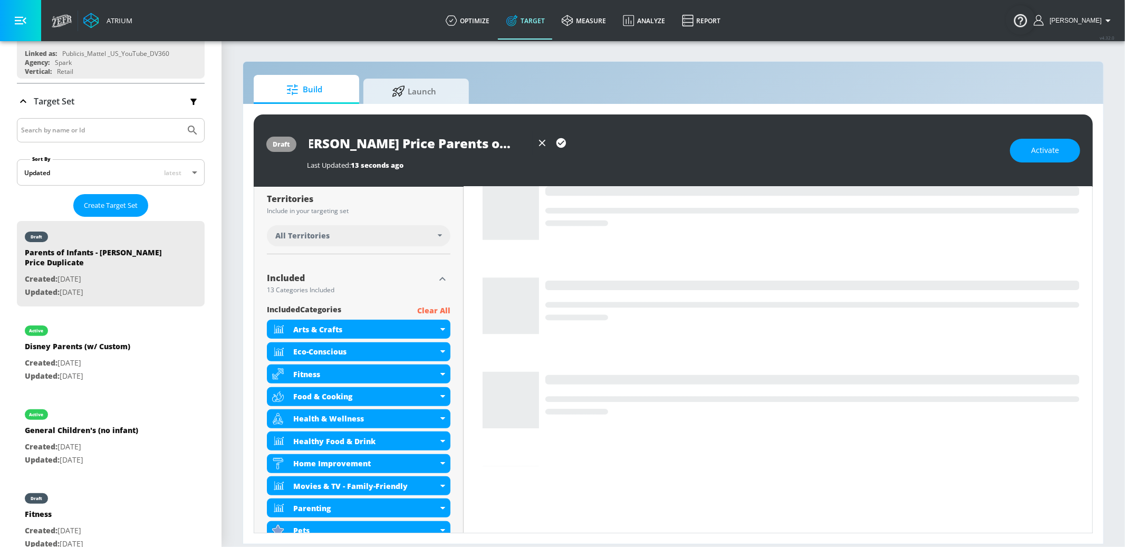
scroll to position [0, 8]
type input "[PERSON_NAME] Price Parents of Infants New"
click at [563, 144] on icon "button" at bounding box center [560, 142] width 9 height 9
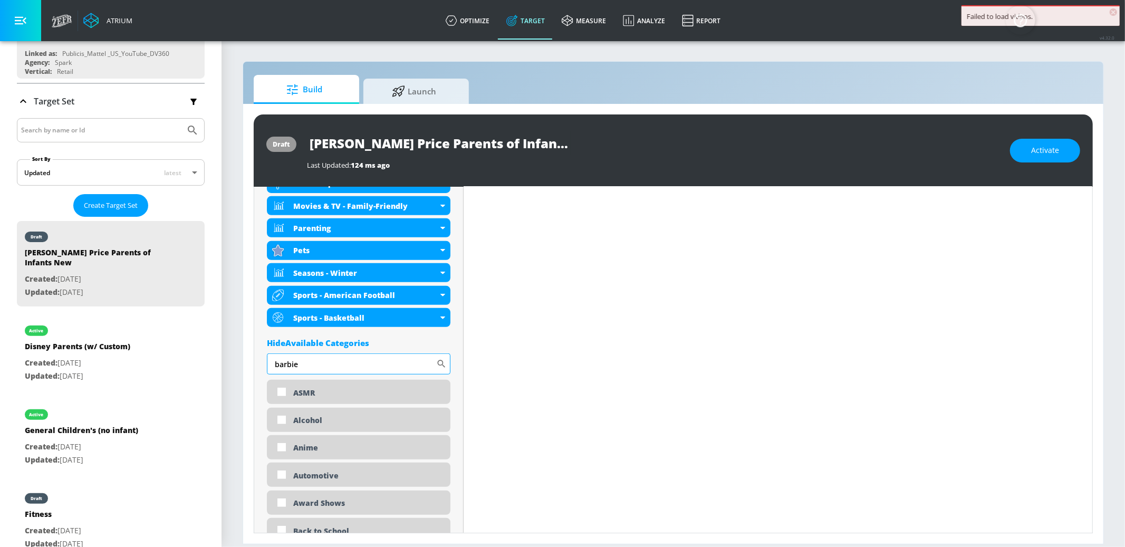
click at [349, 361] on input "barbie" at bounding box center [351, 363] width 169 height 21
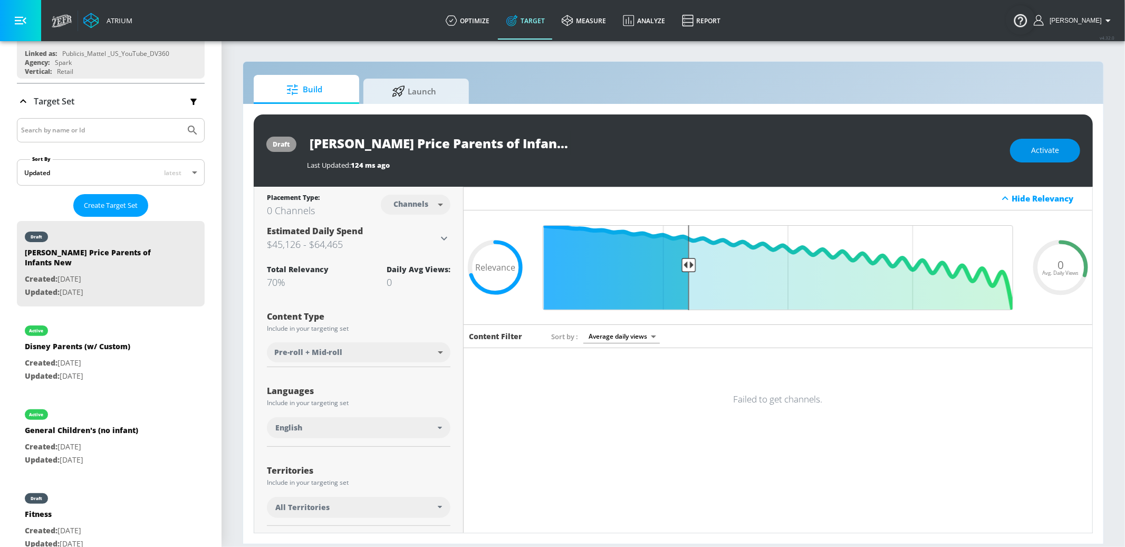
type input "mom"
click at [1054, 146] on span "Activate" at bounding box center [1045, 150] width 28 height 13
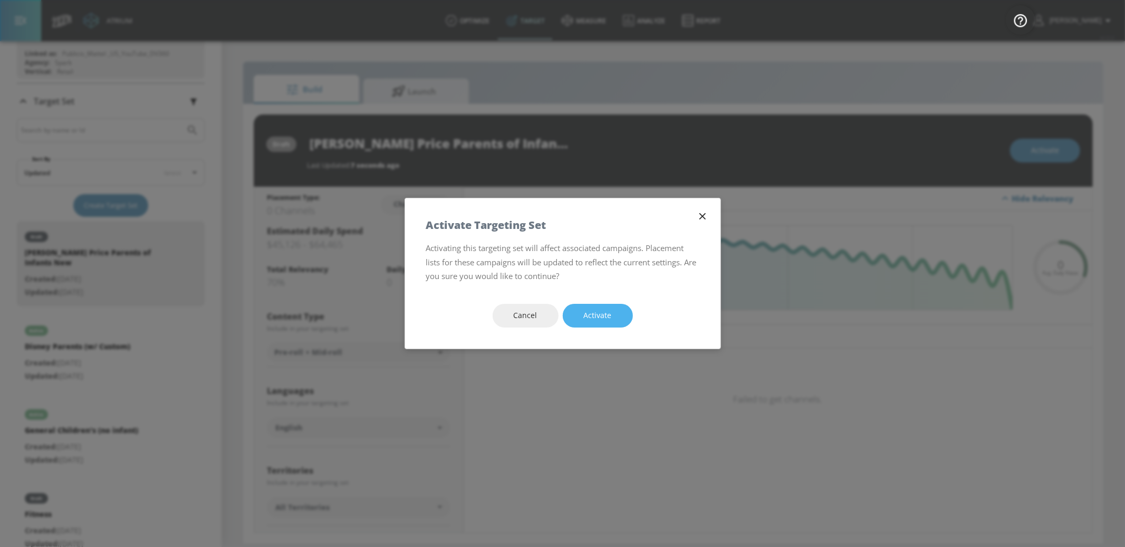
click at [598, 312] on span "Activate" at bounding box center [598, 315] width 28 height 13
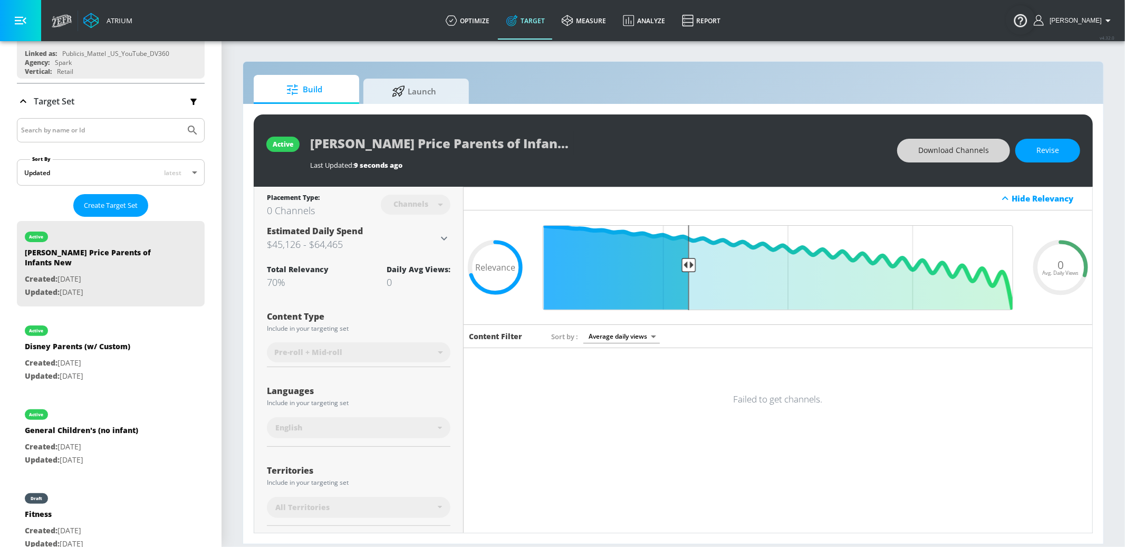
click at [966, 148] on span "Download Channels" at bounding box center [953, 150] width 71 height 13
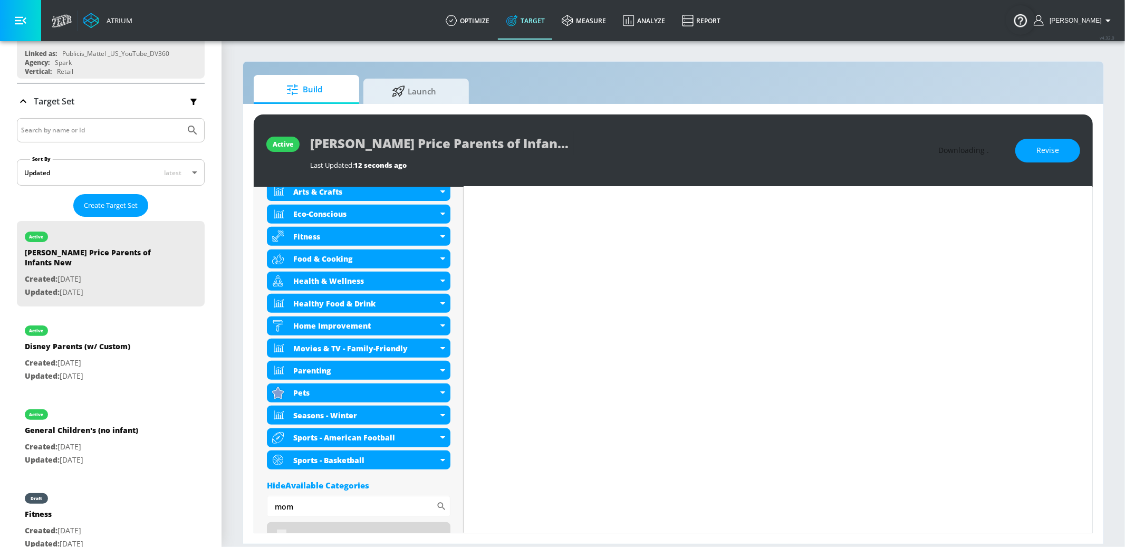
scroll to position [412, 0]
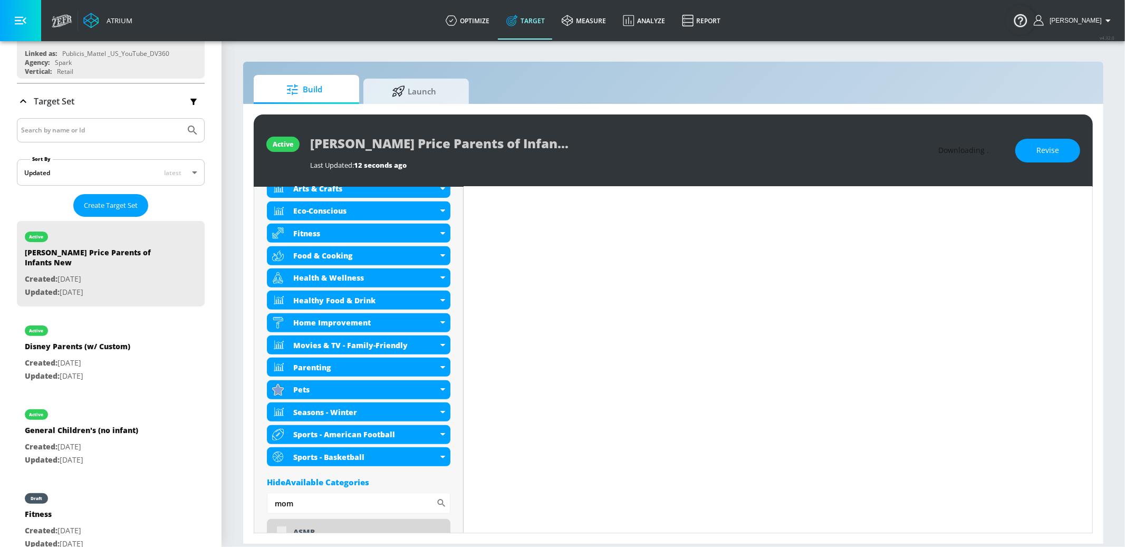
click at [1042, 148] on span "Revise" at bounding box center [1047, 150] width 23 height 13
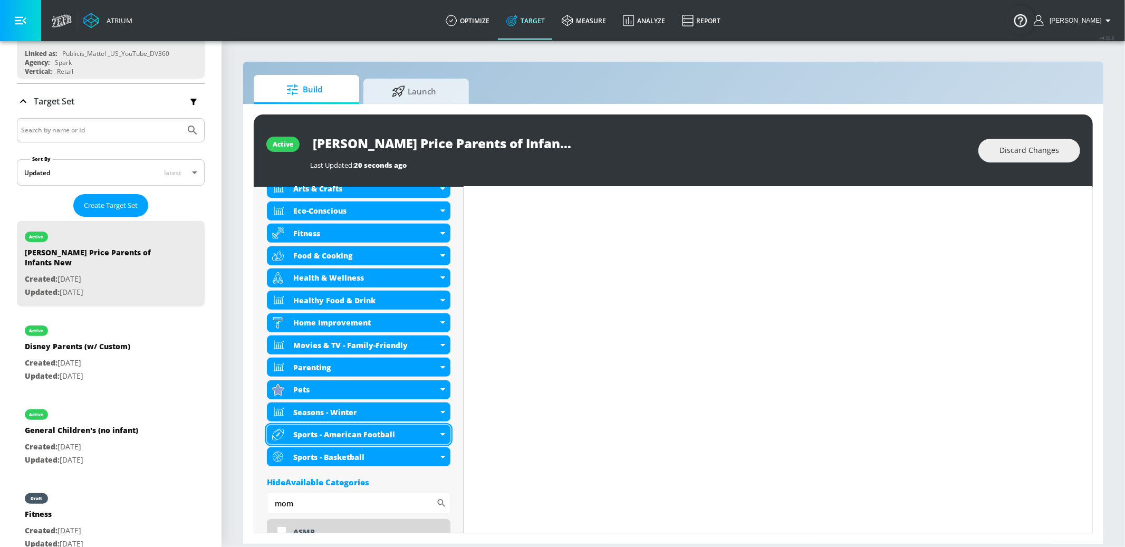
click at [441, 430] on div "Sports - American Football" at bounding box center [359, 434] width 184 height 19
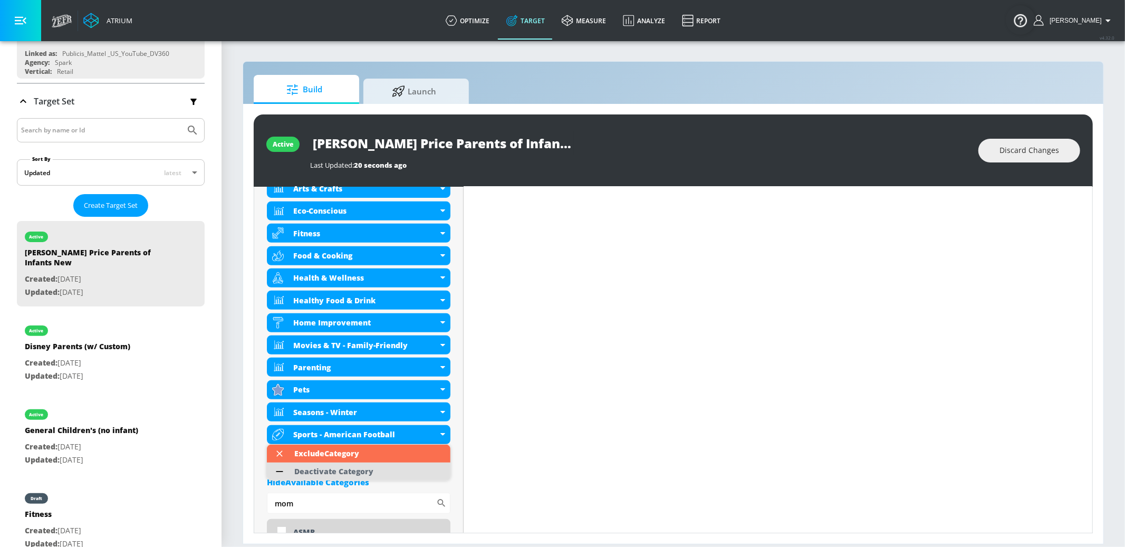
click at [398, 470] on li "Deactivate Category" at bounding box center [359, 472] width 184 height 18
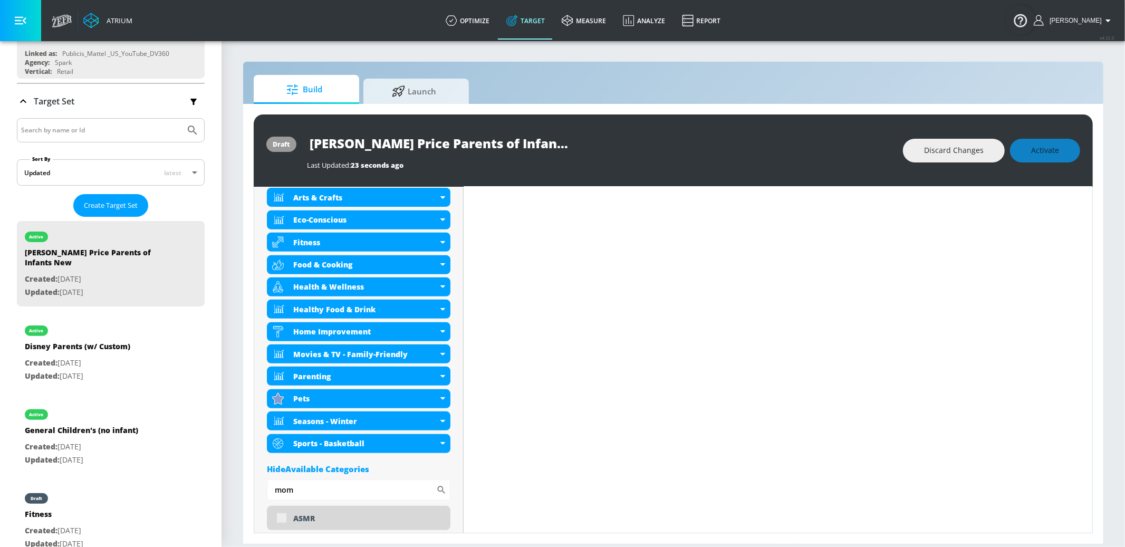
scroll to position [421, 0]
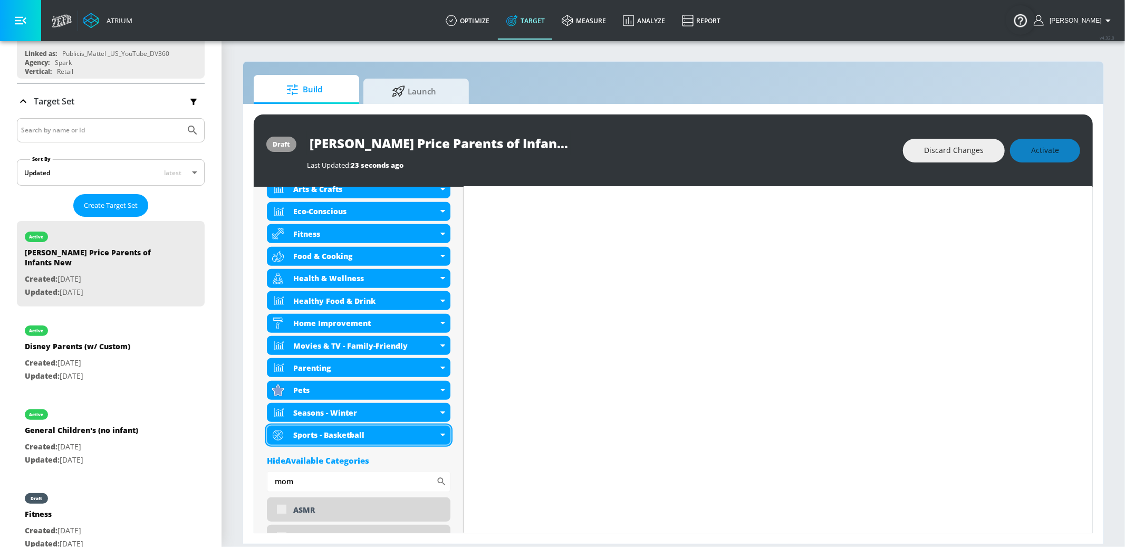
click at [441, 436] on div "Sports - Basketball" at bounding box center [359, 435] width 184 height 19
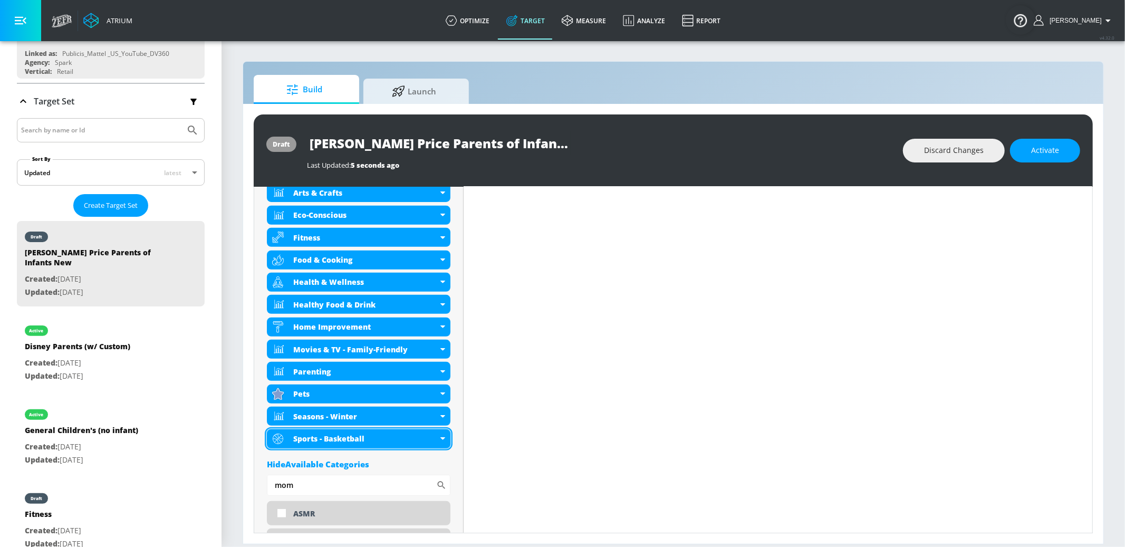
click at [442, 437] on icon at bounding box center [442, 438] width 5 height 3
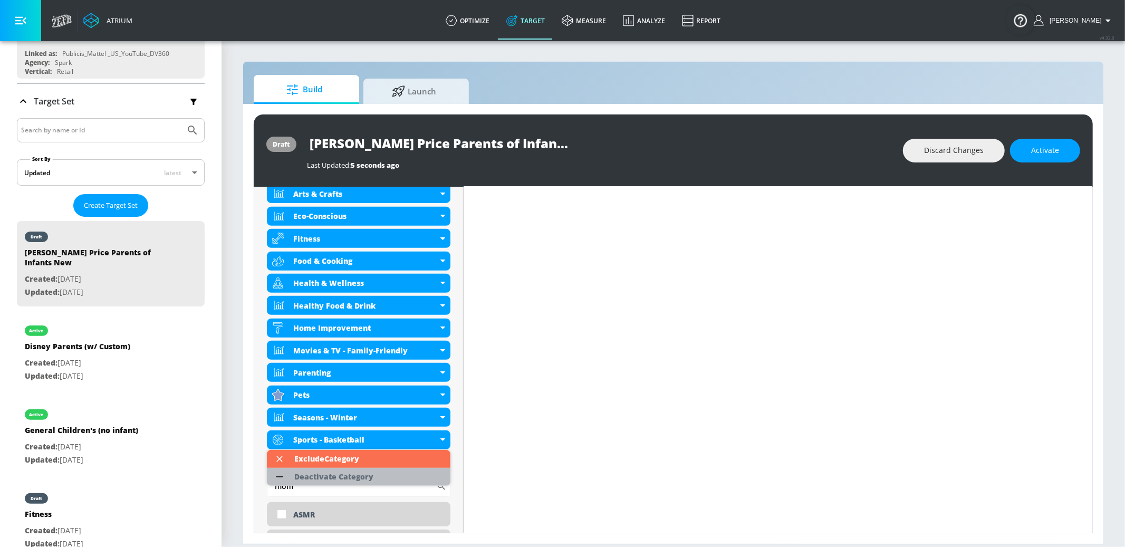
click at [414, 471] on li "Deactivate Category" at bounding box center [359, 477] width 184 height 18
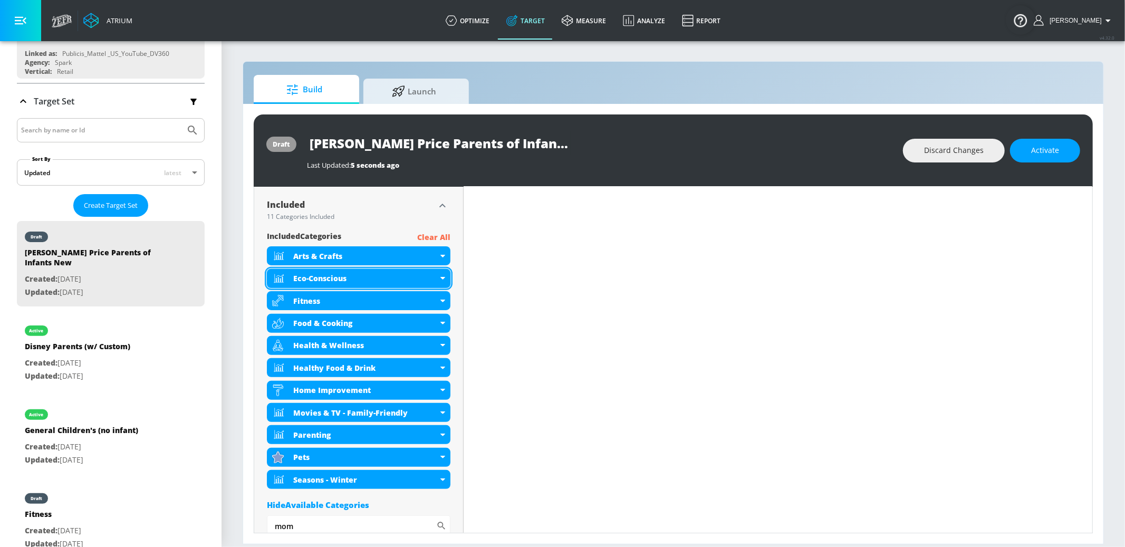
scroll to position [336, 0]
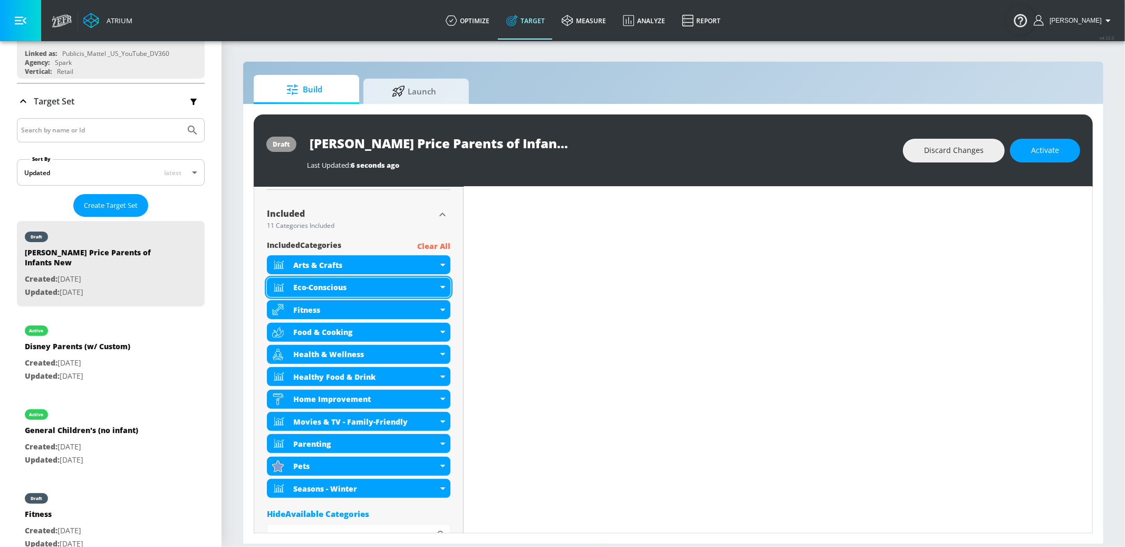
click at [440, 287] on icon at bounding box center [442, 287] width 5 height 3
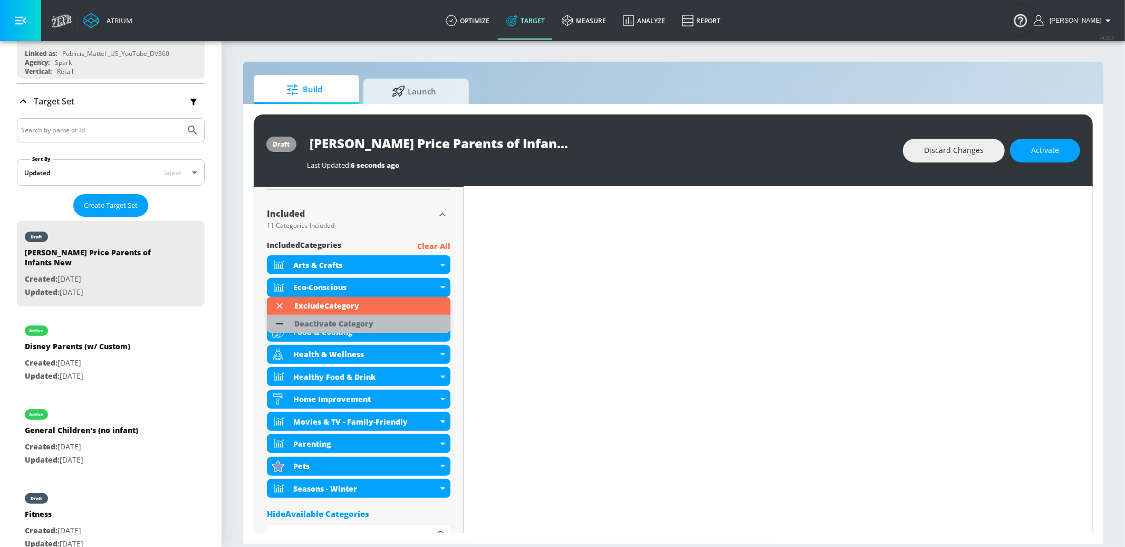
click at [418, 318] on li "Deactivate Category" at bounding box center [359, 324] width 184 height 18
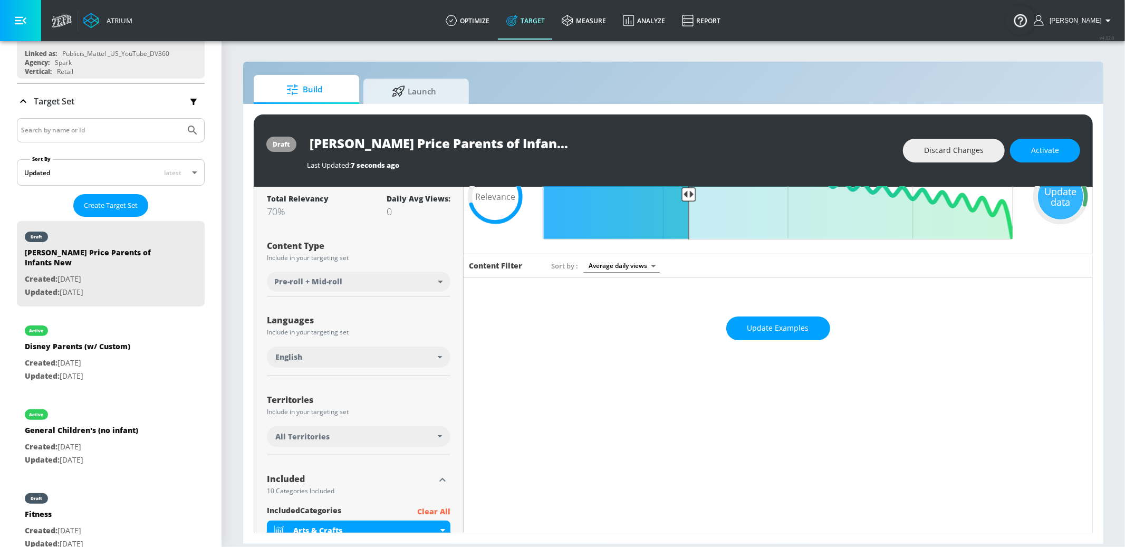
scroll to position [0, 0]
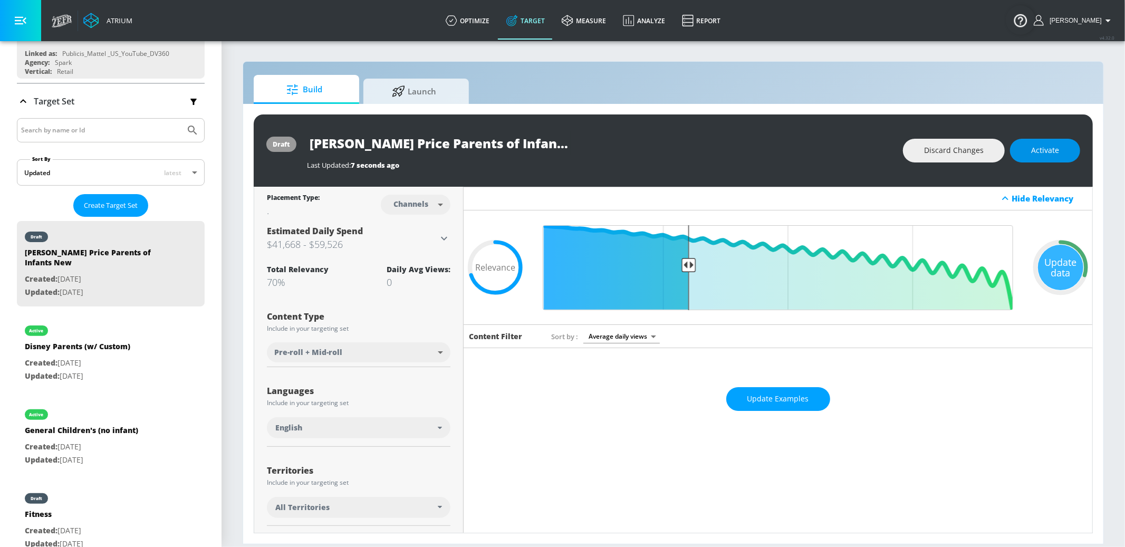
click at [1040, 157] on button "Activate" at bounding box center [1045, 151] width 70 height 24
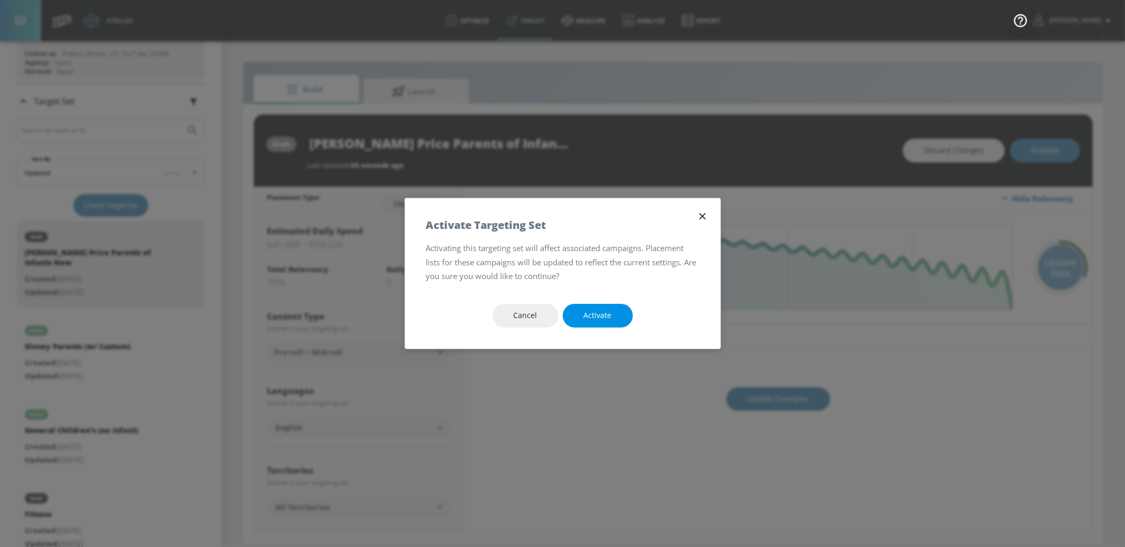
click at [594, 307] on button "Activate" at bounding box center [598, 316] width 70 height 24
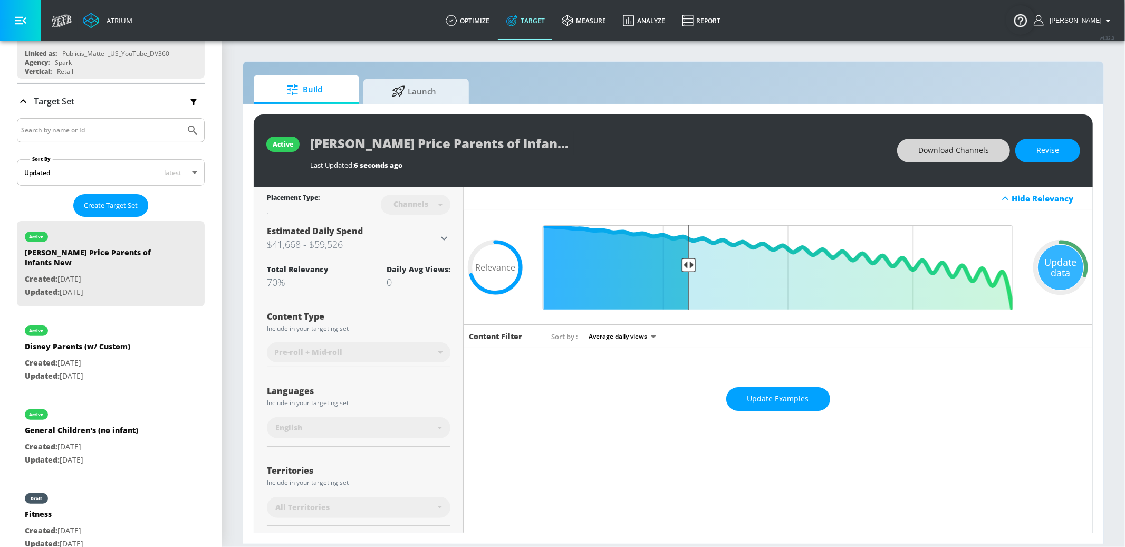
click at [945, 155] on span "Download Channels" at bounding box center [953, 150] width 71 height 13
click at [1044, 154] on span "Revise" at bounding box center [1047, 150] width 23 height 13
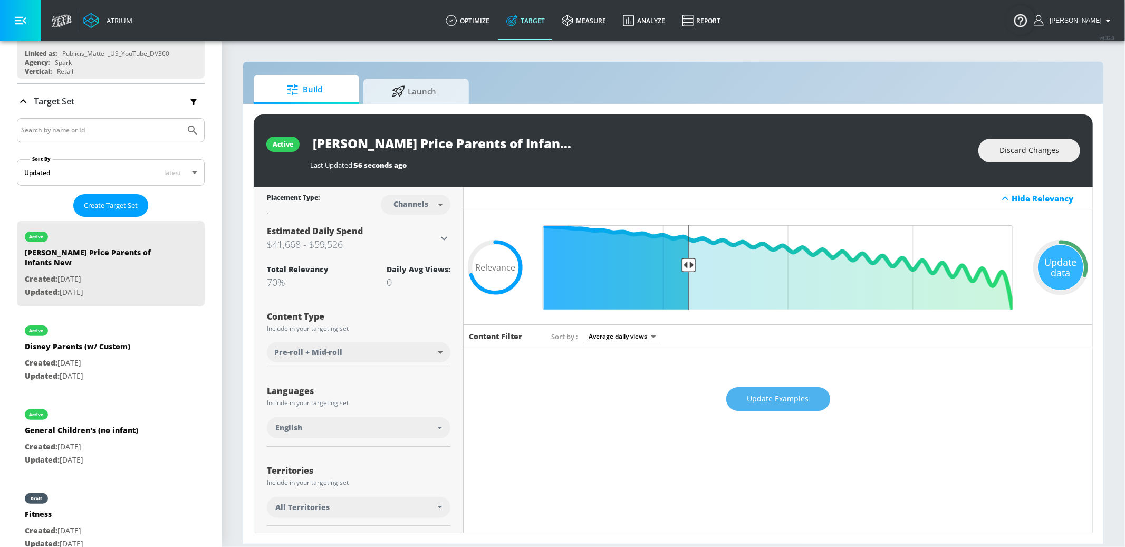
click at [805, 398] on span "Update Examples" at bounding box center [778, 398] width 62 height 13
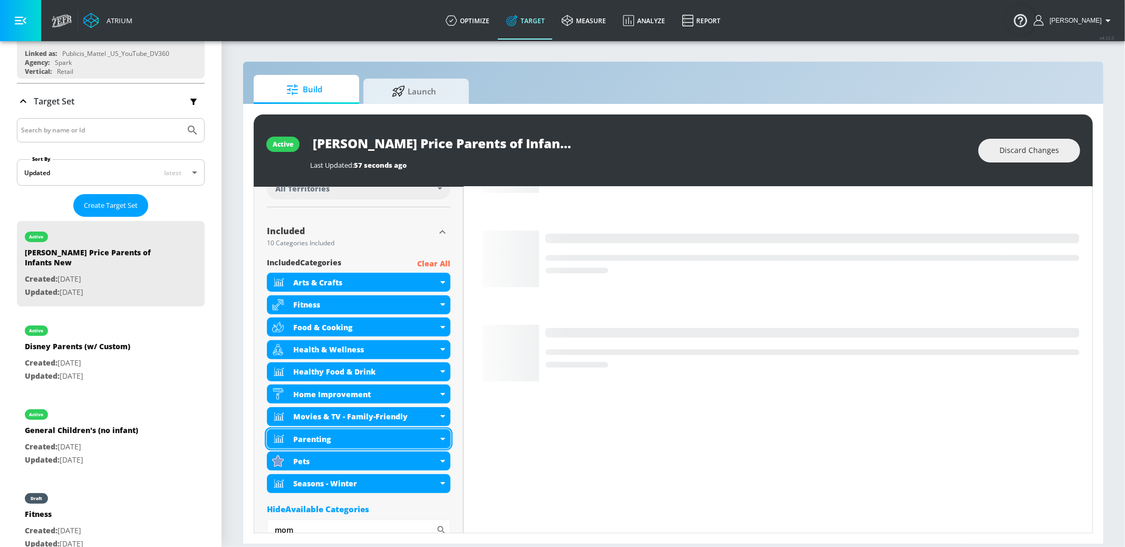
scroll to position [348, 0]
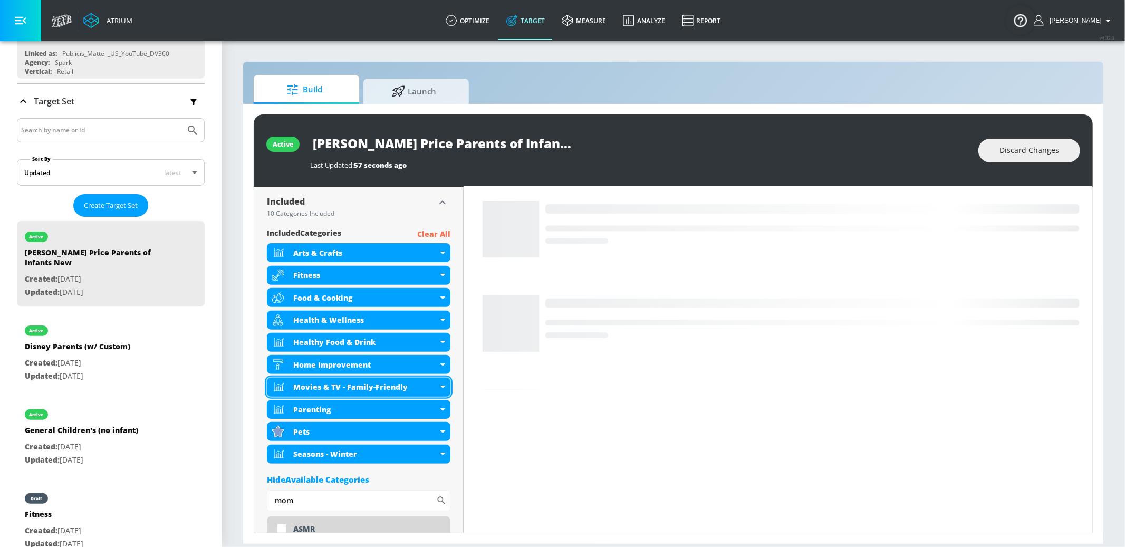
click at [445, 388] on icon at bounding box center [442, 387] width 5 height 3
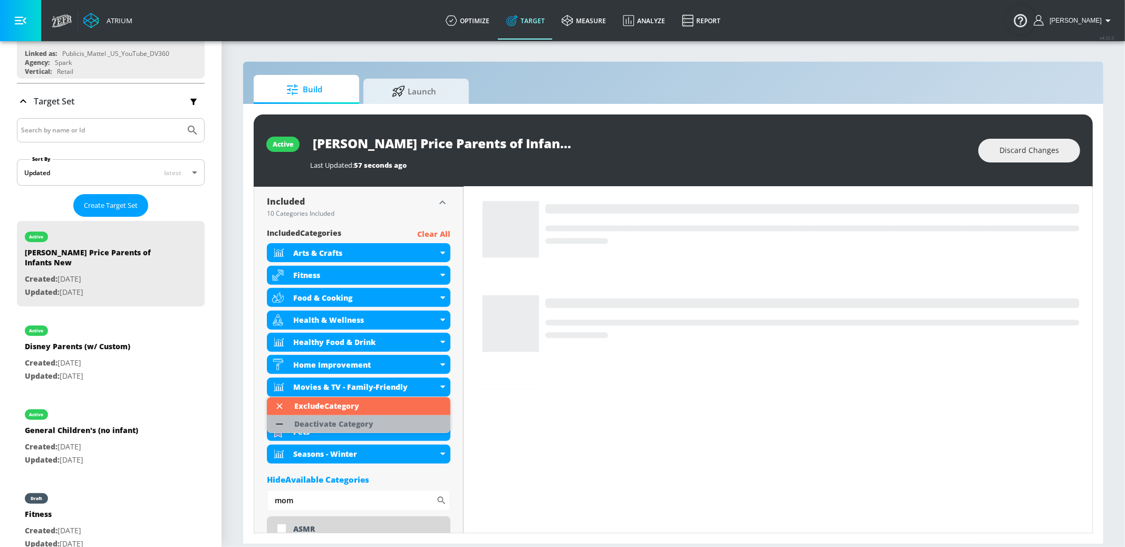
click at [392, 425] on li "Deactivate Category" at bounding box center [359, 424] width 184 height 18
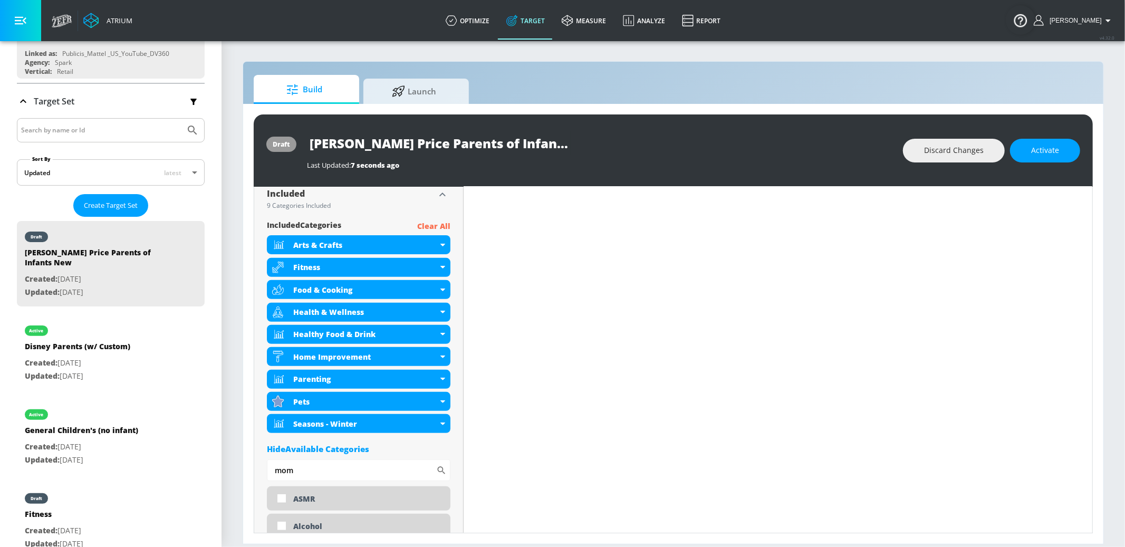
scroll to position [0, 0]
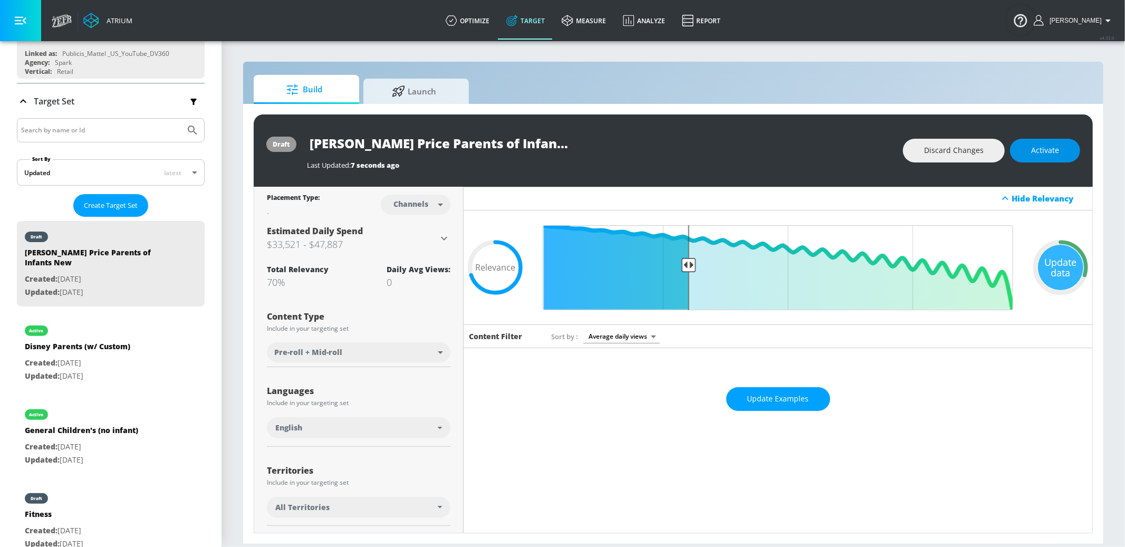
click at [1041, 149] on span "Activate" at bounding box center [1045, 150] width 28 height 13
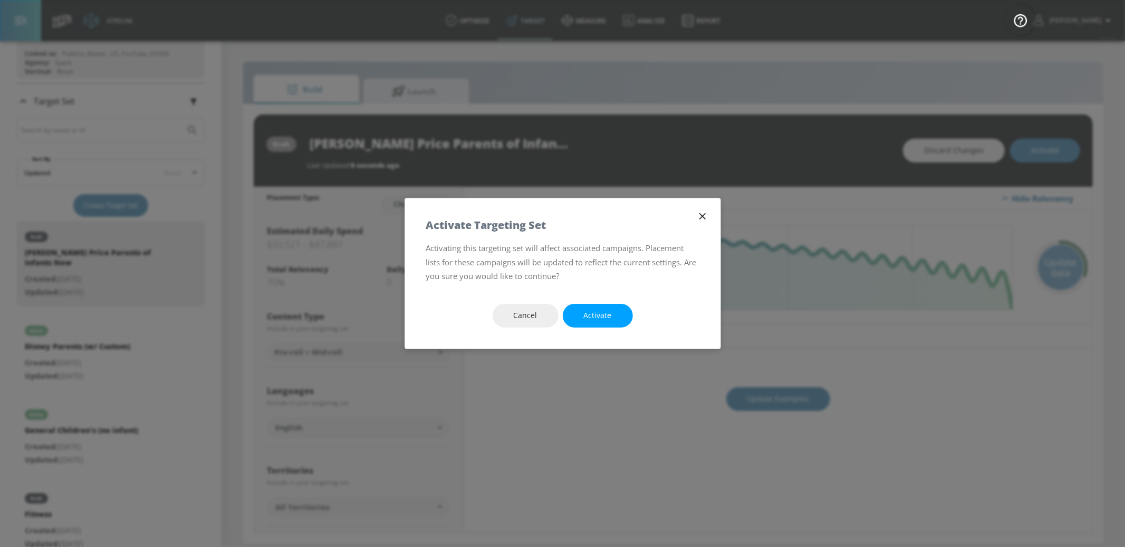
click at [629, 313] on button "Activate" at bounding box center [598, 316] width 70 height 24
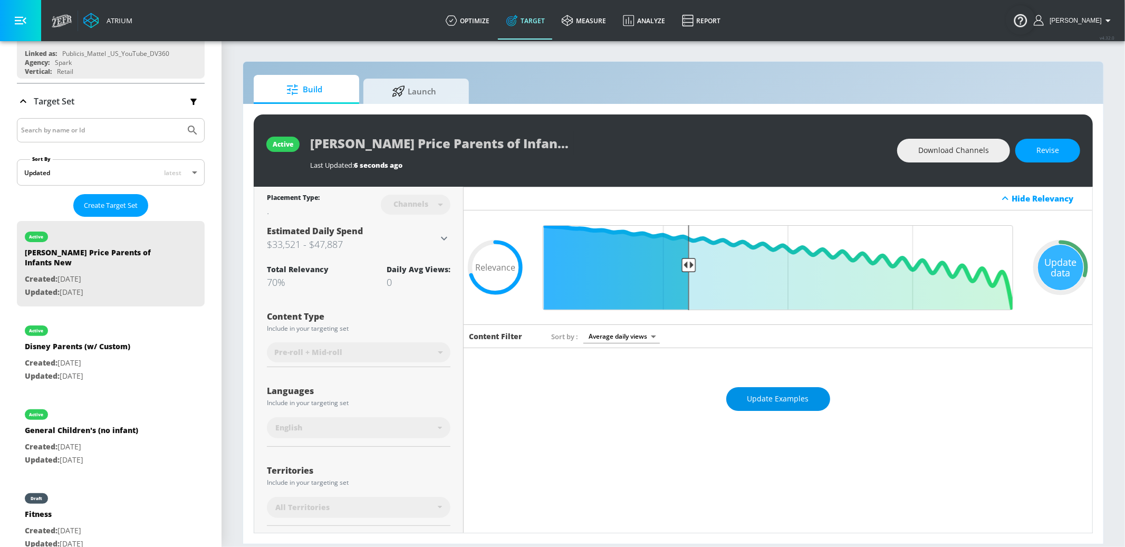
click at [766, 401] on span "Update Examples" at bounding box center [778, 398] width 62 height 13
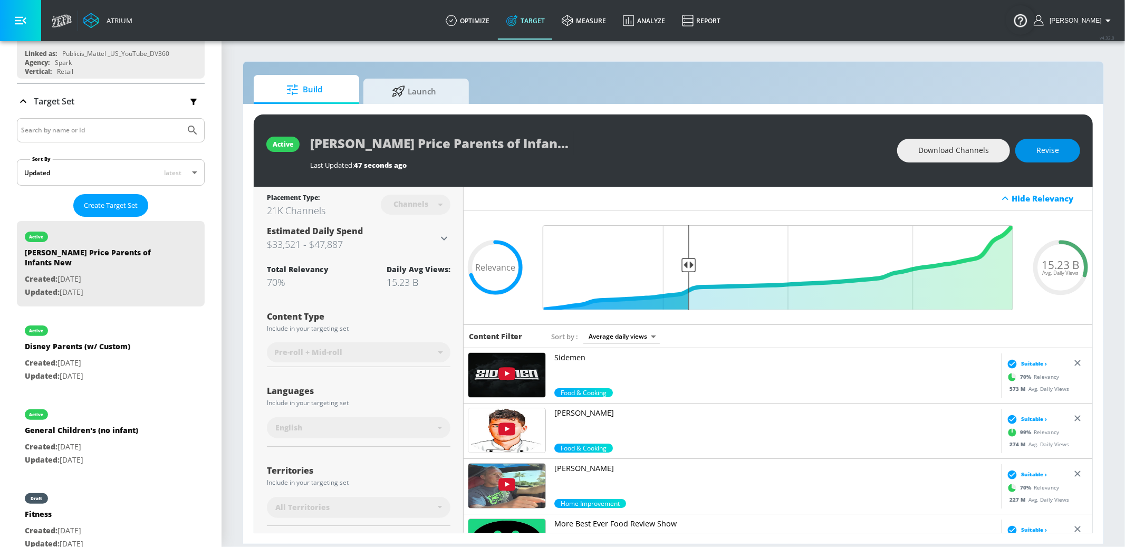
click at [1043, 149] on span "Revise" at bounding box center [1047, 150] width 23 height 13
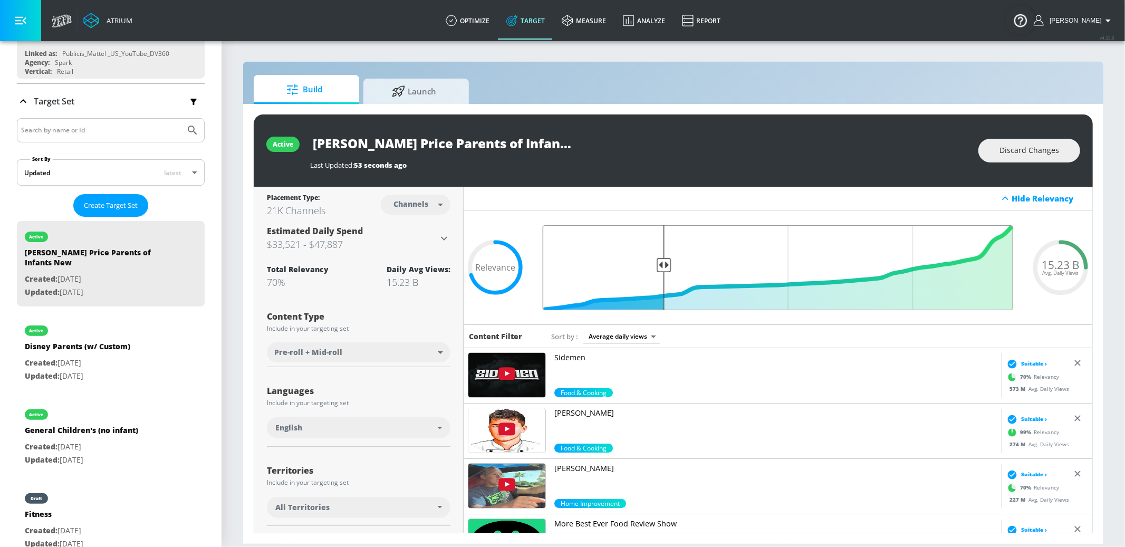
drag, startPoint x: 689, startPoint y: 264, endPoint x: 662, endPoint y: 263, distance: 26.9
type input "0.75"
click at [662, 263] on input "Final Threshold" at bounding box center [777, 267] width 481 height 85
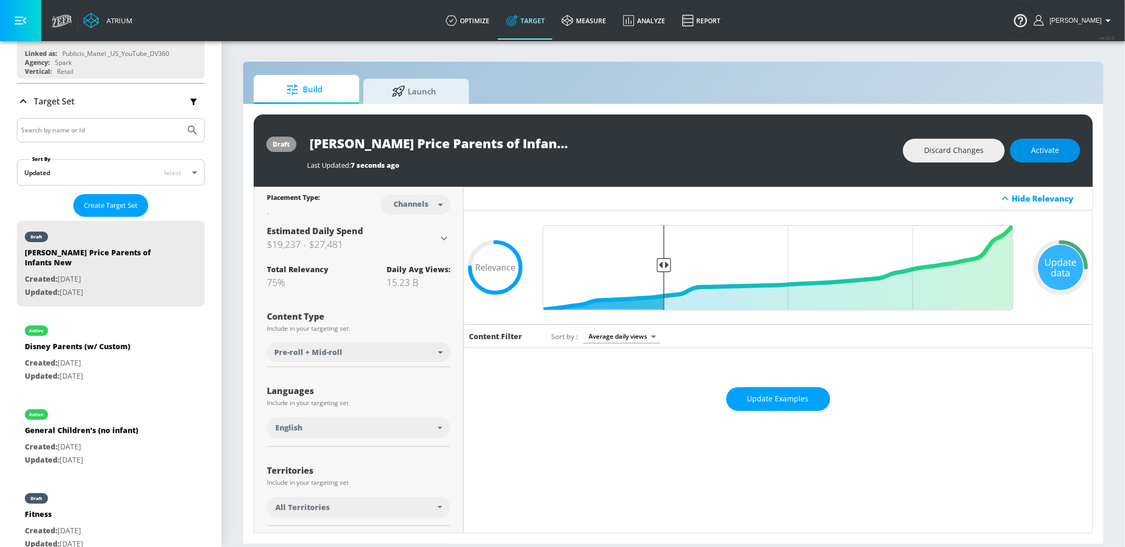
click at [1061, 150] on button "Activate" at bounding box center [1045, 151] width 70 height 24
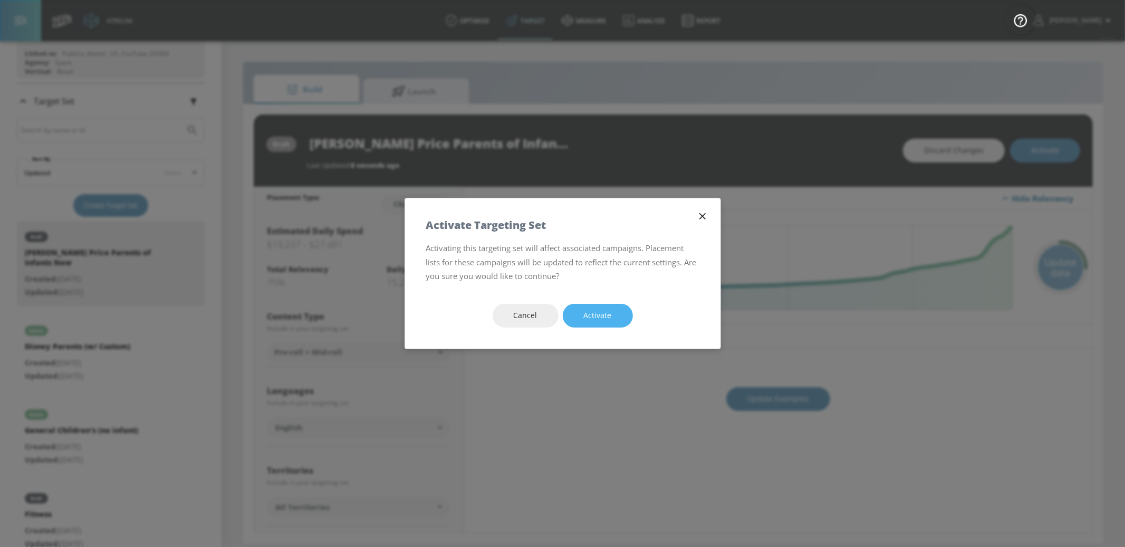
click at [603, 322] on button "Activate" at bounding box center [598, 316] width 70 height 24
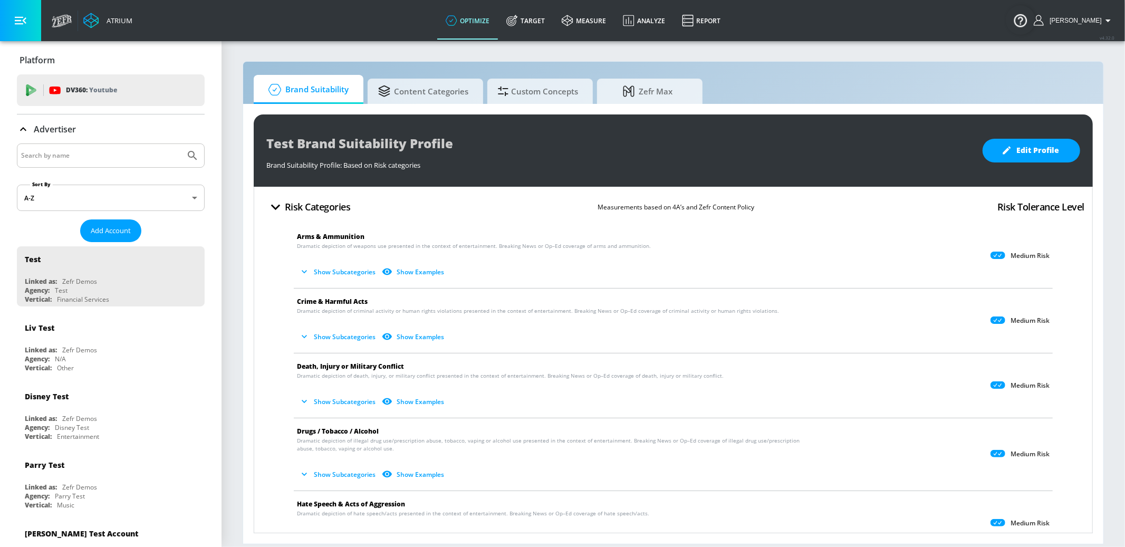
click at [90, 155] on input "Search by name" at bounding box center [101, 156] width 160 height 14
type input "mattel"
click at [181, 144] on button "Submit Search" at bounding box center [192, 155] width 23 height 23
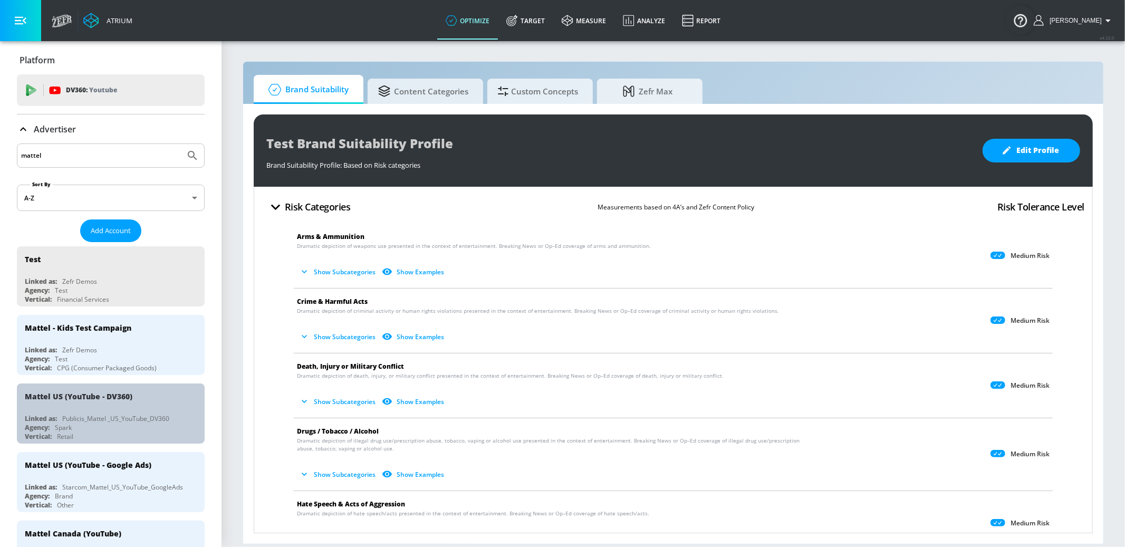
drag, startPoint x: 164, startPoint y: 400, endPoint x: 143, endPoint y: 30, distance: 370.9
click at [164, 400] on div "Mattel US (YouTube - DV360)" at bounding box center [113, 395] width 177 height 25
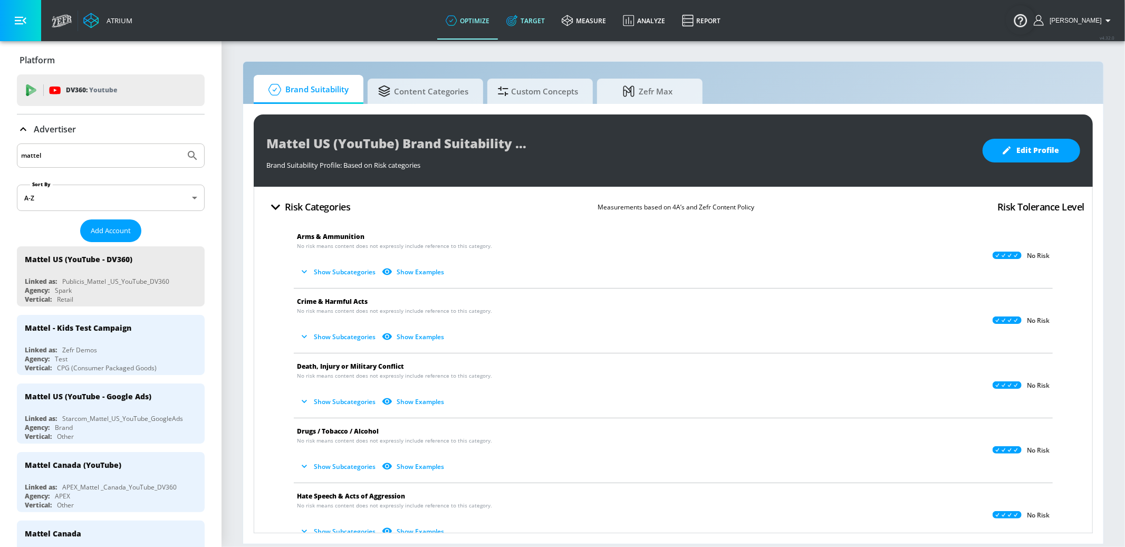
click at [536, 21] on link "Target" at bounding box center [525, 21] width 55 height 38
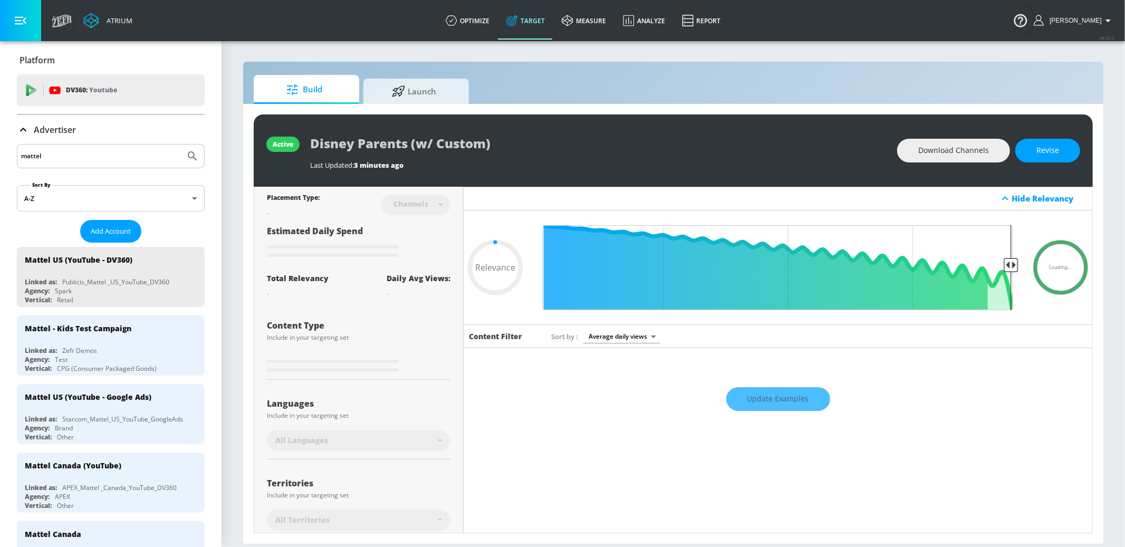
type input "0.05"
click at [41, 131] on p "Advertiser" at bounding box center [55, 130] width 42 height 12
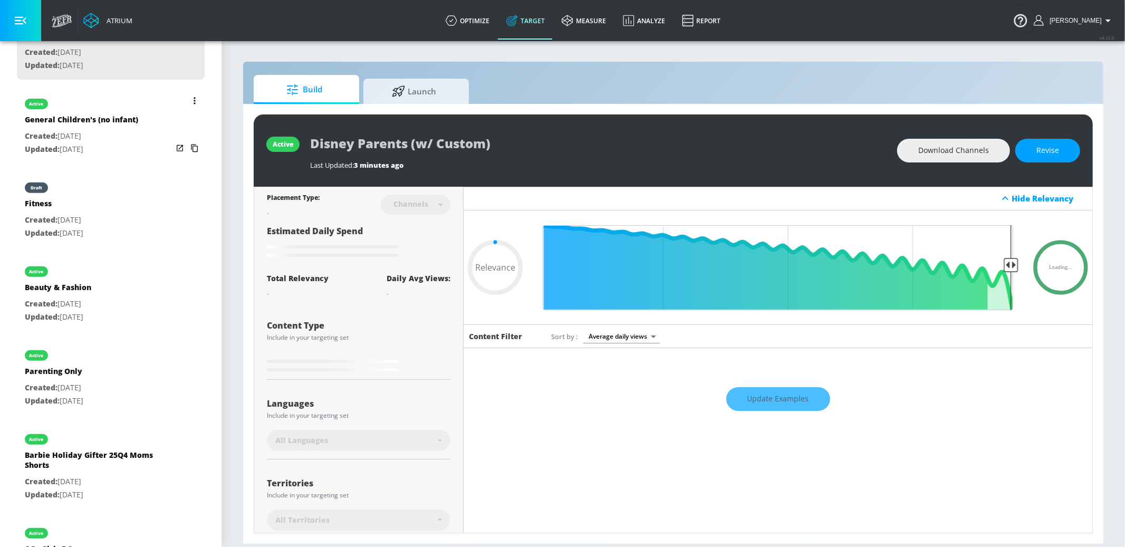
scroll to position [356, 0]
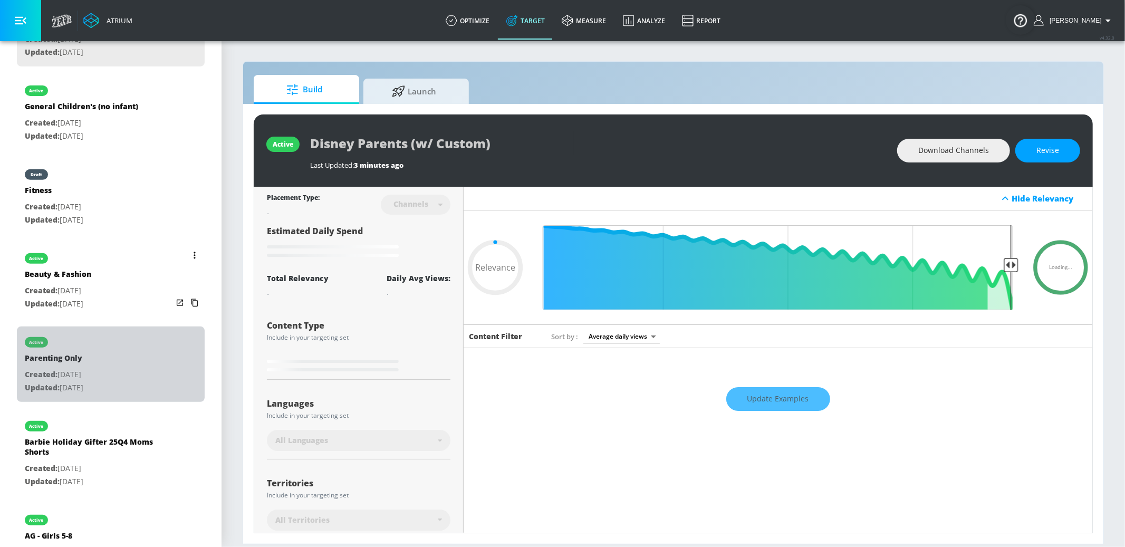
click at [129, 378] on div "active Parenting Only Created: Oct. 11, 2024 Updated: Sep. 30, 2025" at bounding box center [111, 363] width 188 height 75
type input "Parenting Only"
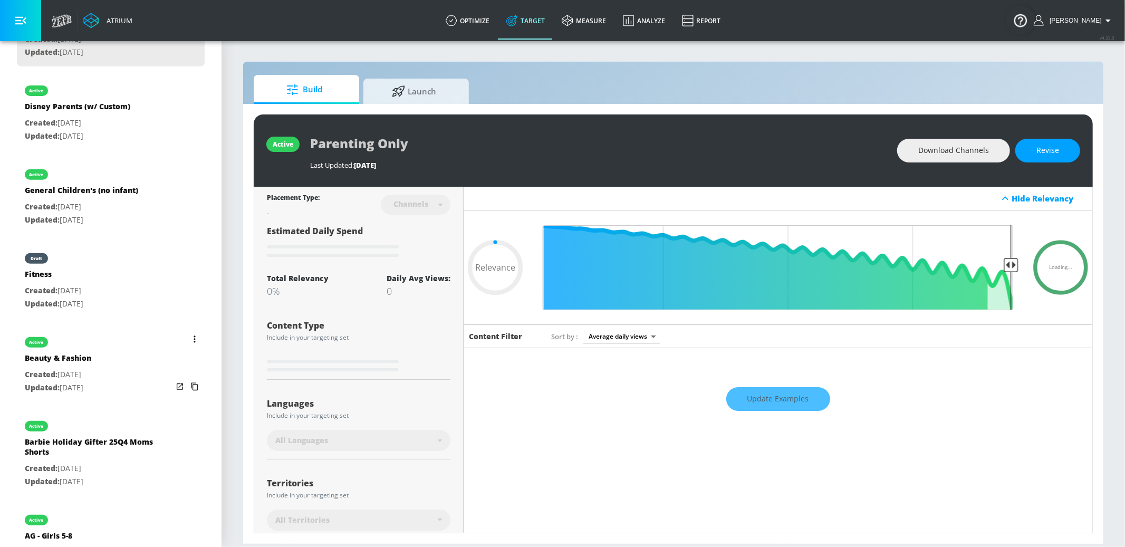
scroll to position [357, 0]
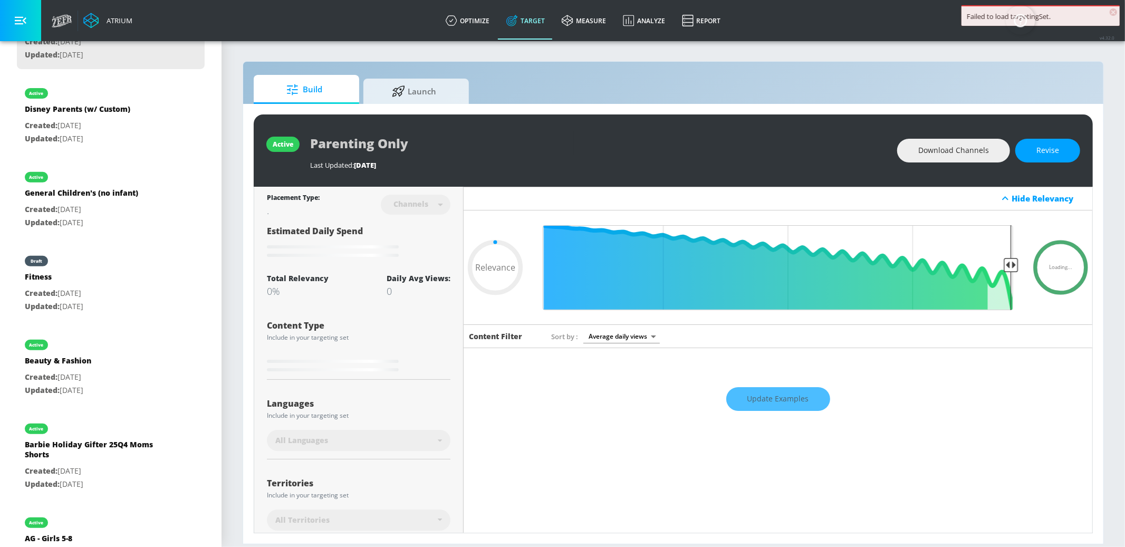
type input "0.78"
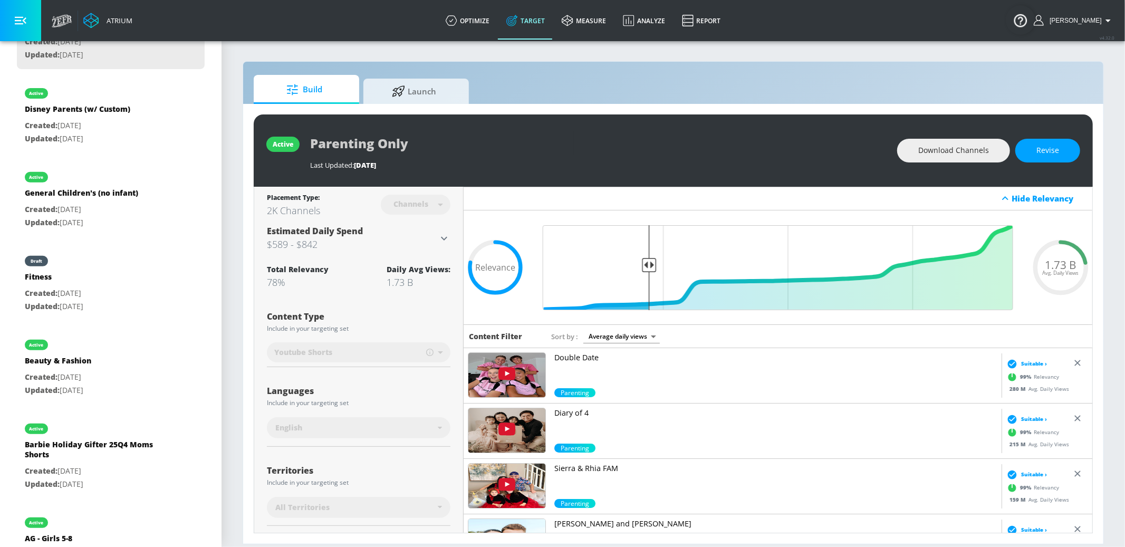
click at [984, 151] on span "Download Channels" at bounding box center [953, 150] width 71 height 13
click at [126, 472] on p "Created: Sep. 30, 2025" at bounding box center [99, 471] width 148 height 13
type input "Barbie Holiday Gifter 25Q4 Moms Shorts"
type input "0.05"
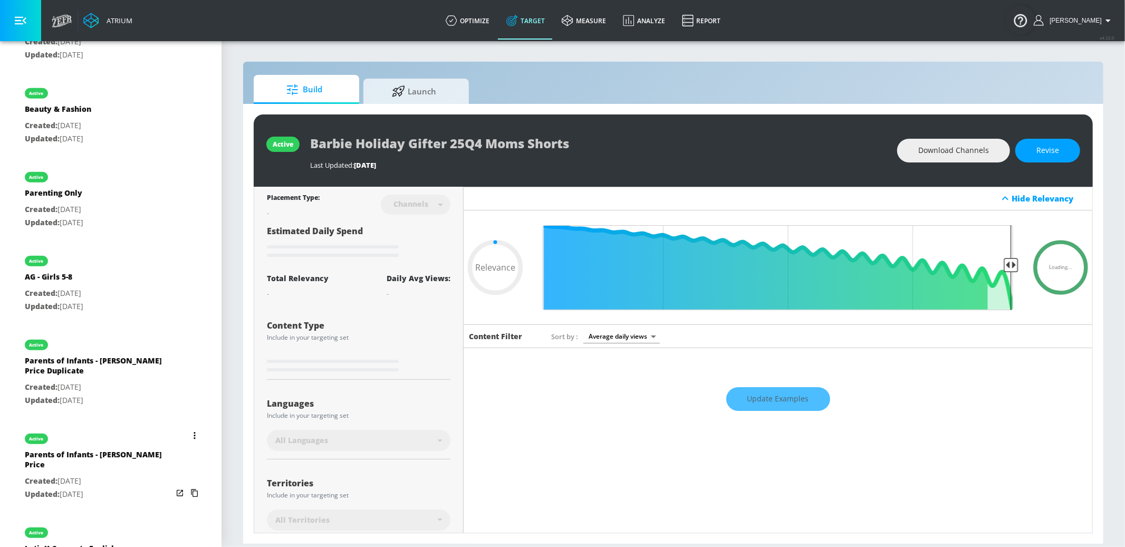
scroll to position [618, 0]
click at [146, 480] on div "active Parents of Infants - Fisher Price Created: Oct. 11, 2024 Updated: Oct. 1…" at bounding box center [111, 466] width 188 height 85
type input "Parents of Infants - [PERSON_NAME] Price"
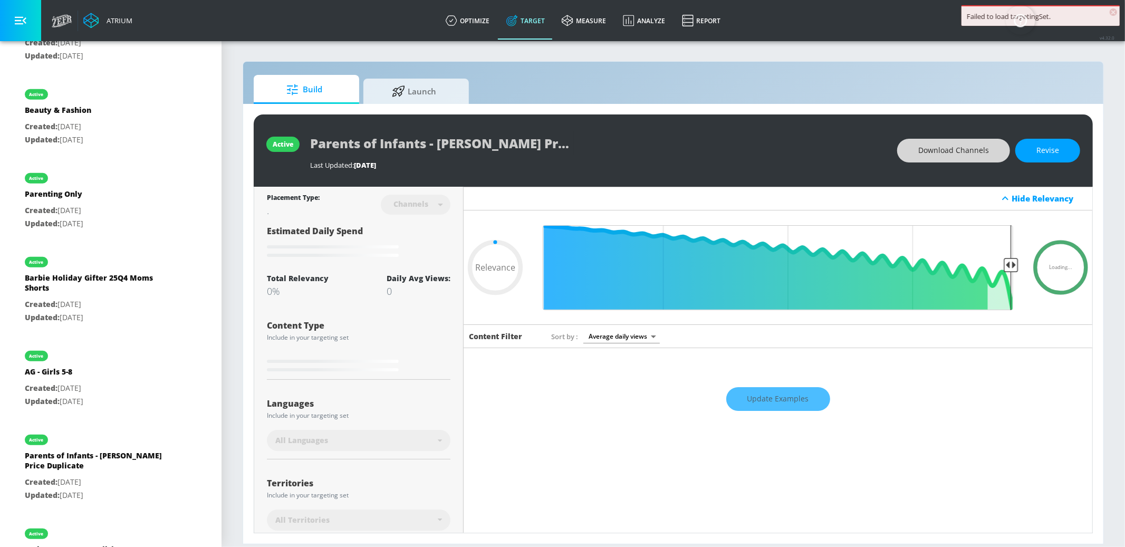
click at [947, 147] on span "Download Channels" at bounding box center [953, 150] width 71 height 13
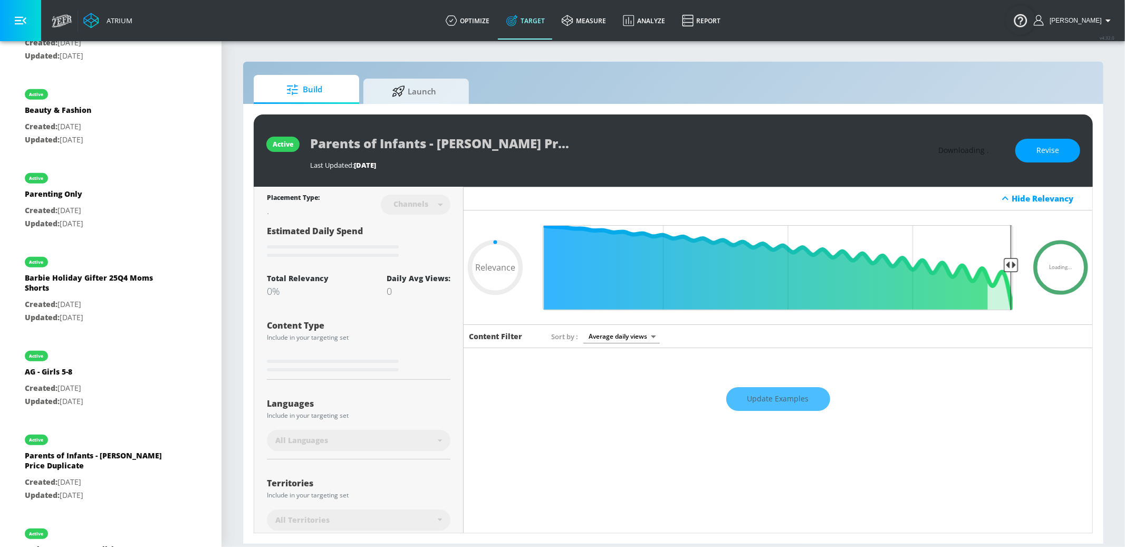
type input "0.7"
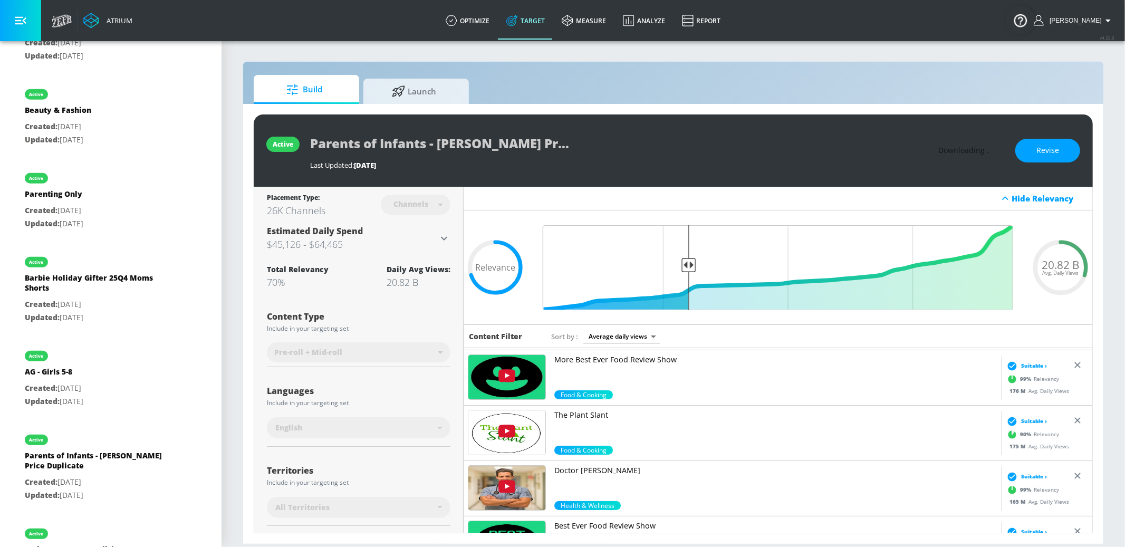
scroll to position [289, 0]
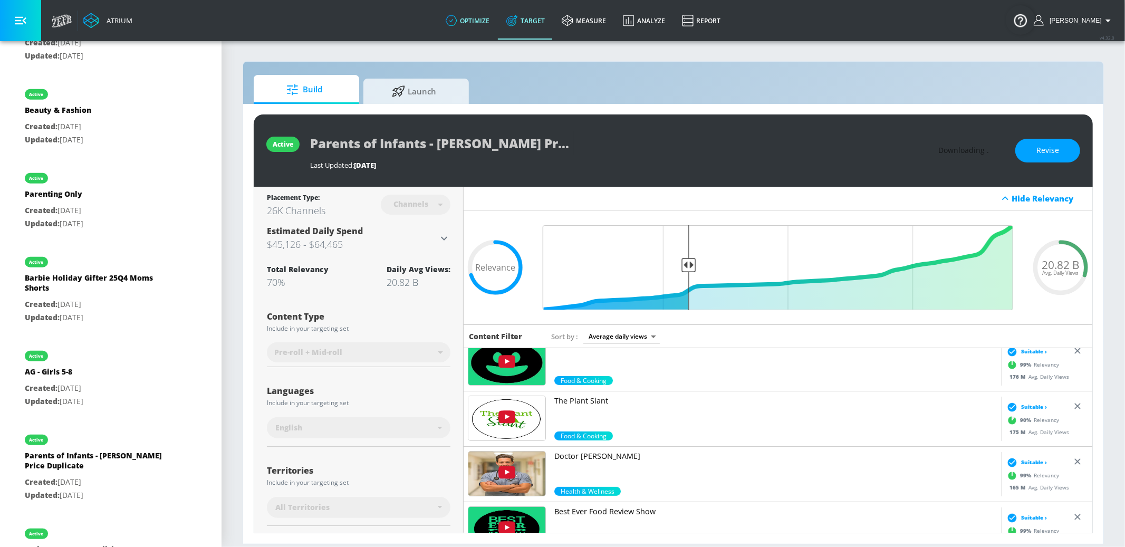
click at [479, 21] on link "optimize" at bounding box center [467, 21] width 61 height 38
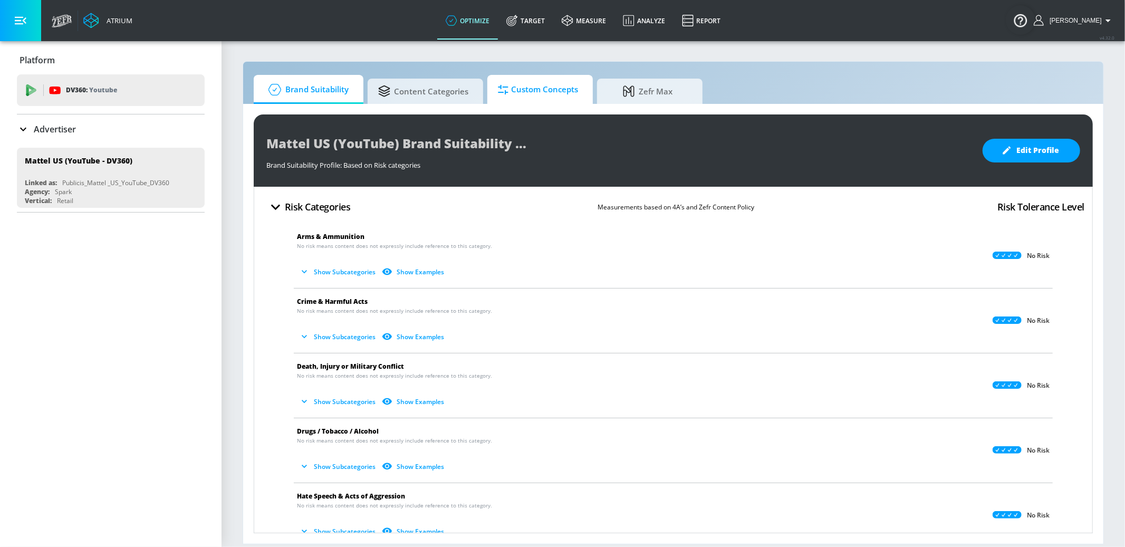
click at [515, 86] on span "Custom Concepts" at bounding box center [538, 89] width 80 height 25
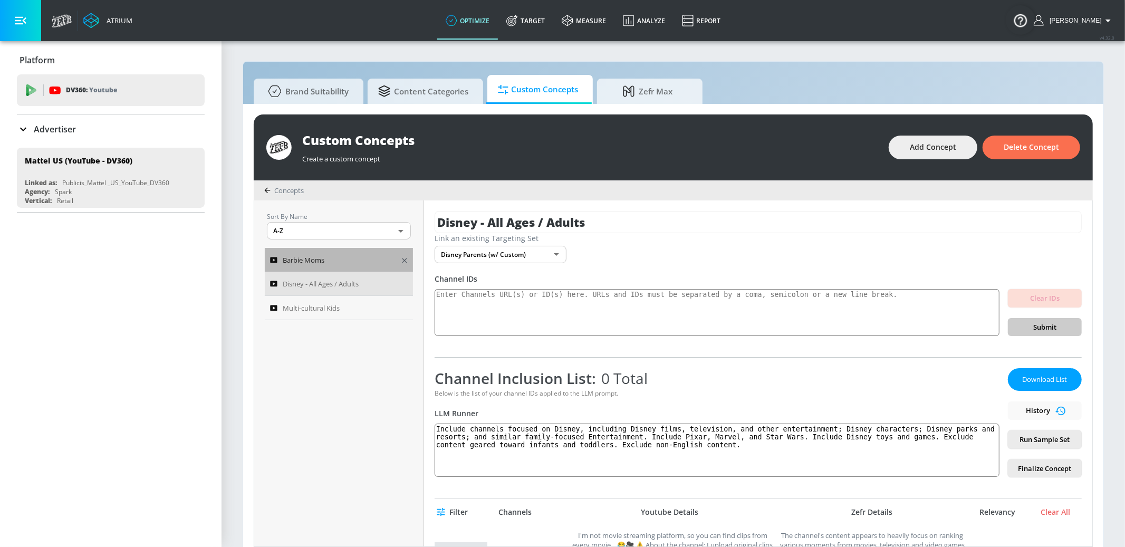
click at [354, 265] on div "Barbie Moms" at bounding box center [331, 260] width 123 height 13
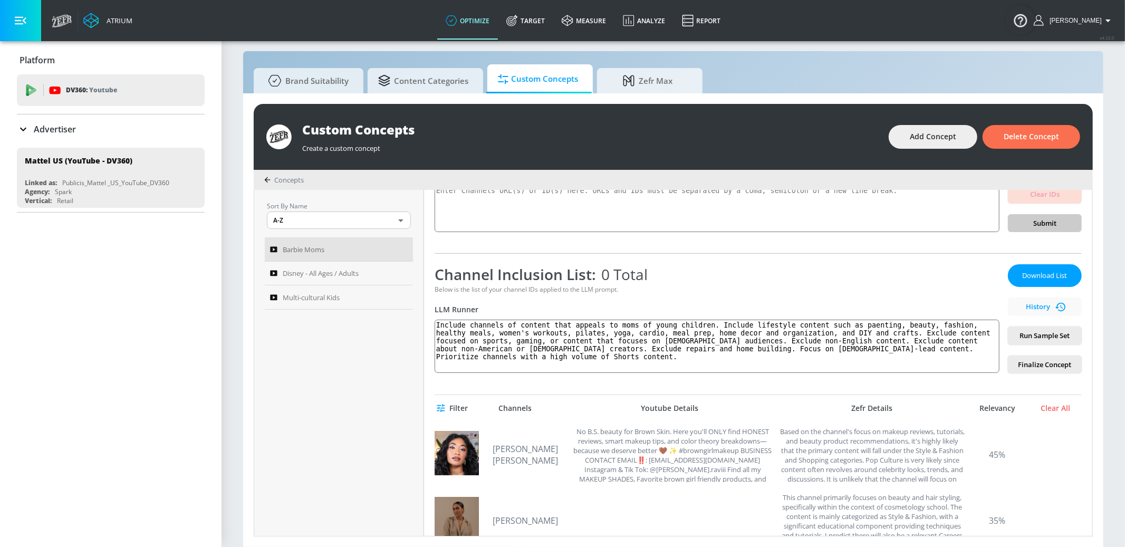
scroll to position [93, 0]
click at [1046, 370] on div "Barbie Moms Link an existing Targeting Set Barbie Holiday Gifter 25Q4 Moms Shor…" at bounding box center [758, 363] width 668 height 346
click at [1046, 368] on span "Finalize Concept" at bounding box center [1044, 365] width 57 height 12
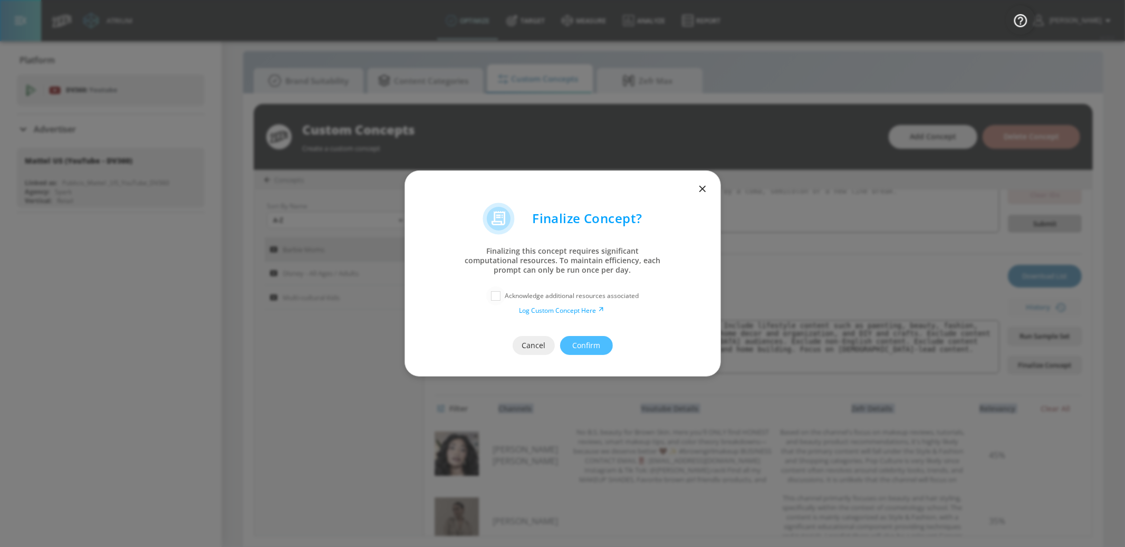
click at [489, 294] on input "checkbox" at bounding box center [495, 295] width 19 height 19
checkbox input "true"
click at [581, 350] on span "Confirm" at bounding box center [586, 345] width 11 height 13
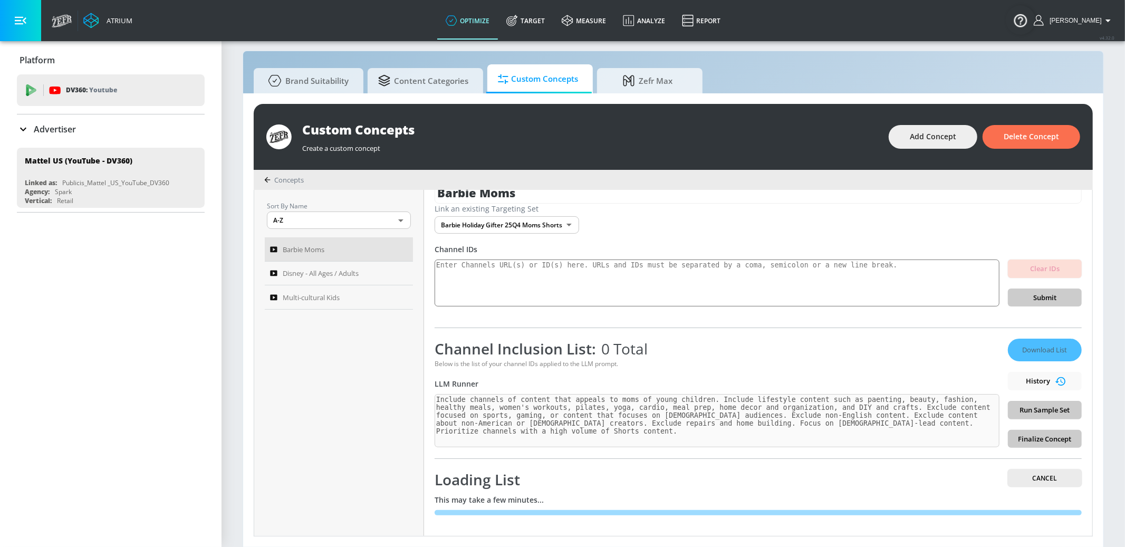
scroll to position [18, 0]
click at [1041, 475] on span "Cancel" at bounding box center [1044, 478] width 57 height 11
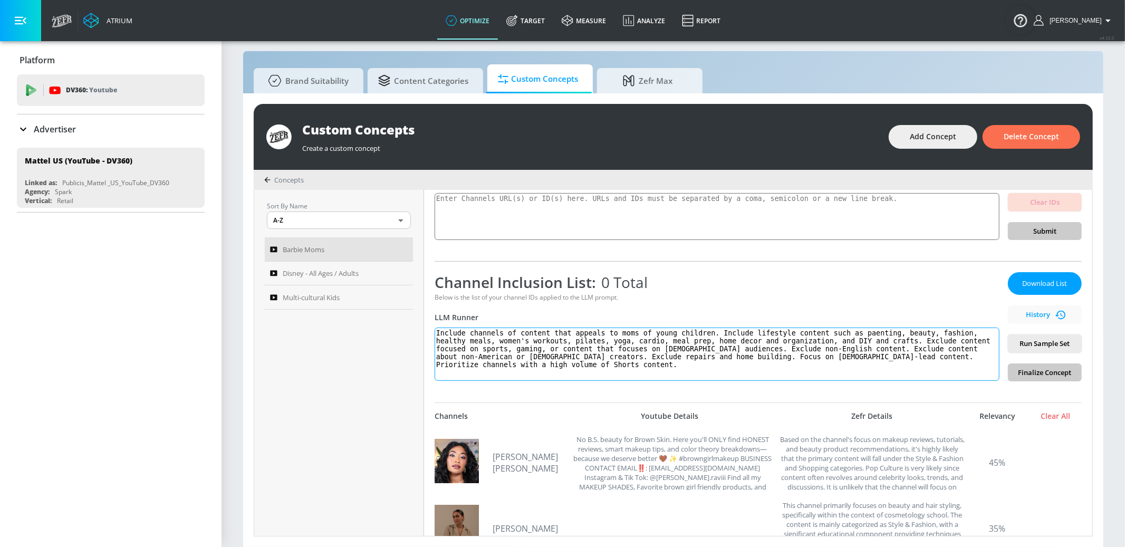
scroll to position [92, 0]
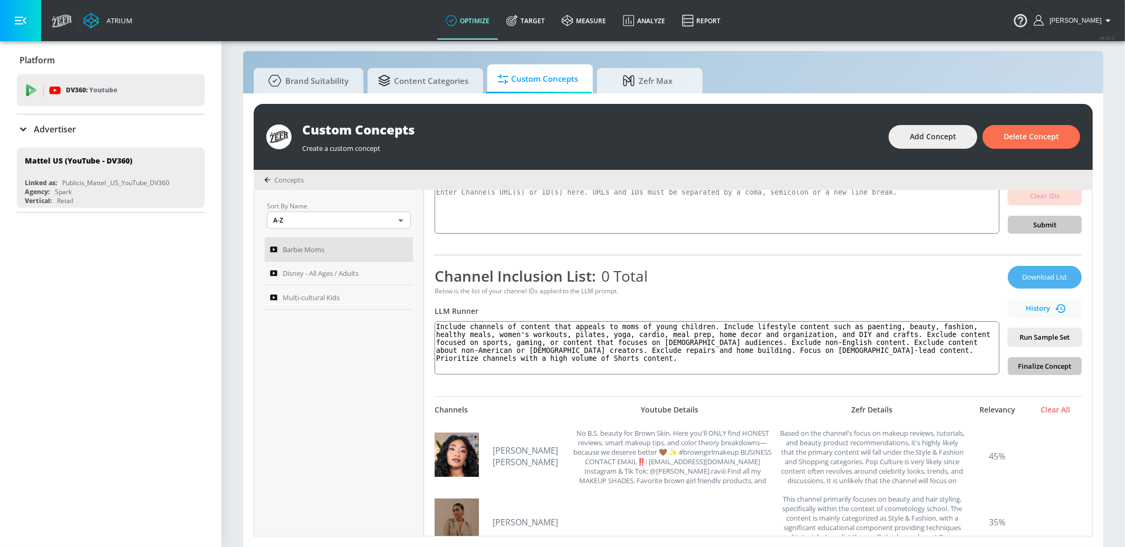
click at [1036, 283] on button "Download List" at bounding box center [1045, 277] width 74 height 23
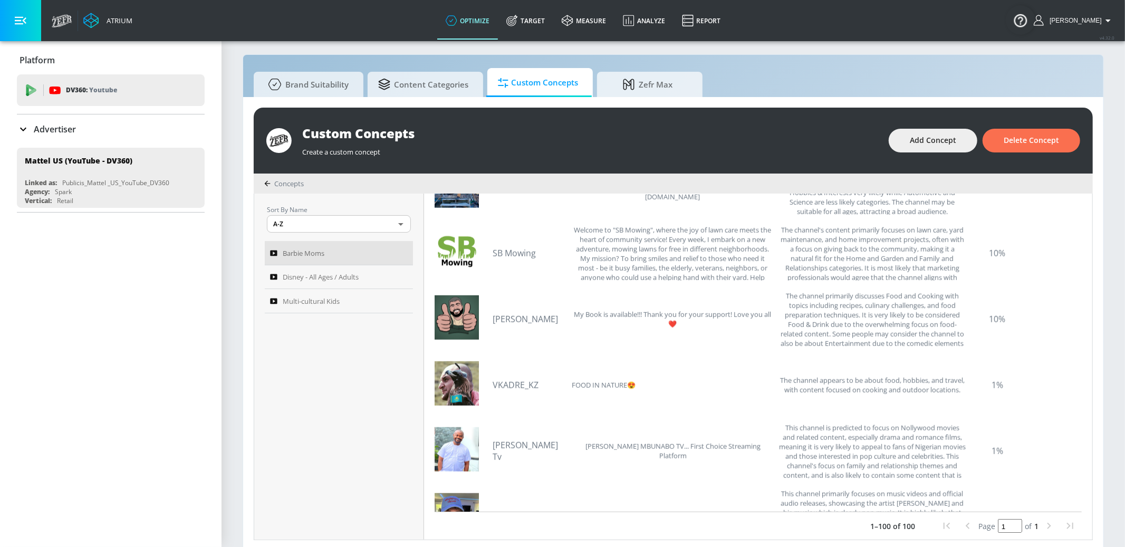
scroll to position [0, 0]
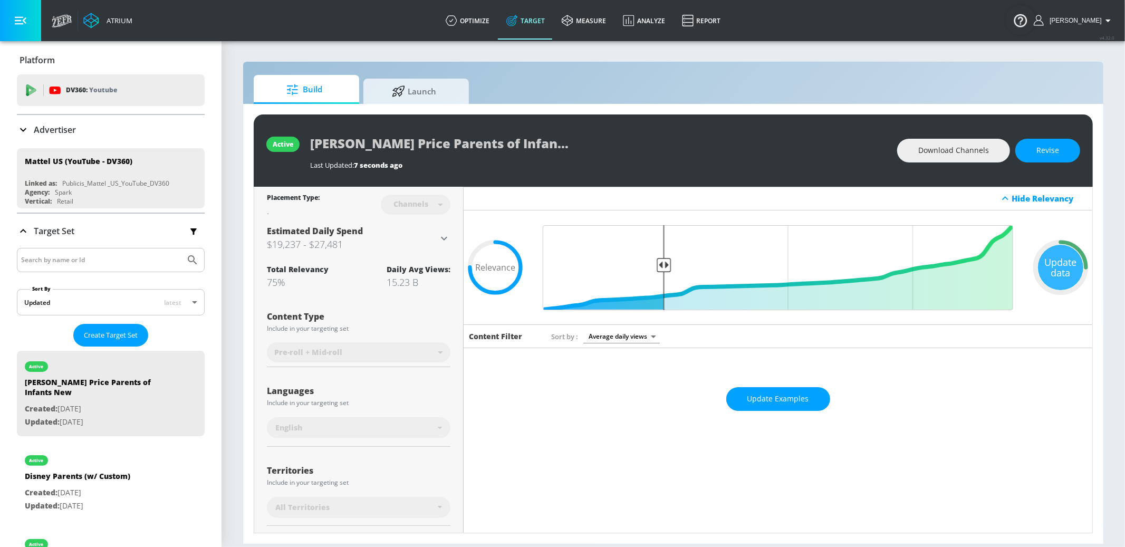
scroll to position [130, 0]
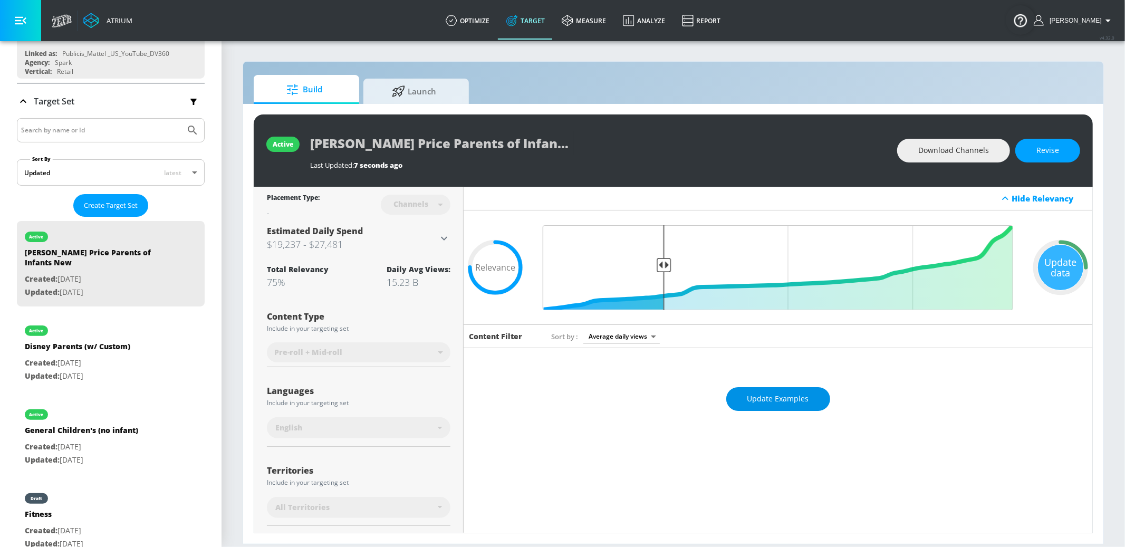
click at [747, 400] on button "Update Examples" at bounding box center [778, 399] width 104 height 24
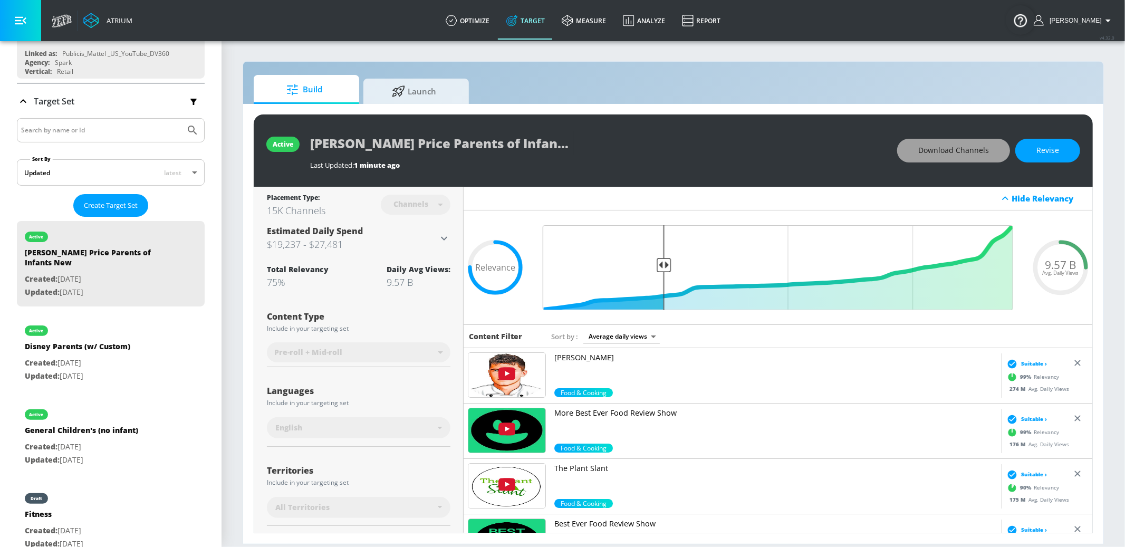
click at [948, 148] on span "Download Channels" at bounding box center [953, 150] width 71 height 13
